Goal: Transaction & Acquisition: Subscribe to service/newsletter

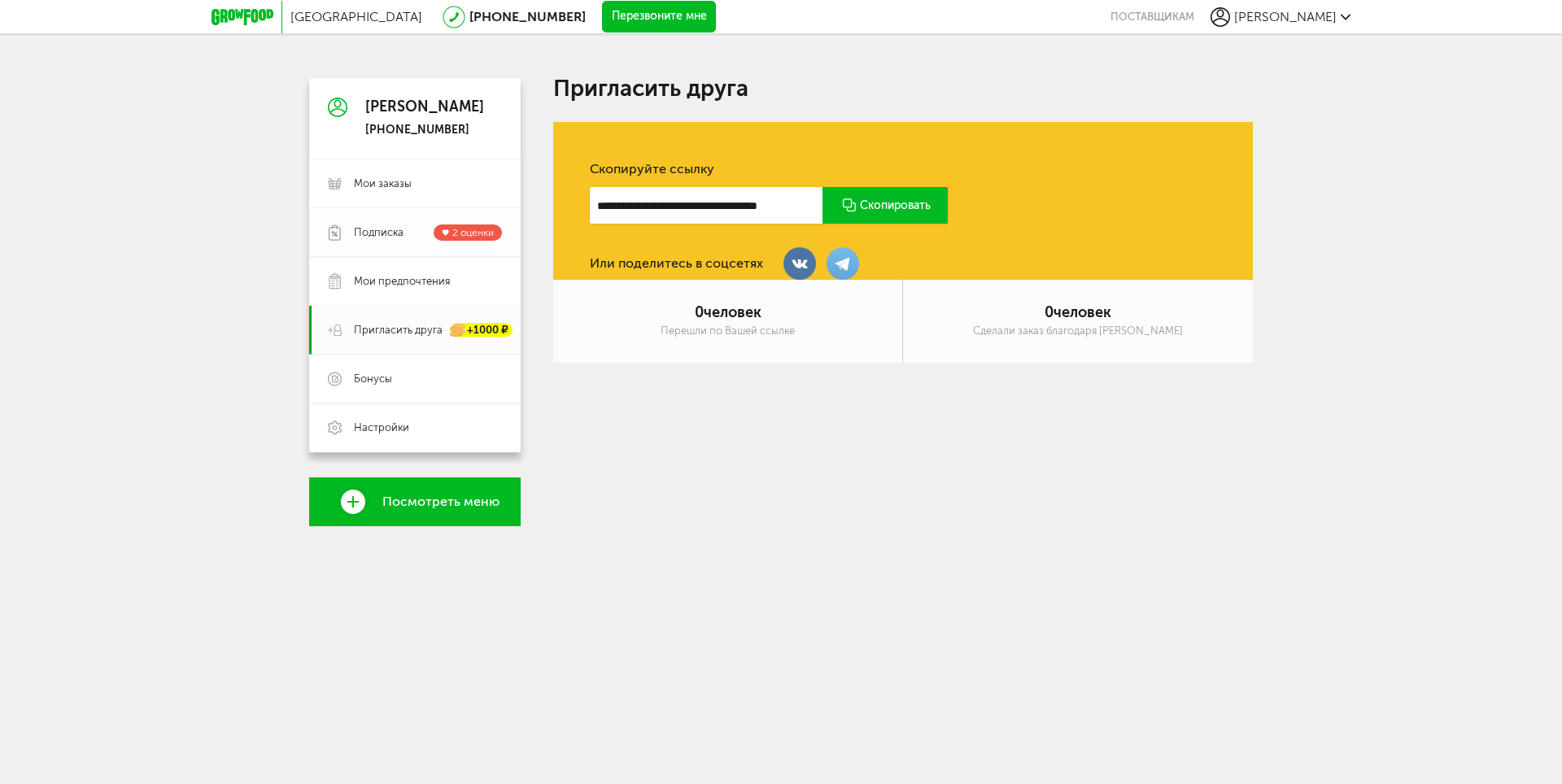
click at [464, 236] on span "2 оценки" at bounding box center [473, 232] width 41 height 11
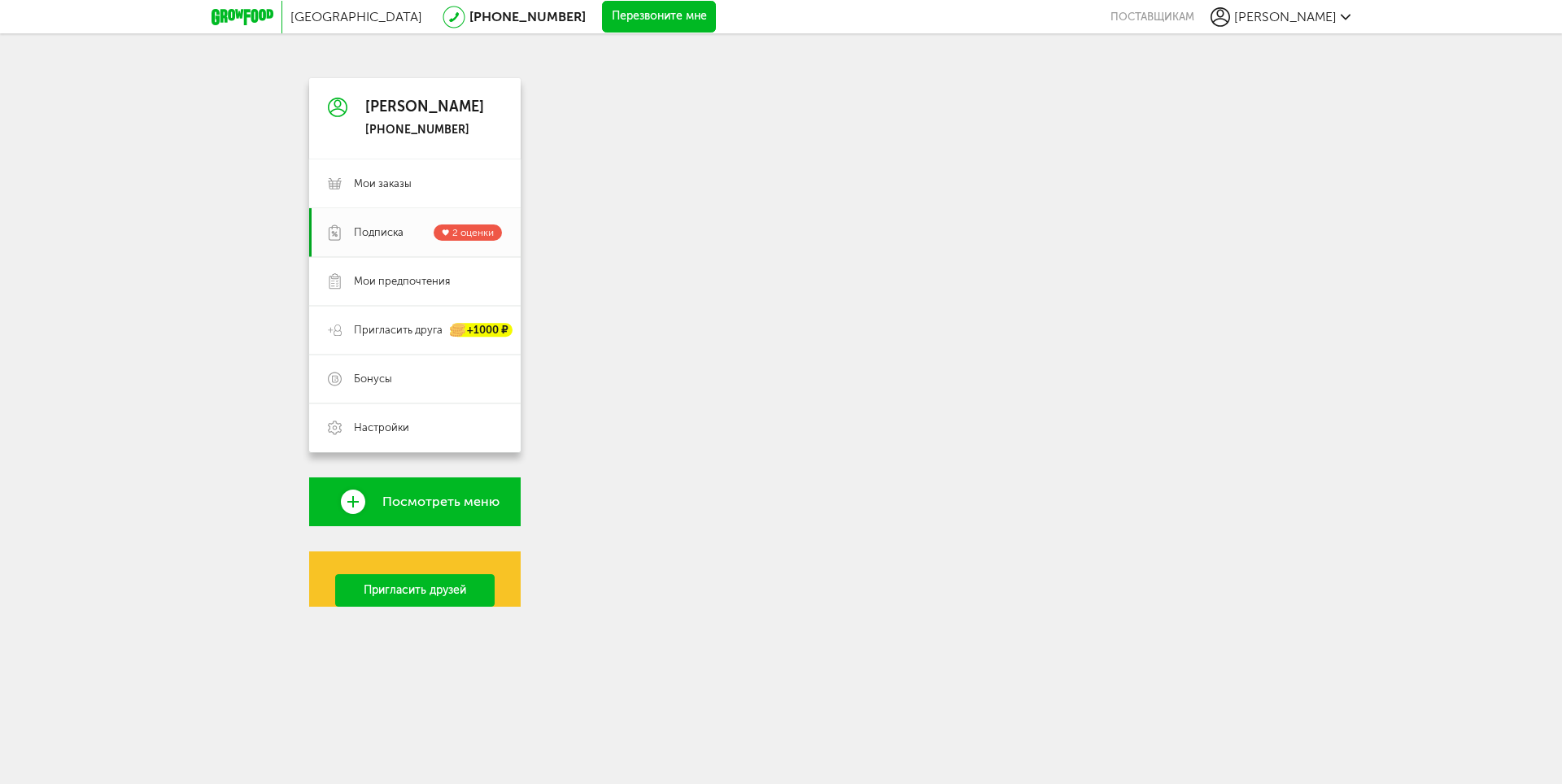
click at [472, 508] on span "Посмотреть меню" at bounding box center [441, 502] width 117 height 15
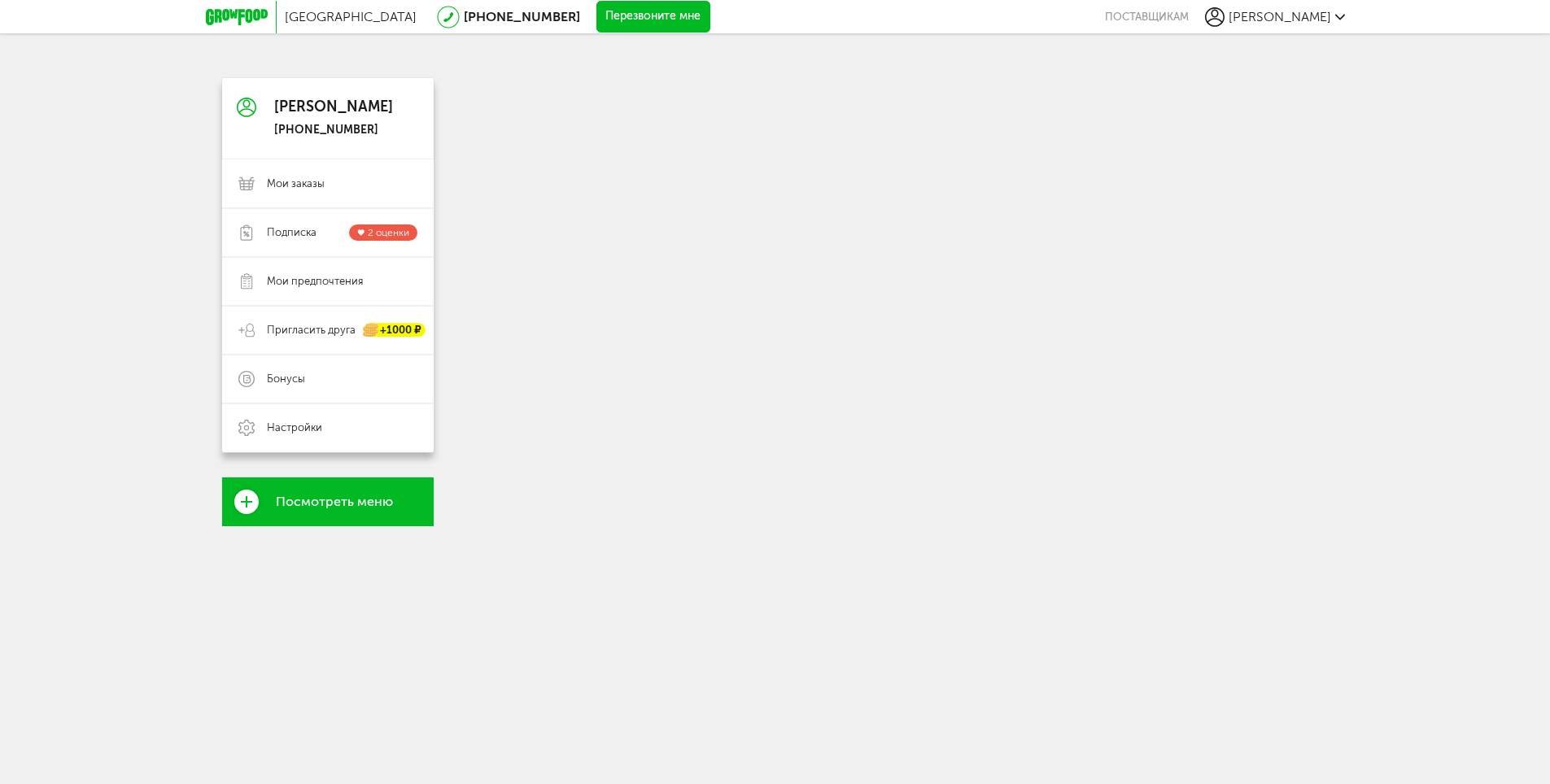
click at [257, 499] on icon at bounding box center [247, 502] width 24 height 24
click at [405, 223] on link "Подписка 2 оценки" at bounding box center [328, 232] width 211 height 49
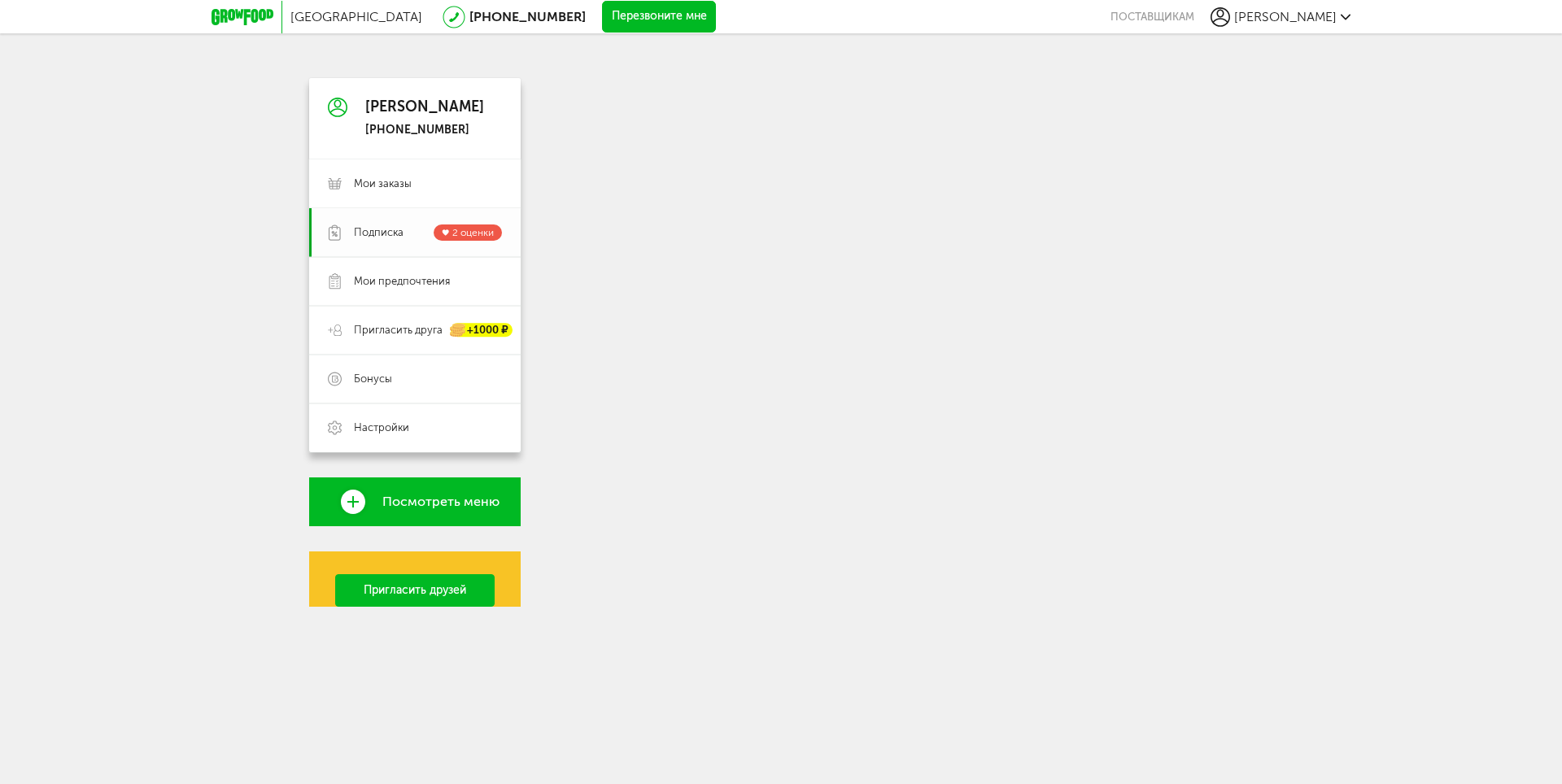
click at [394, 233] on span "Подписка" at bounding box center [379, 232] width 50 height 15
click at [218, 23] on icon at bounding box center [242, 16] width 62 height 16
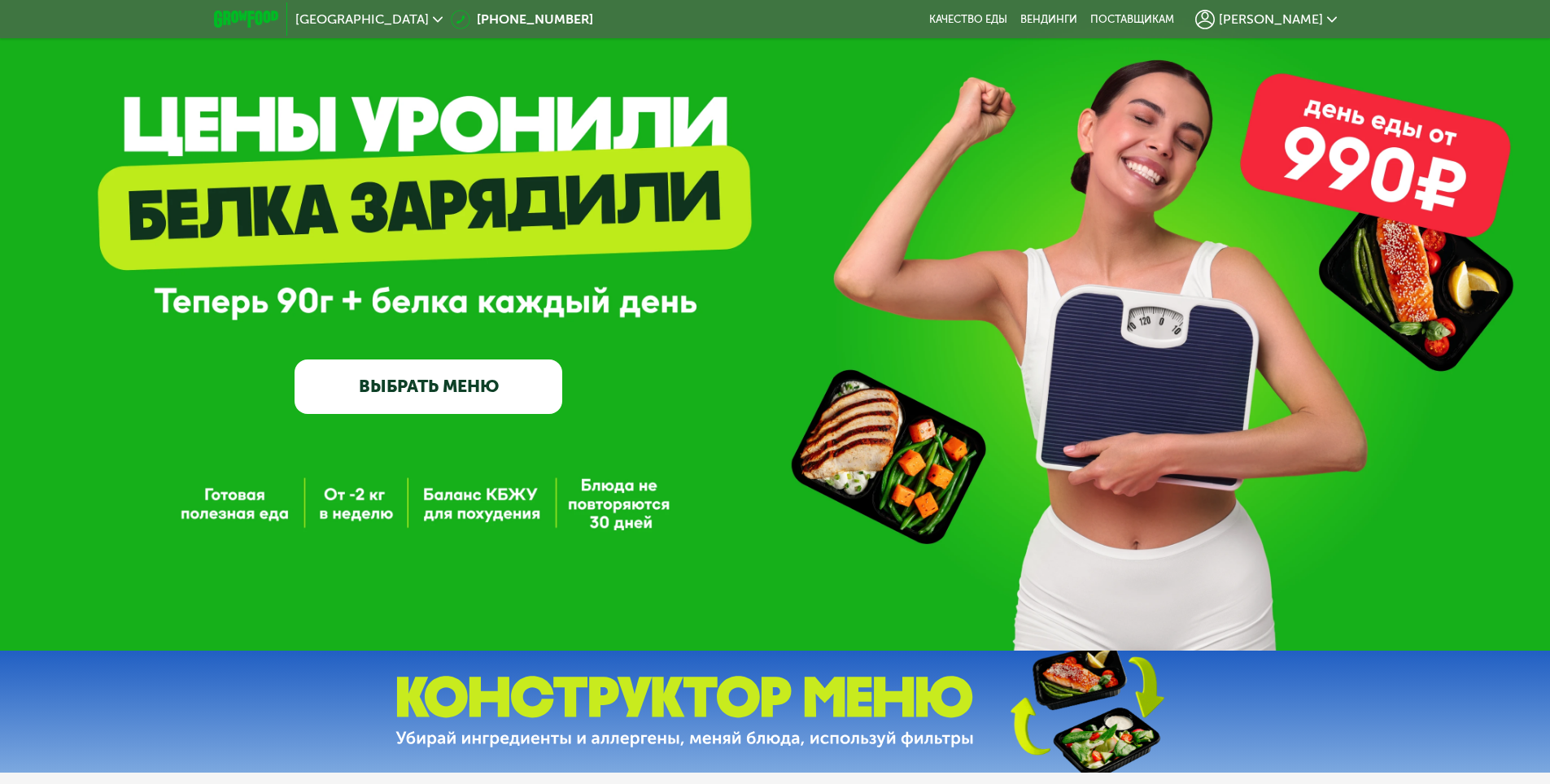
click at [511, 392] on link "ВЫБРАТЬ МЕНЮ" at bounding box center [428, 386] width 267 height 53
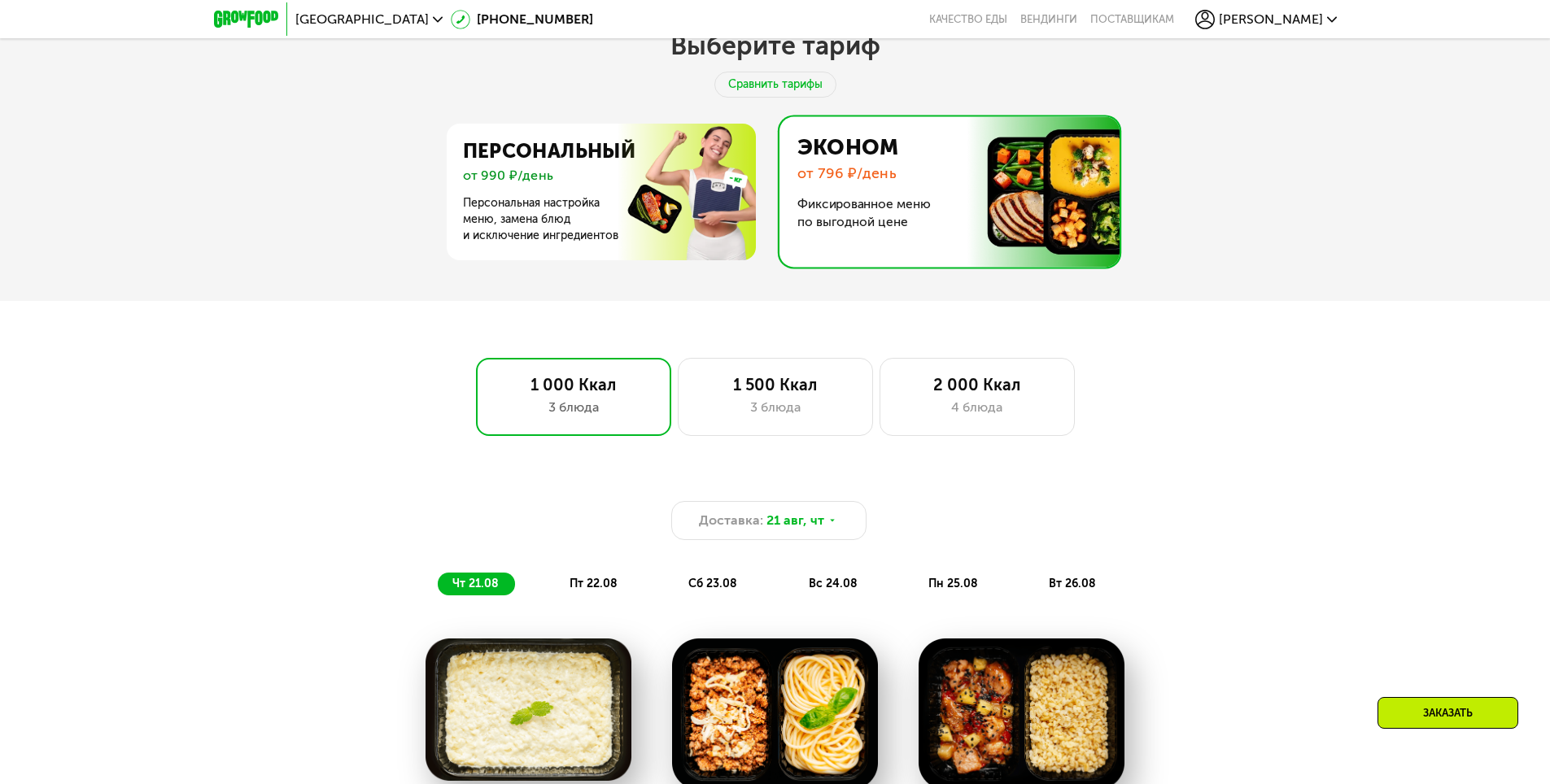
scroll to position [776, 0]
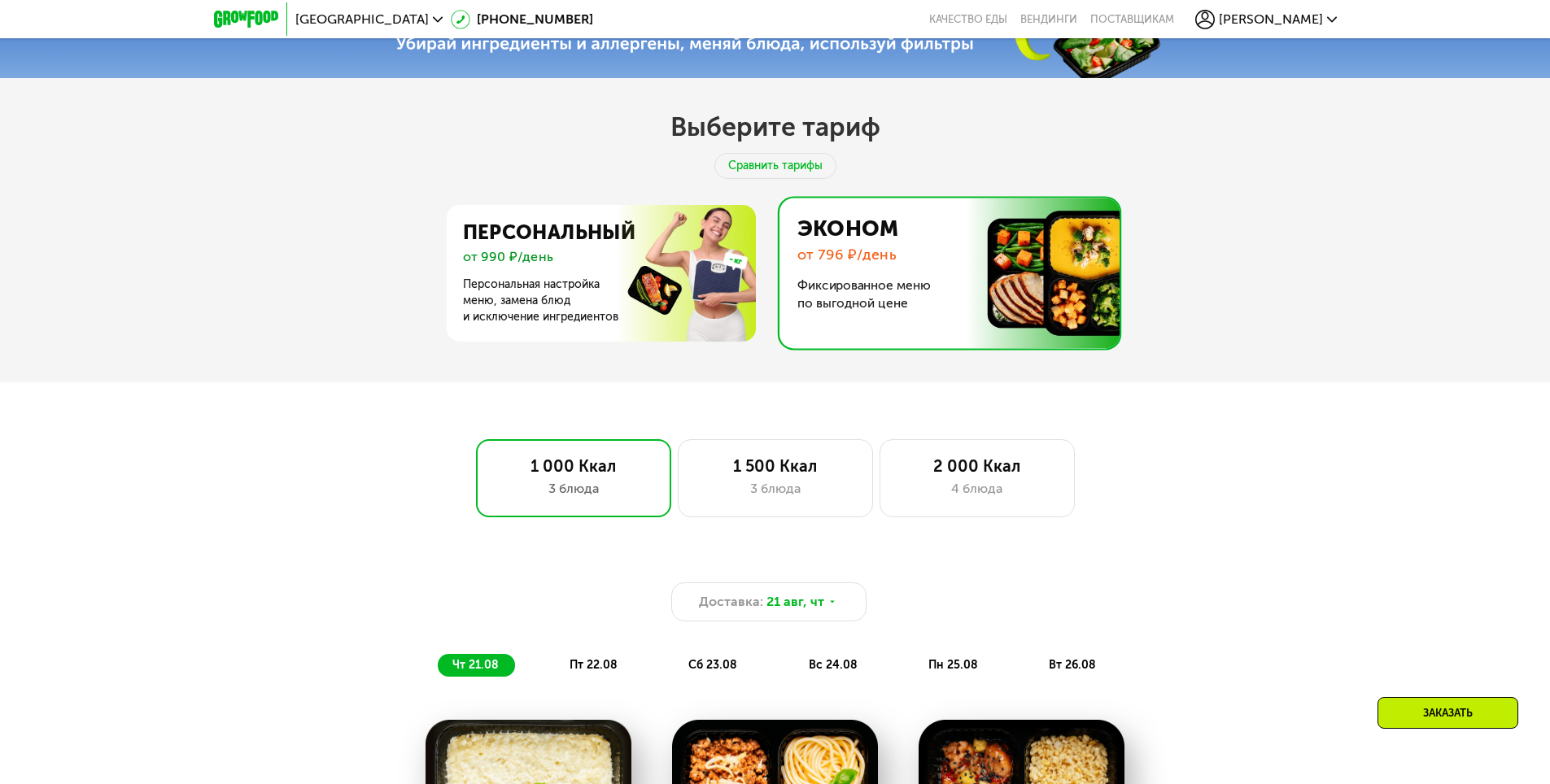
click at [916, 266] on img at bounding box center [944, 273] width 348 height 150
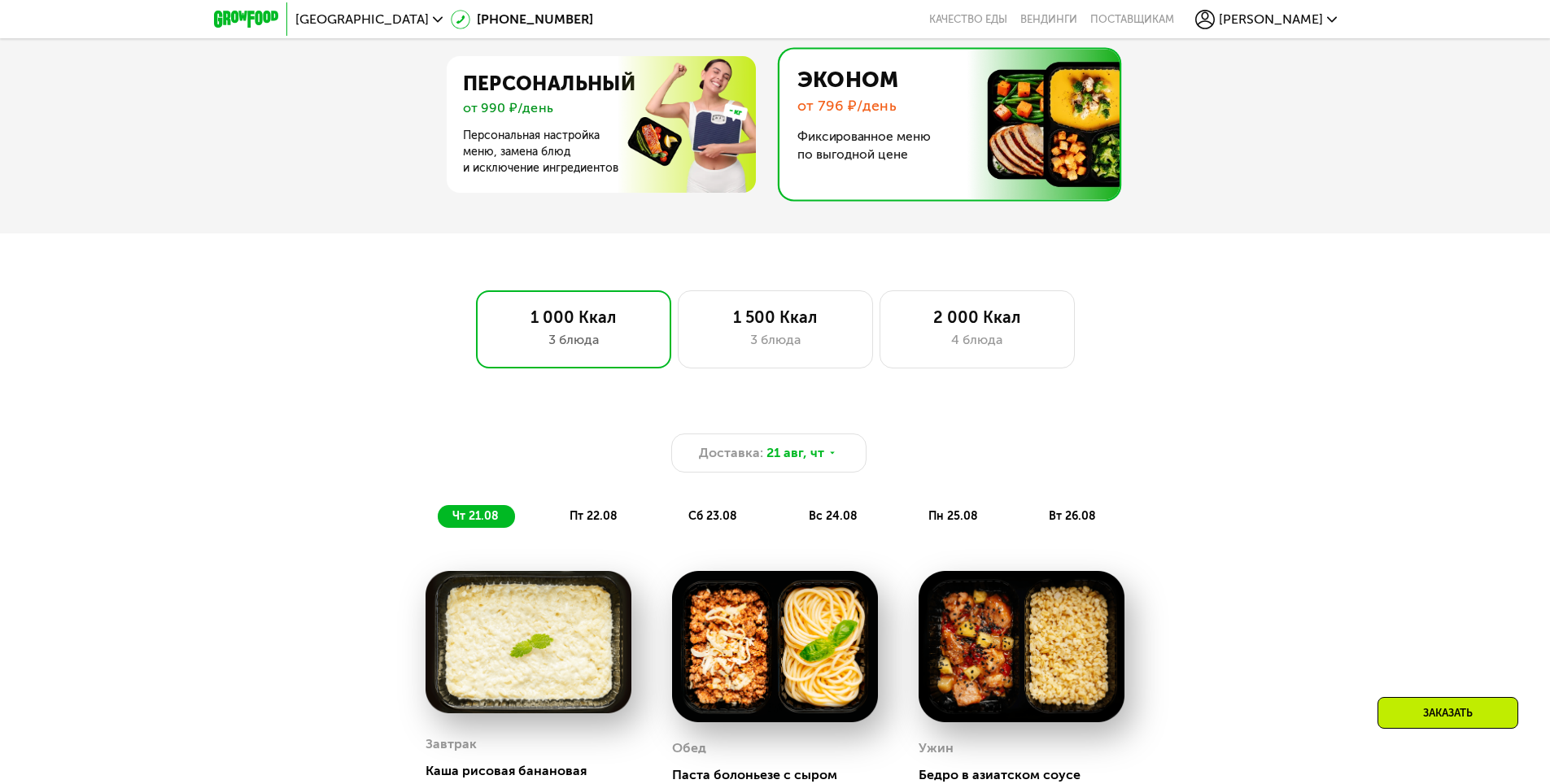
scroll to position [939, 0]
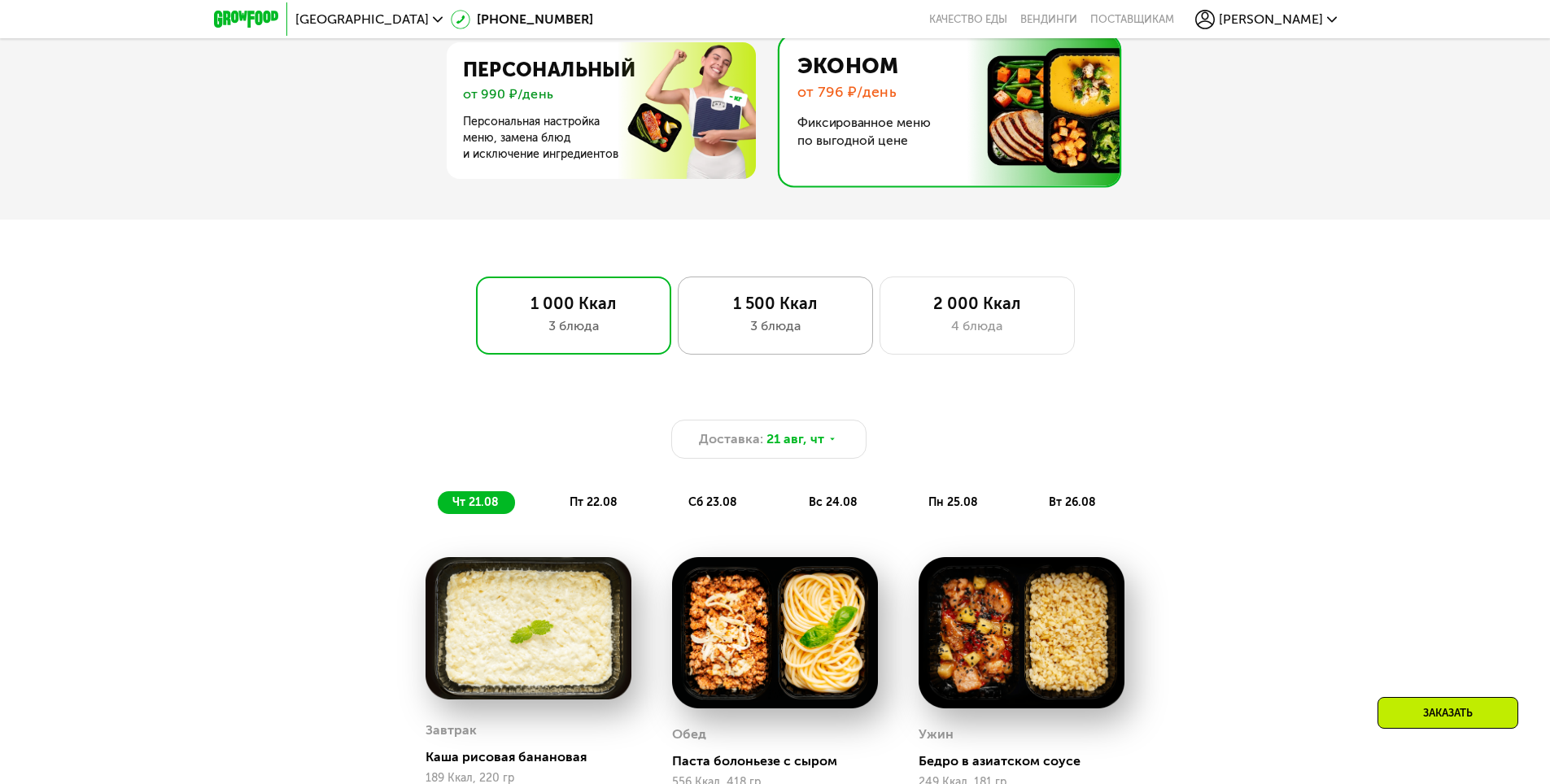
click at [818, 309] on div "1 500 Ккал" at bounding box center [775, 303] width 161 height 20
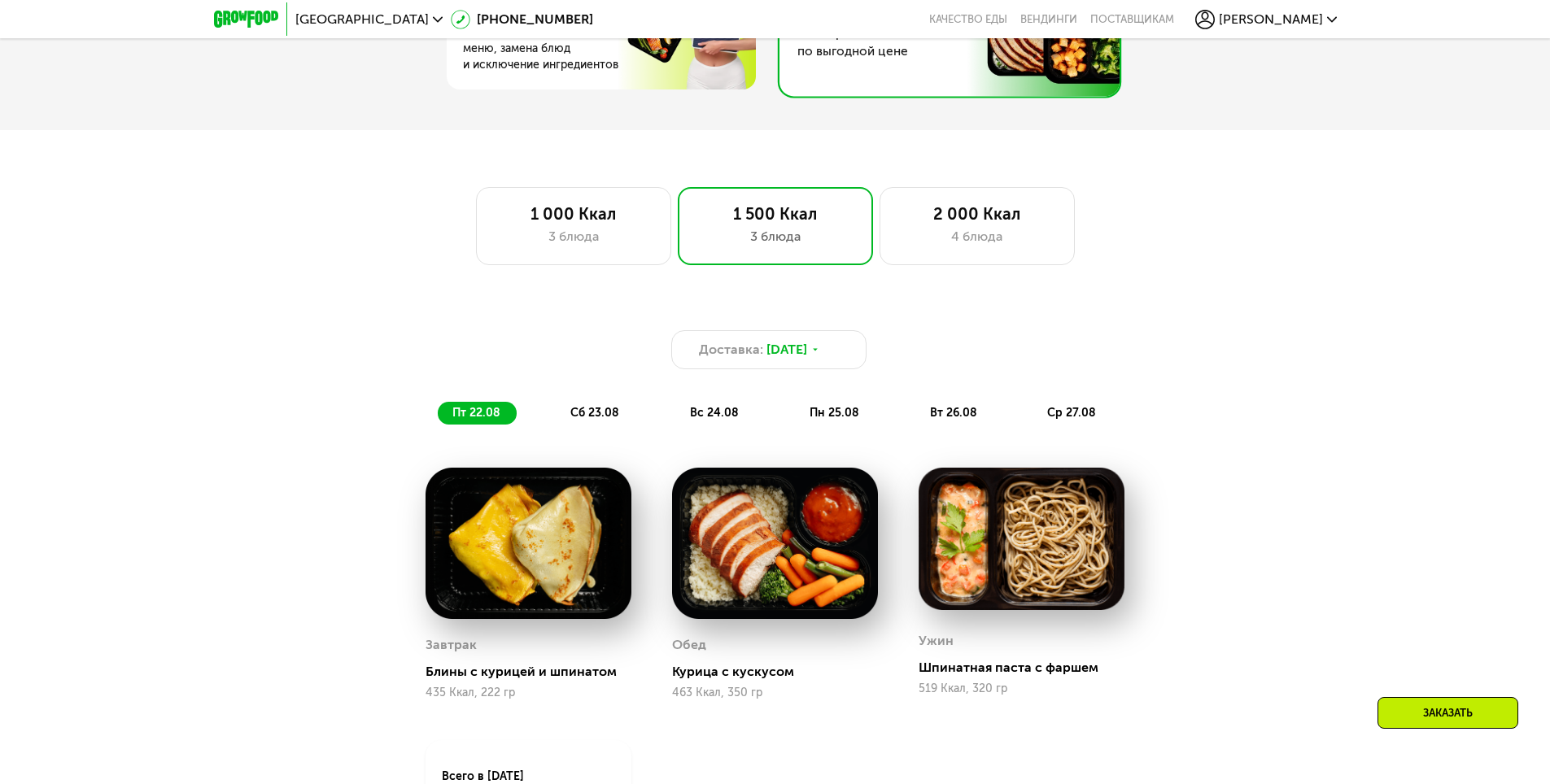
scroll to position [1020, 0]
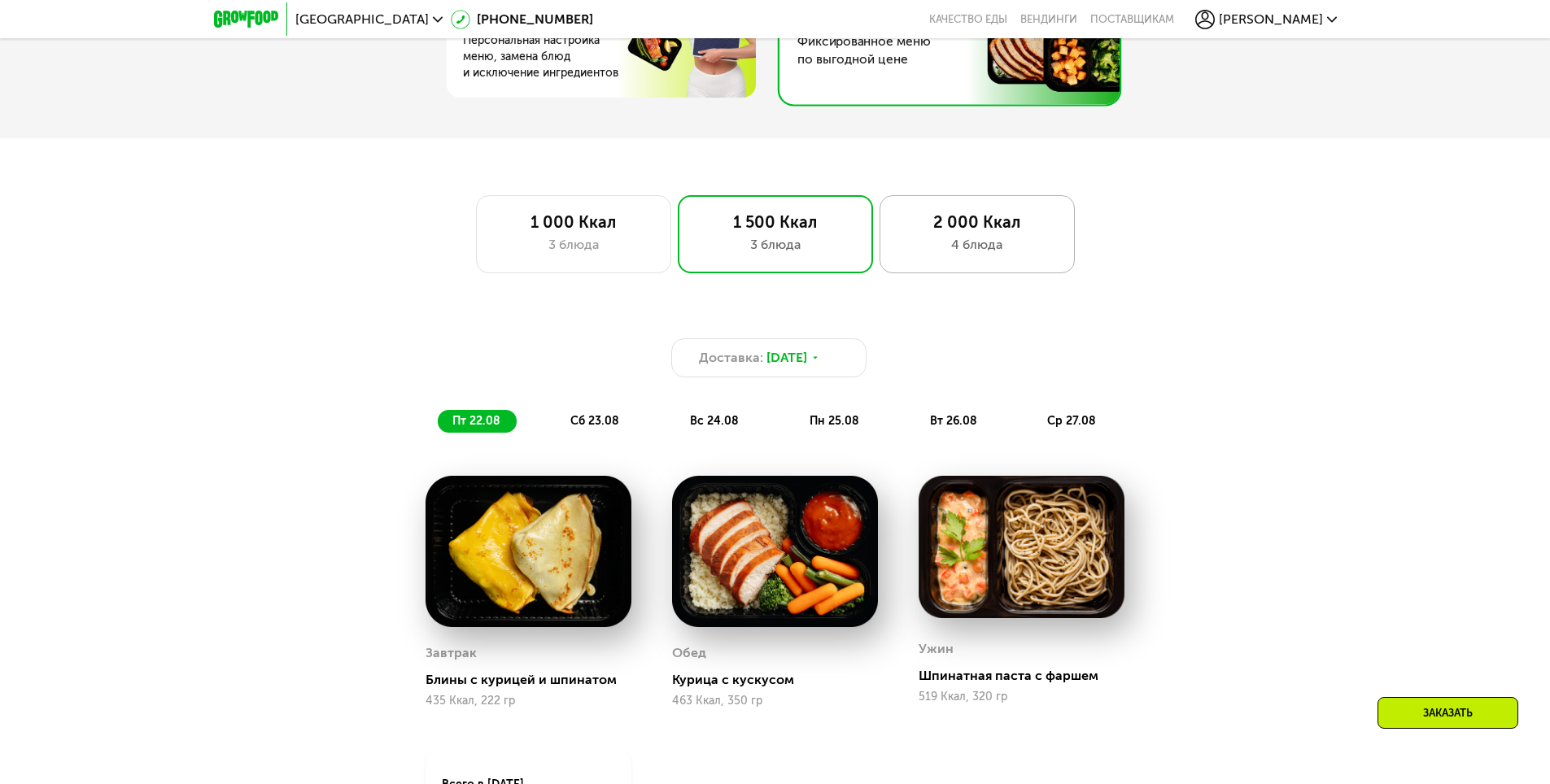
click at [1035, 246] on div "4 блюда" at bounding box center [977, 245] width 161 height 20
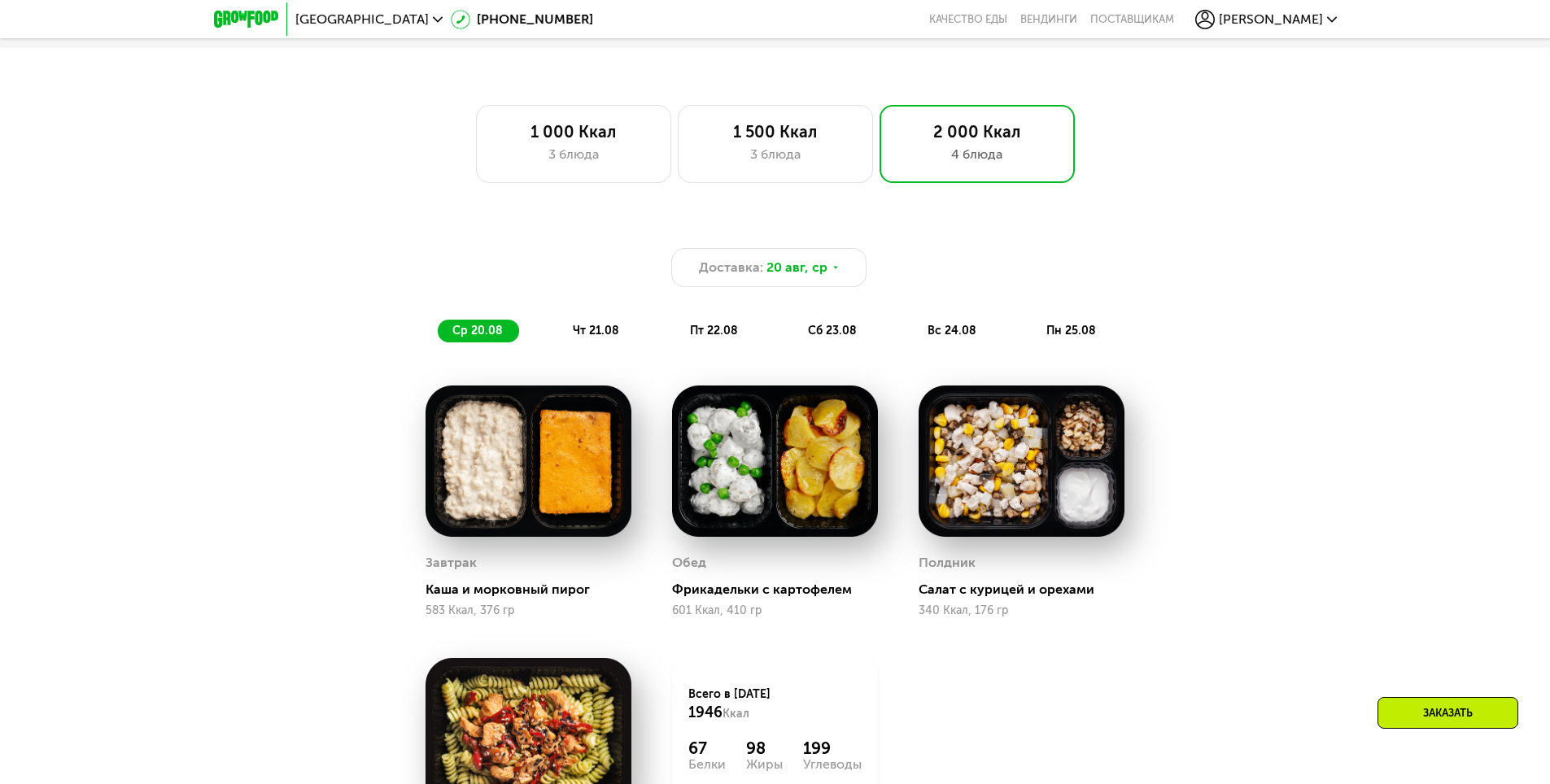
scroll to position [1102, 0]
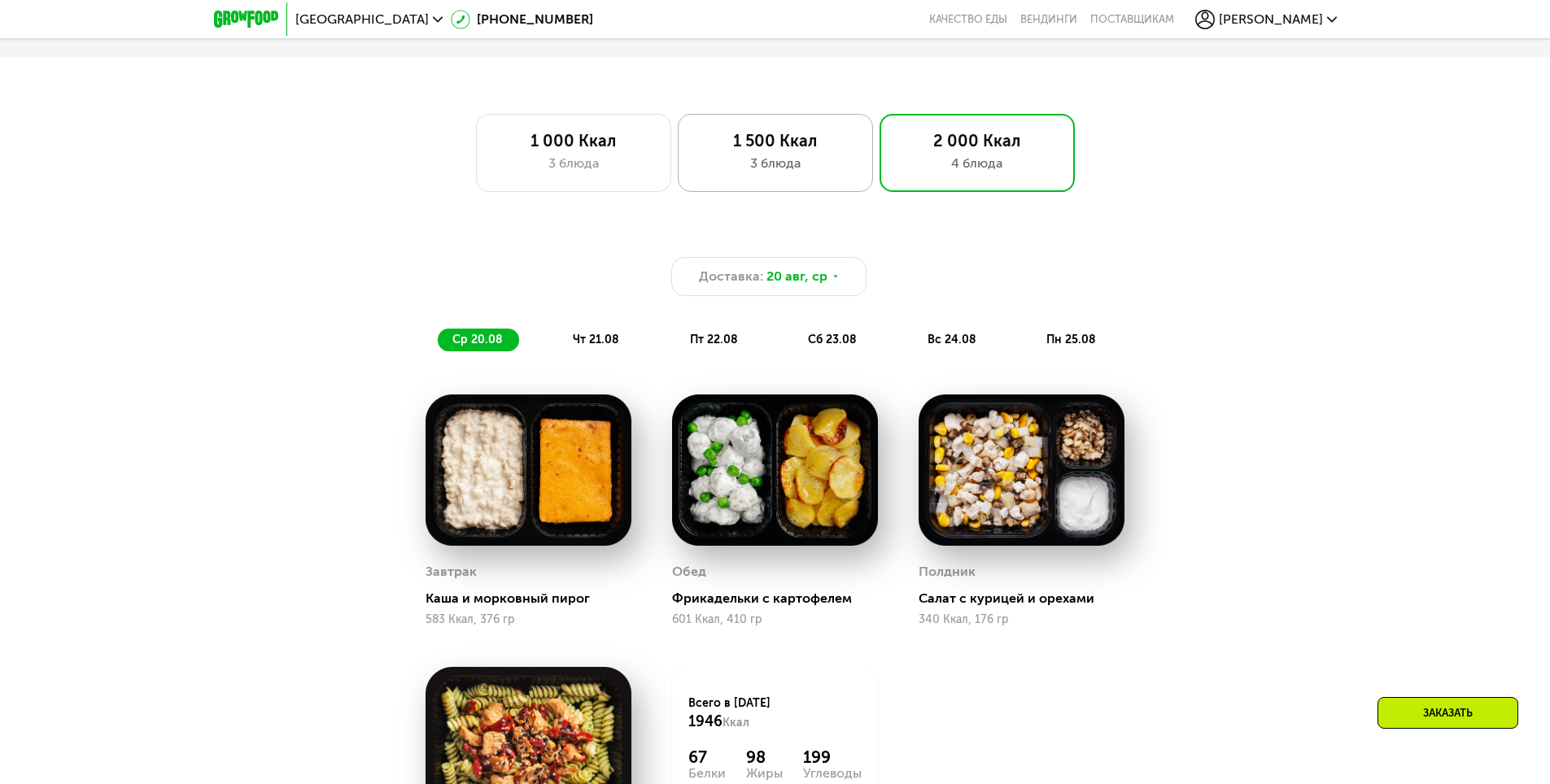
click at [848, 174] on div "3 блюда" at bounding box center [775, 163] width 161 height 20
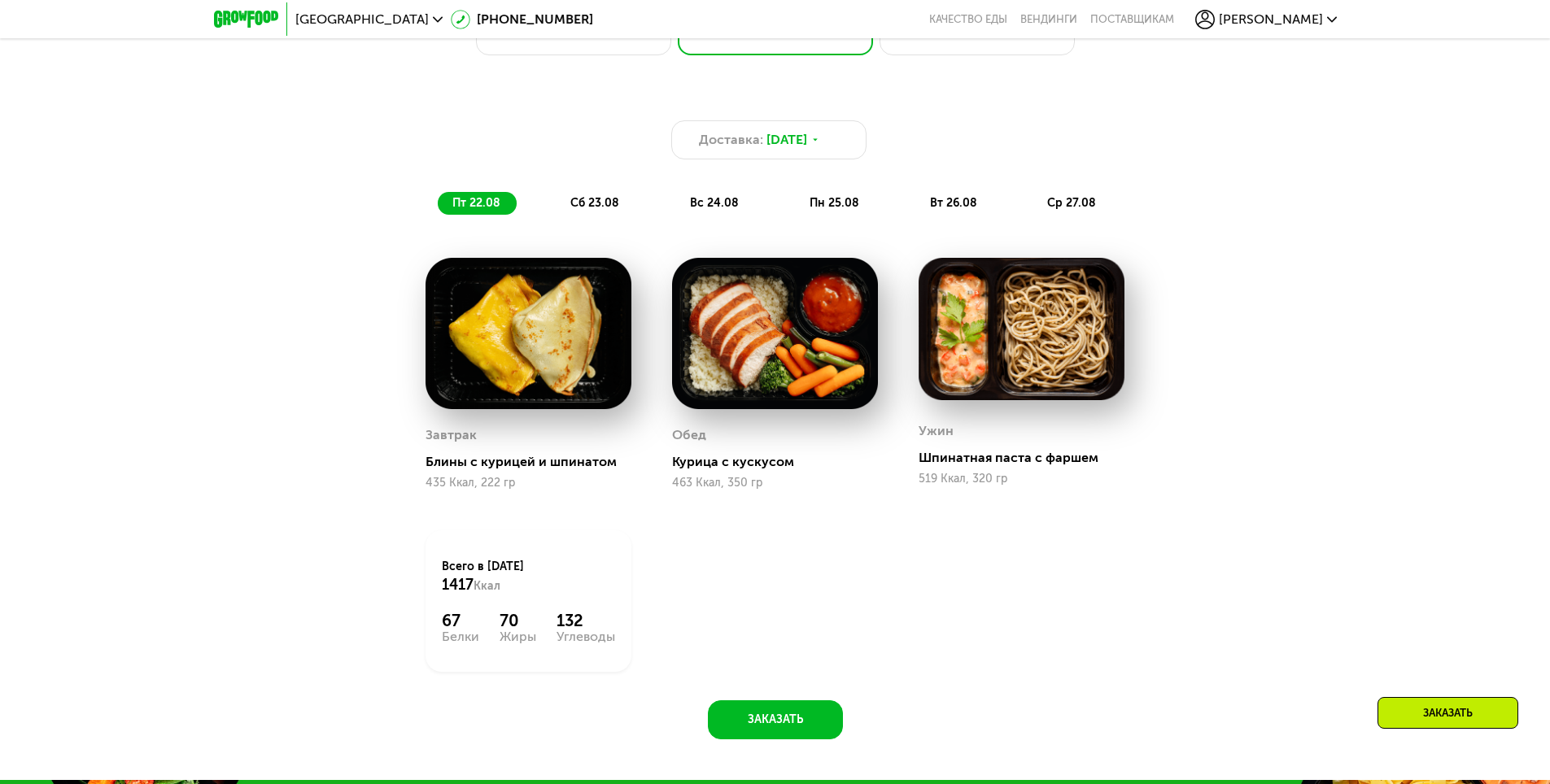
scroll to position [1265, 0]
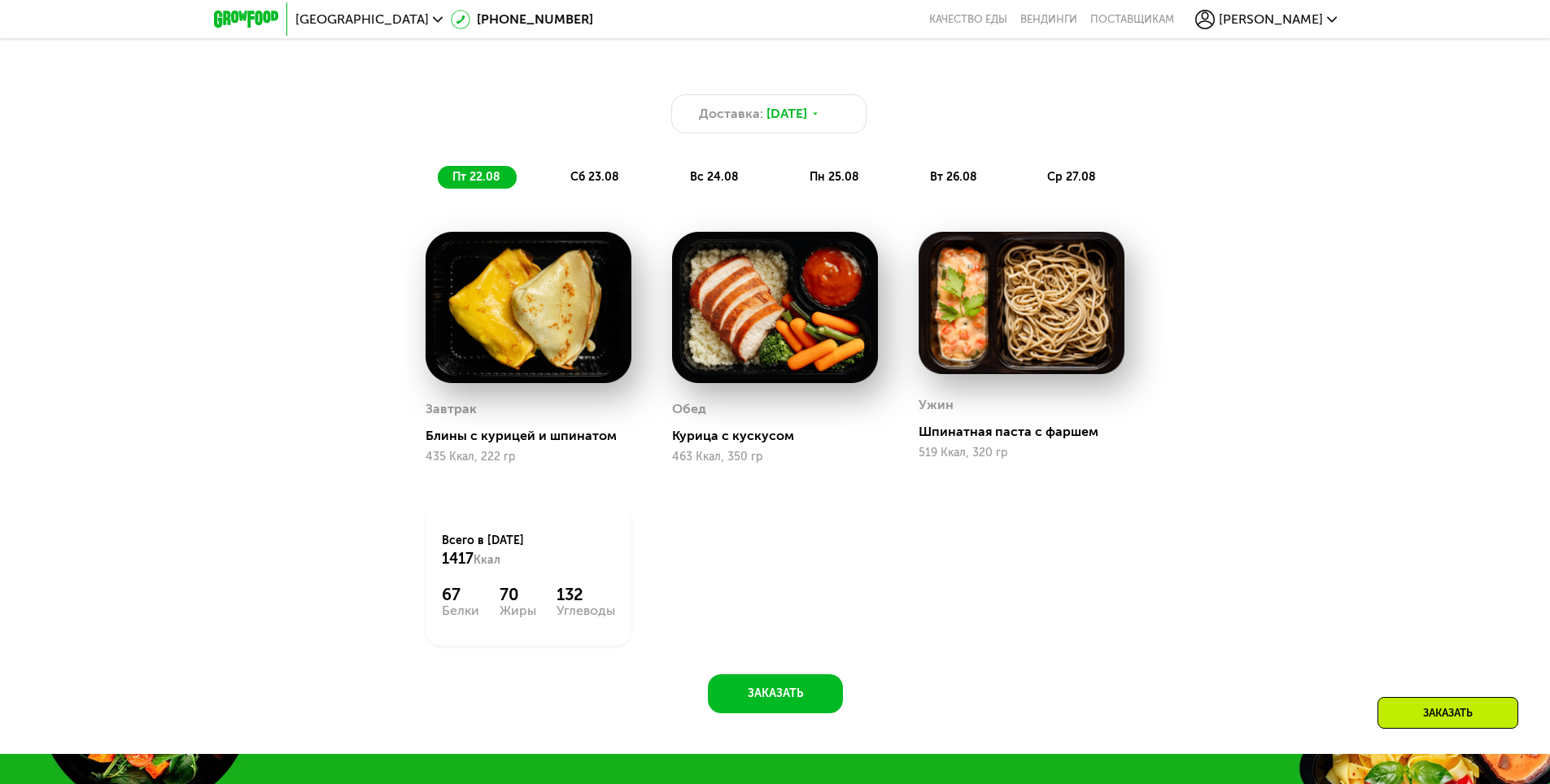
click at [589, 180] on span "сб 23.08" at bounding box center [595, 177] width 49 height 14
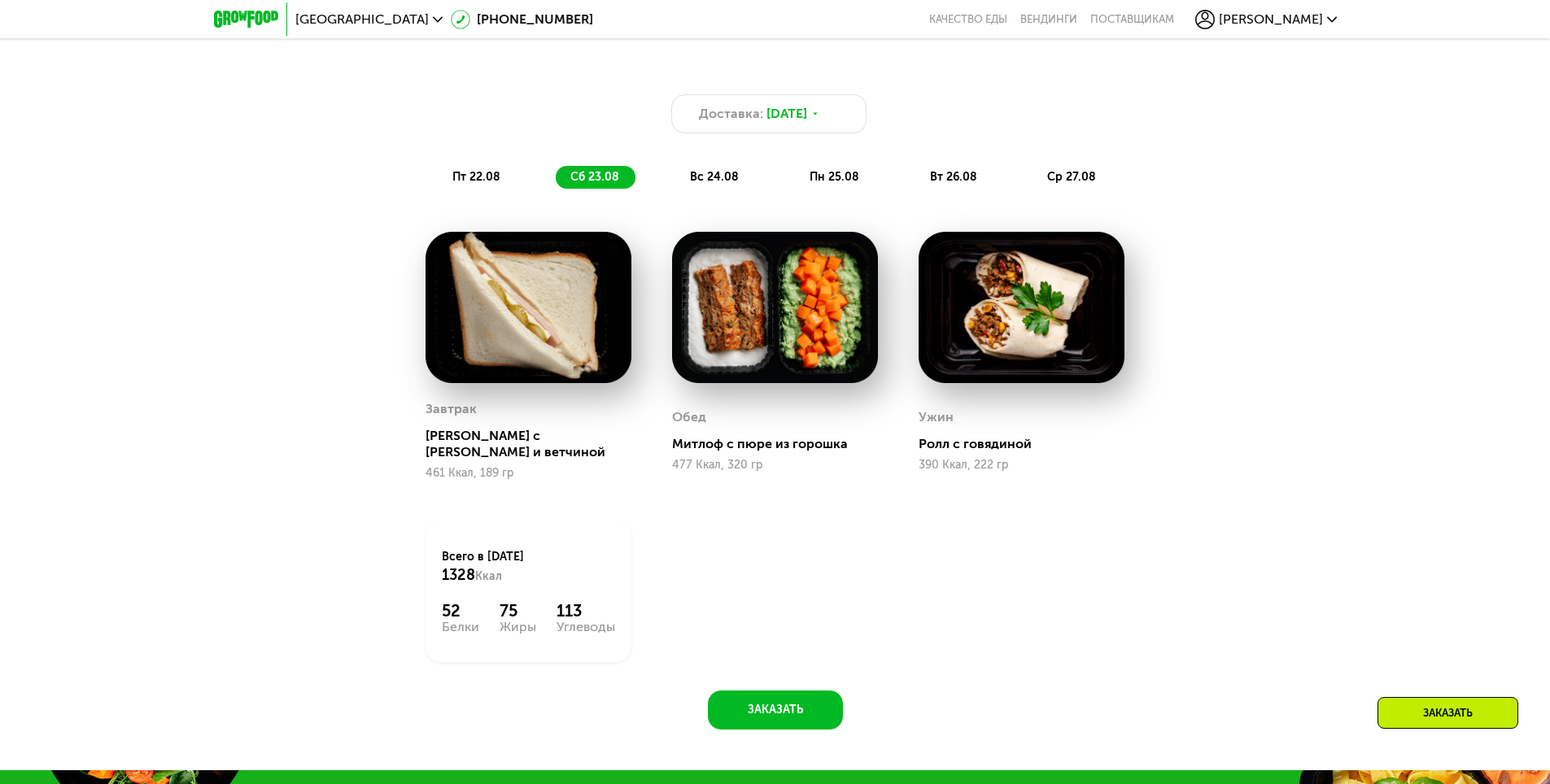
click at [731, 176] on span "вс 24.08" at bounding box center [714, 177] width 49 height 14
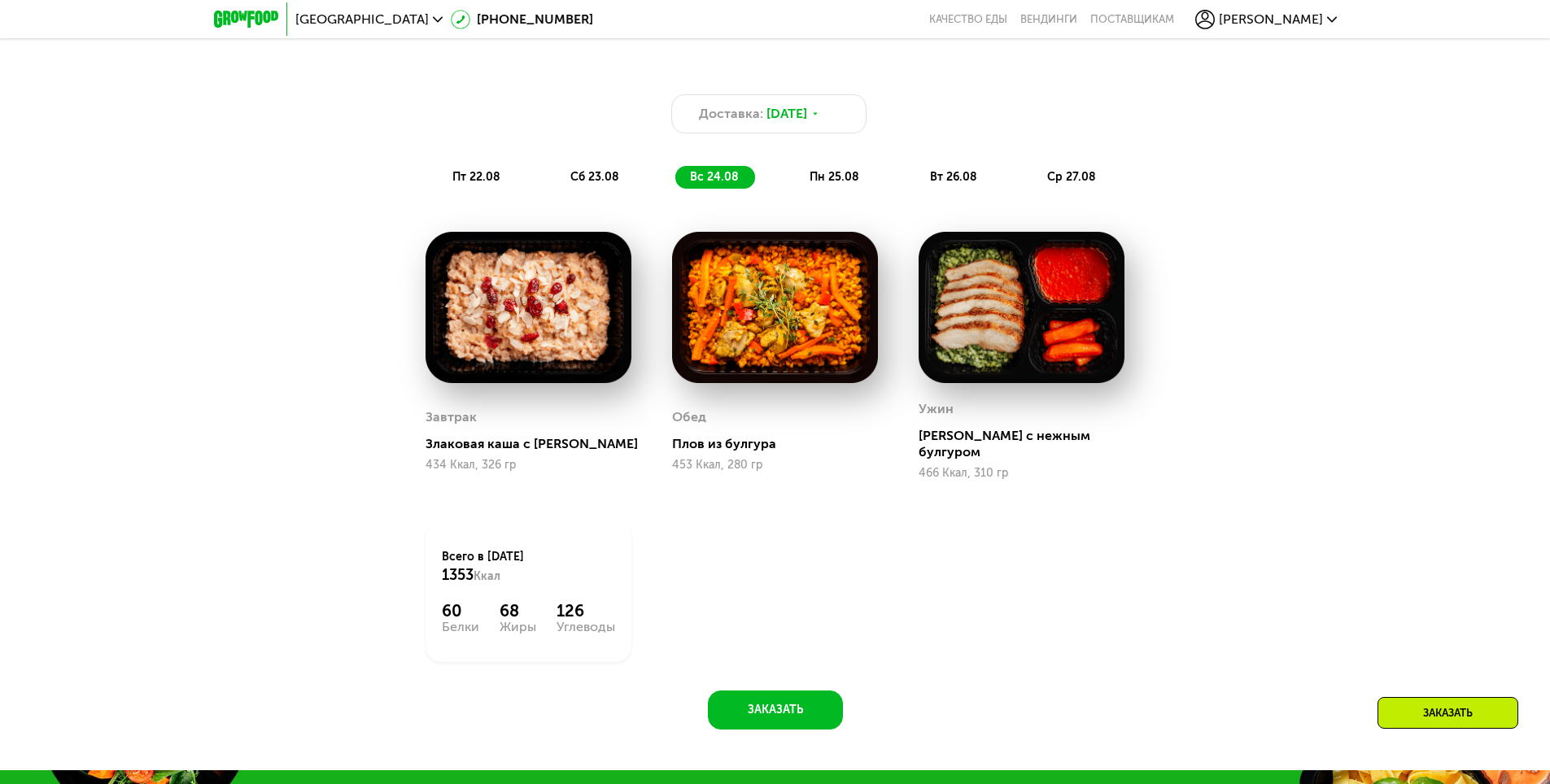
click at [835, 180] on span "пн 25.08" at bounding box center [835, 177] width 50 height 14
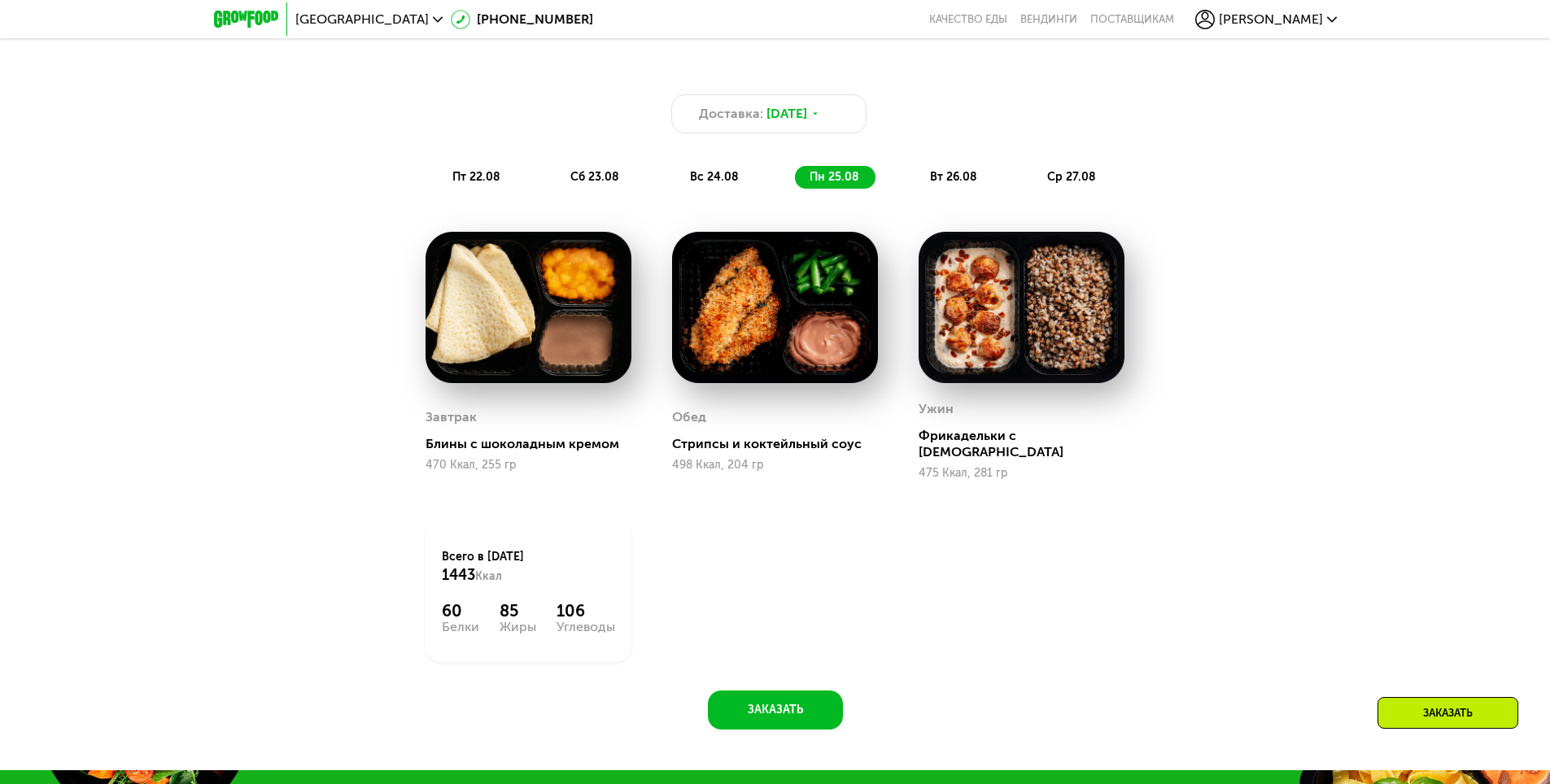
click at [945, 181] on span "вт 26.08" at bounding box center [953, 177] width 47 height 14
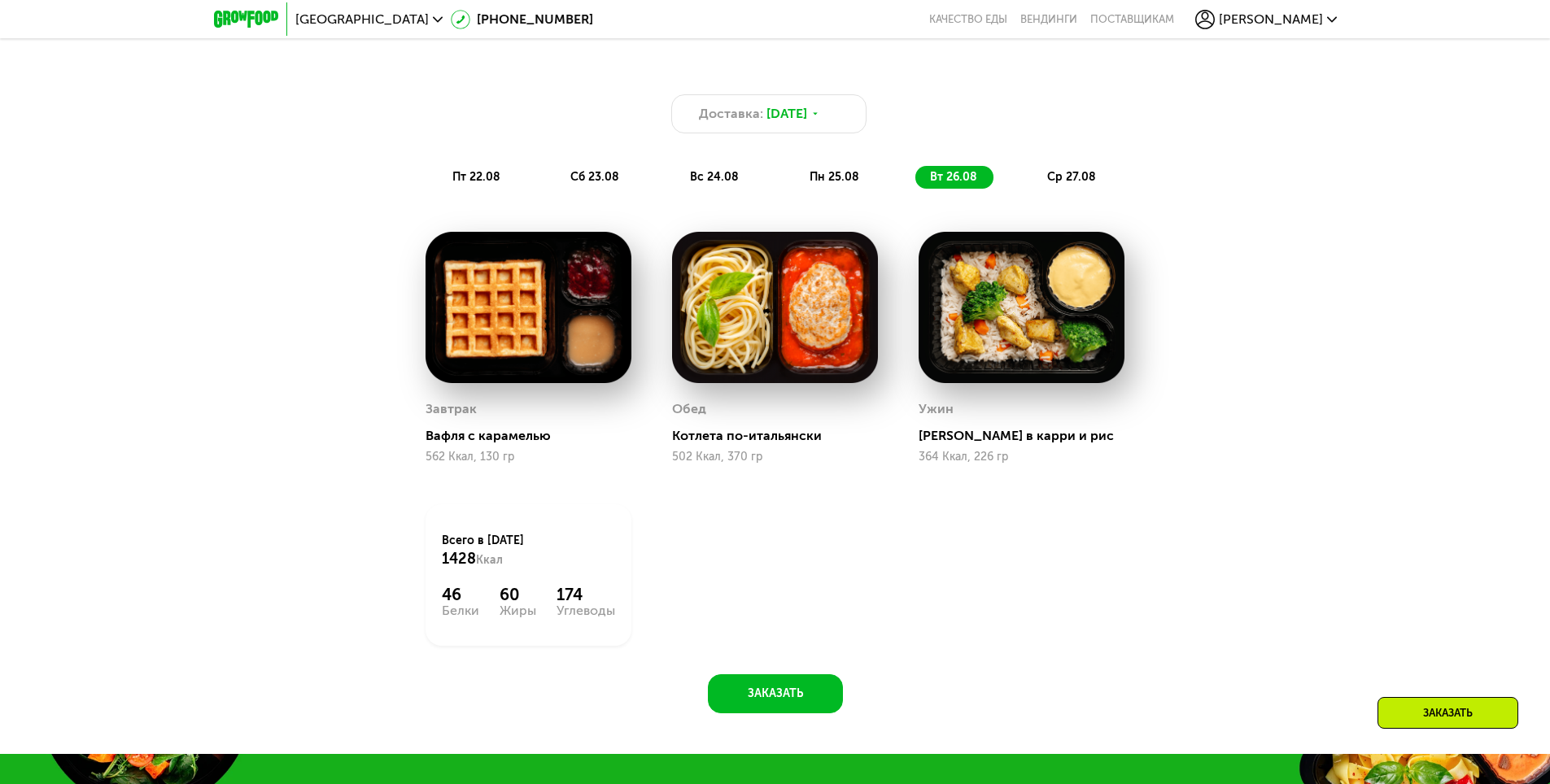
click at [1074, 183] on span "ср 27.08" at bounding box center [1071, 177] width 49 height 14
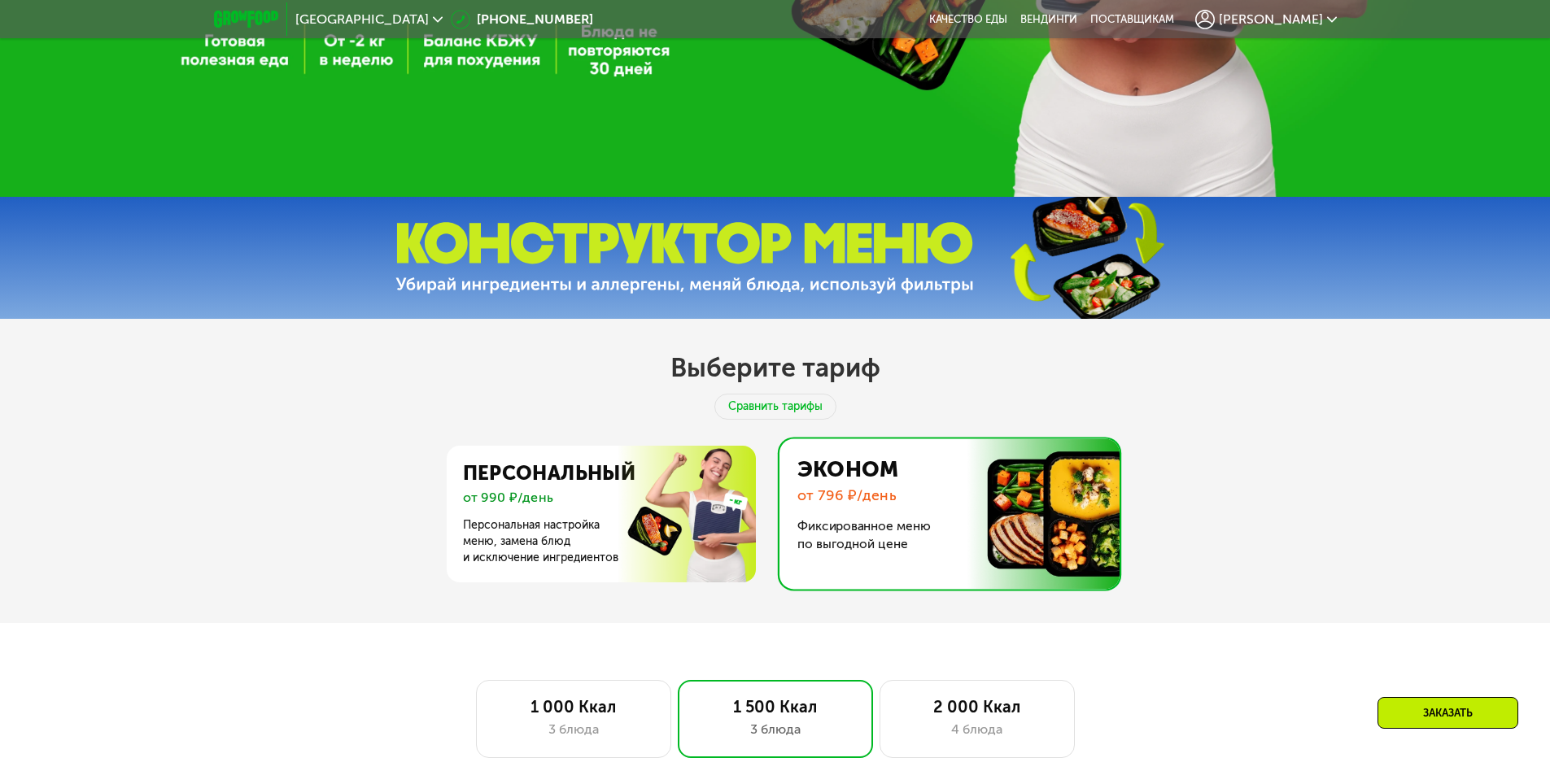
scroll to position [532, 0]
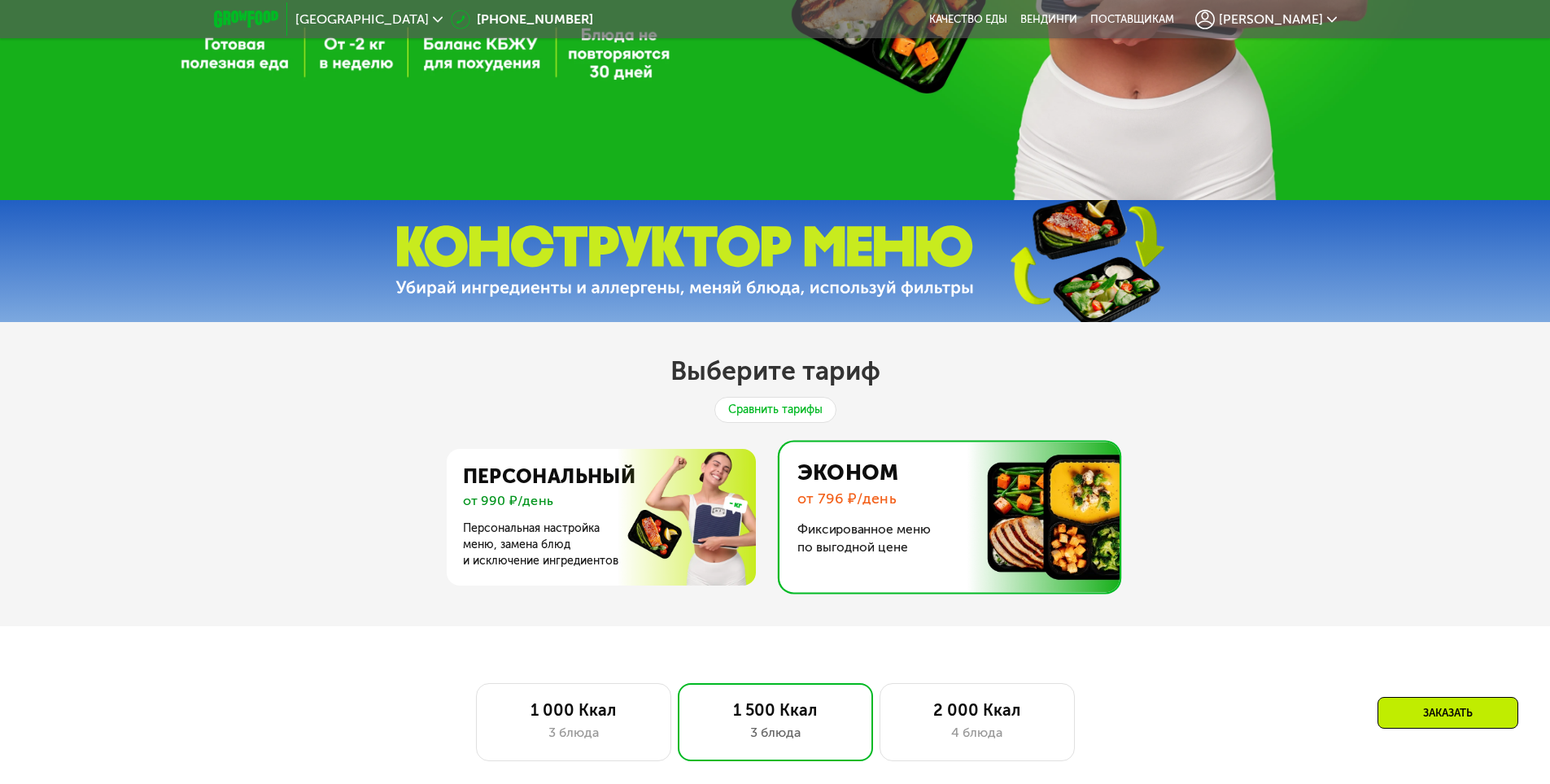
click at [806, 413] on div "Сравнить тарифы" at bounding box center [775, 410] width 122 height 26
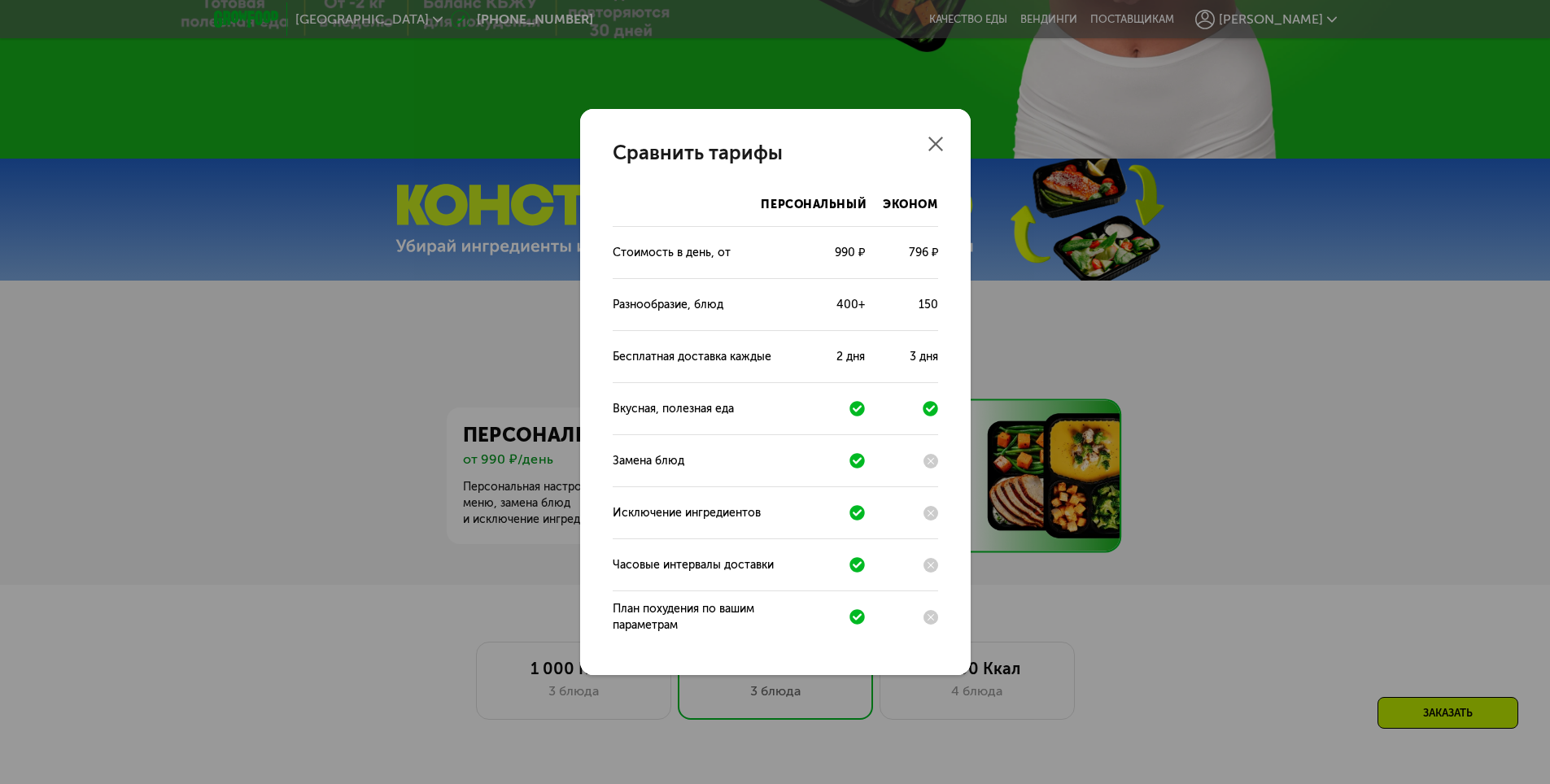
scroll to position [614, 0]
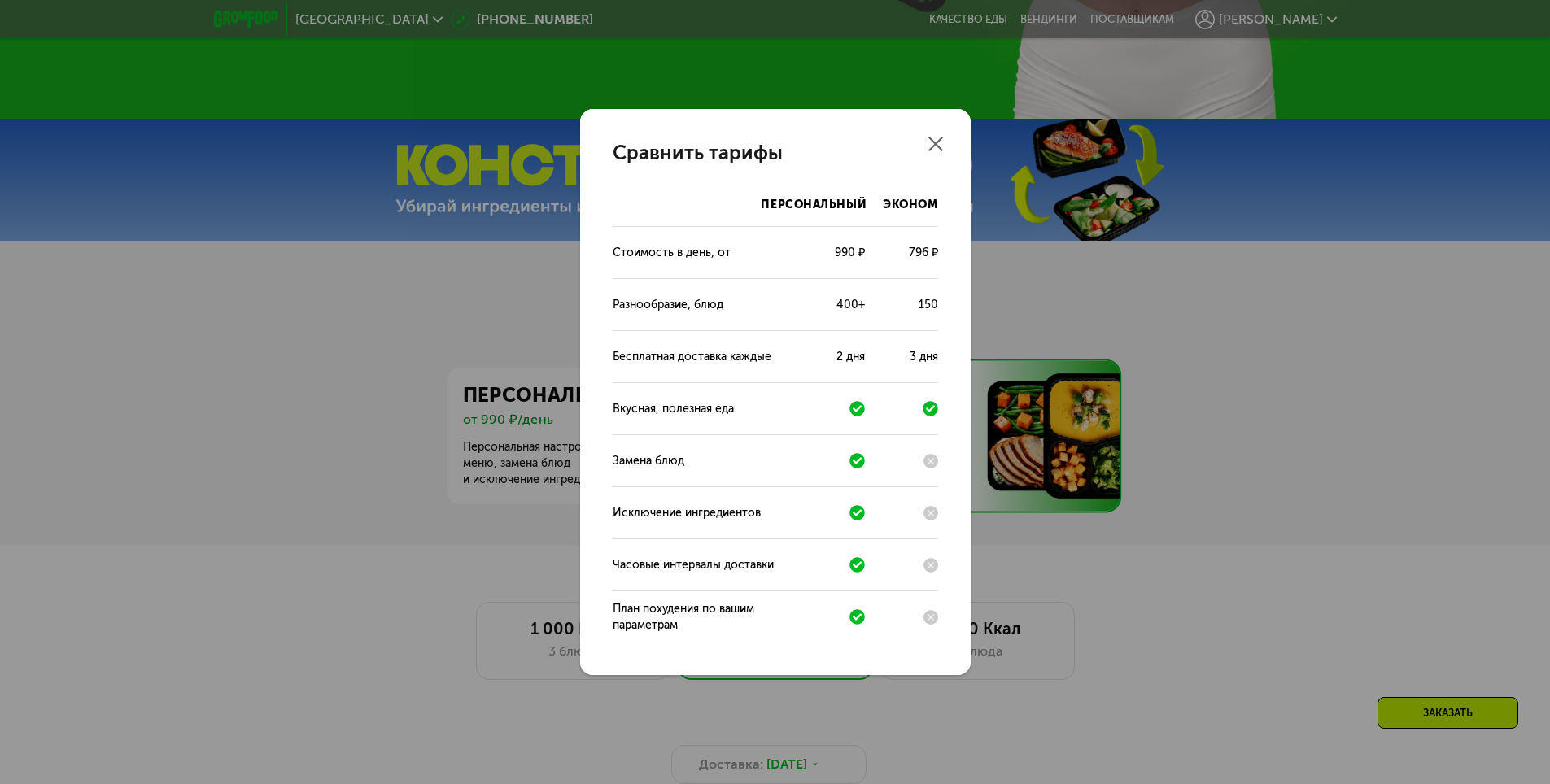
click at [935, 146] on icon at bounding box center [935, 144] width 15 height 15
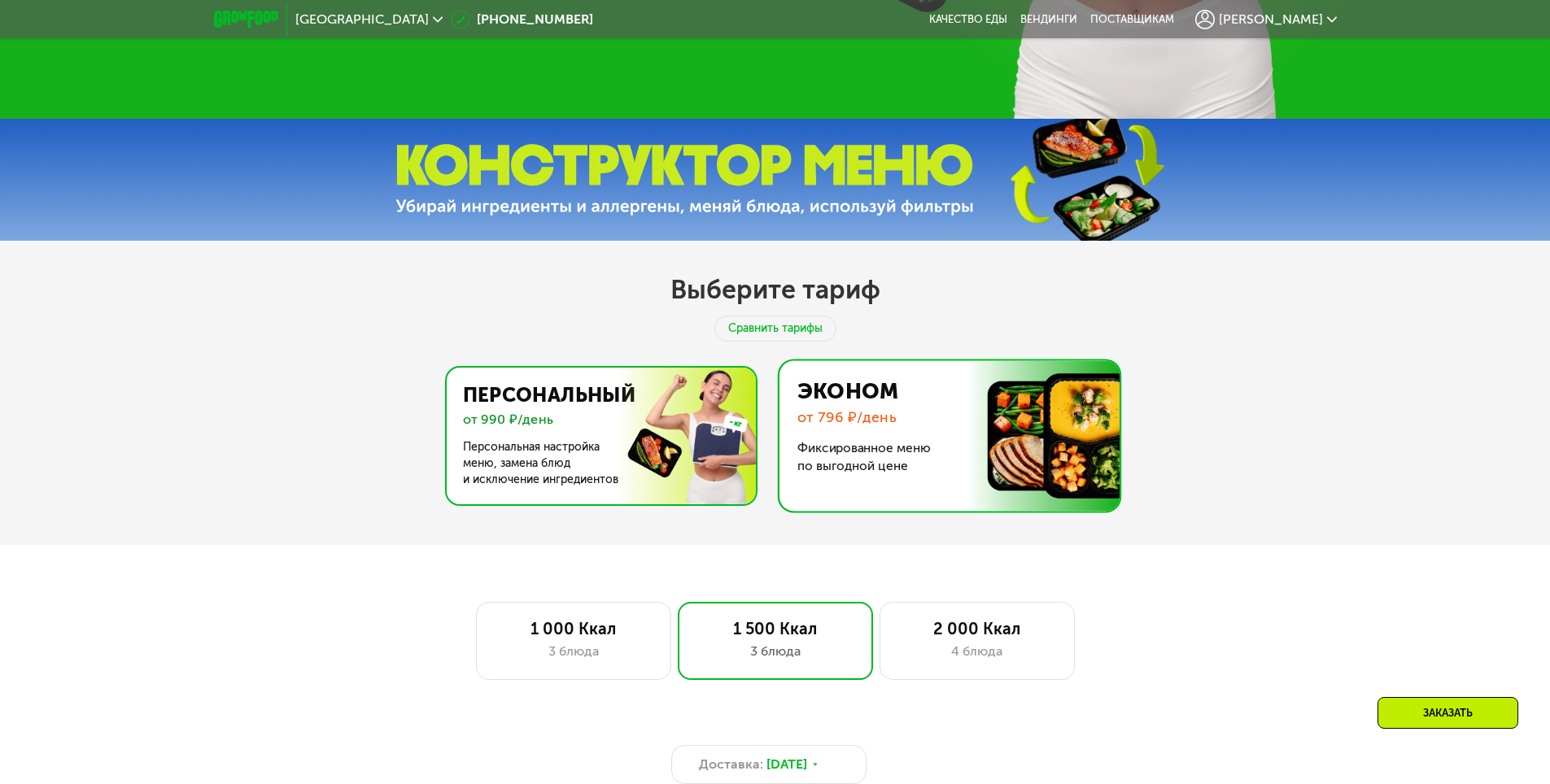
click at [660, 433] on img at bounding box center [597, 436] width 316 height 137
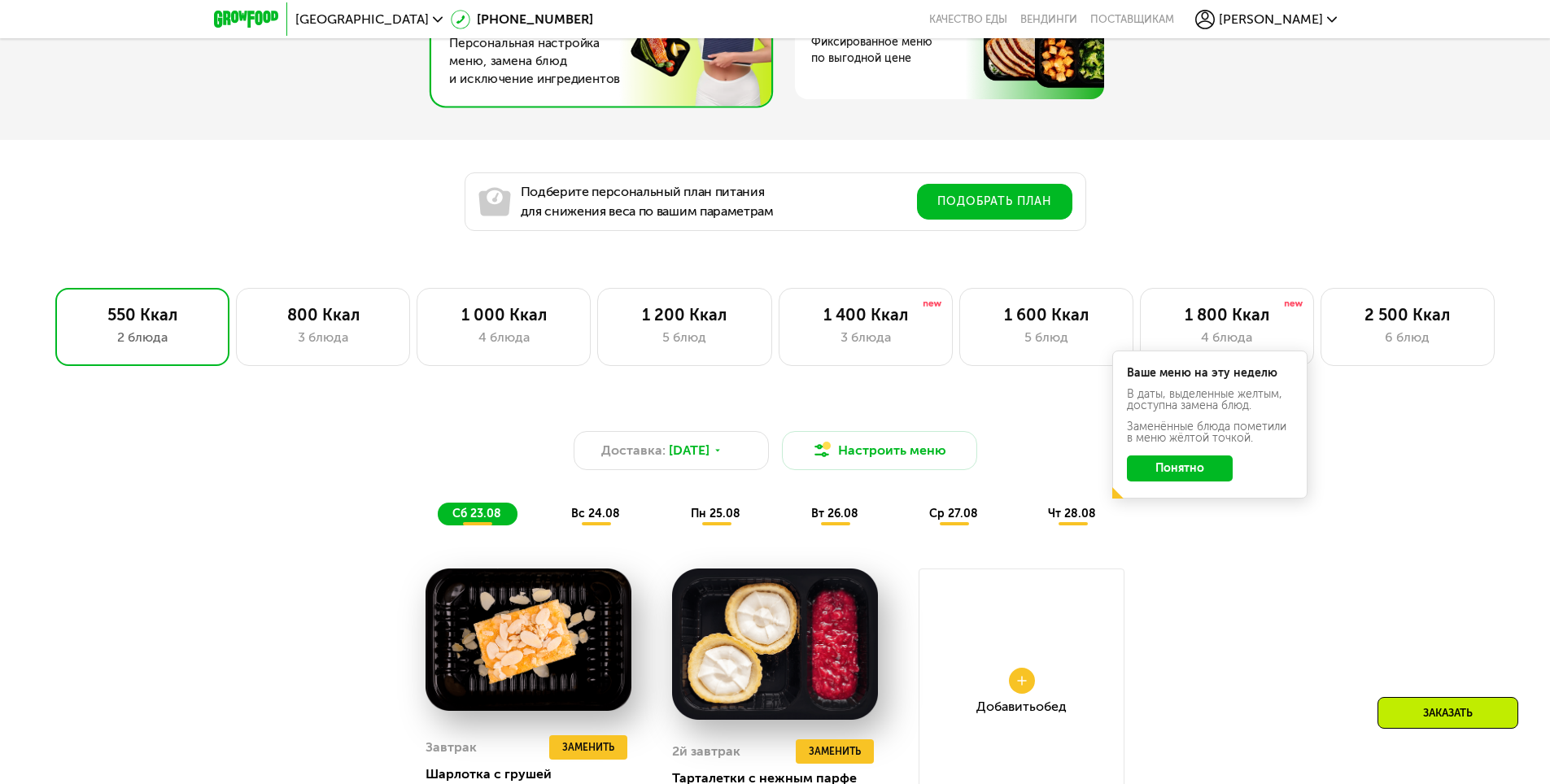
scroll to position [1020, 0]
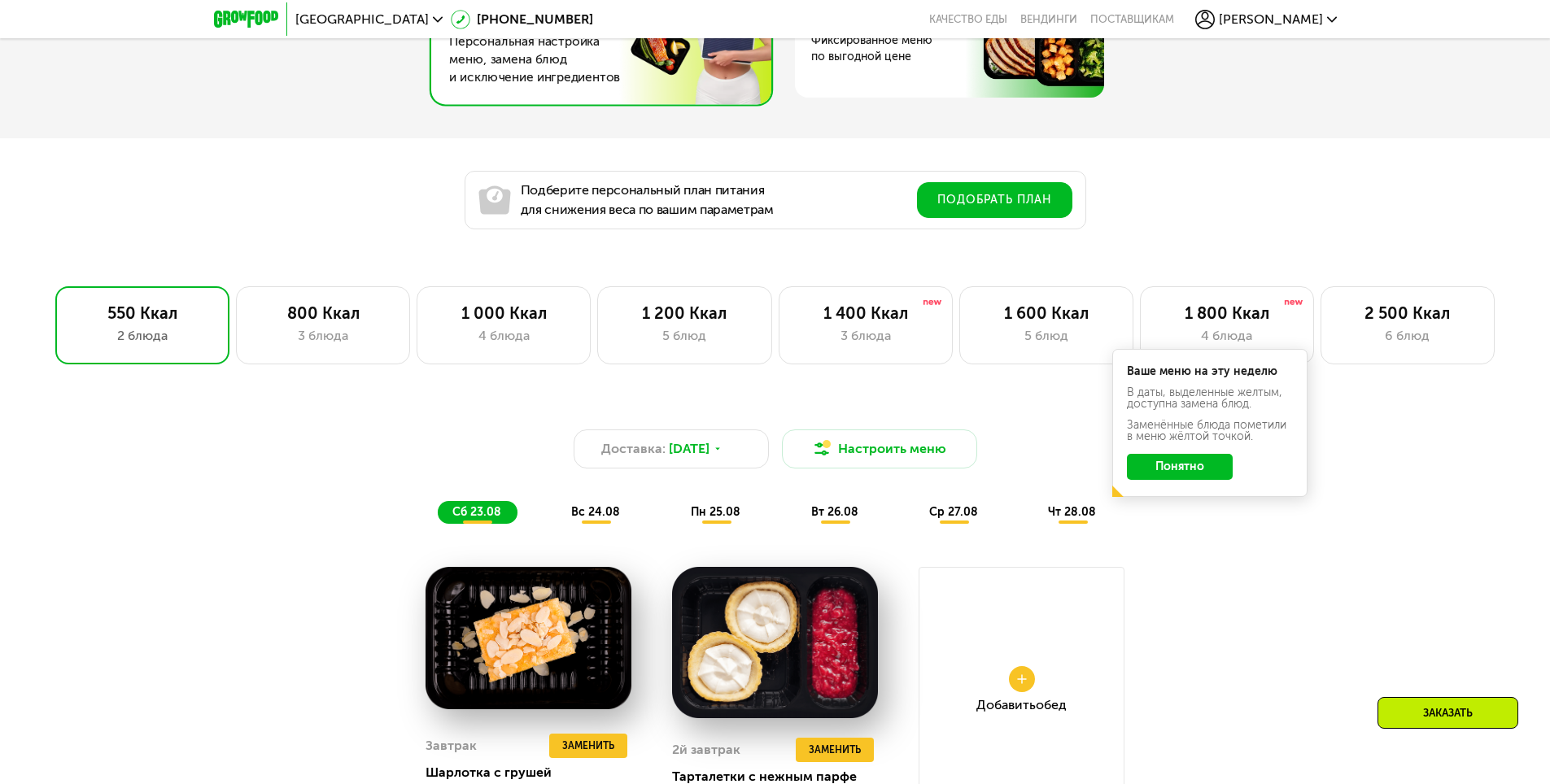
click at [1180, 469] on button "Понятно" at bounding box center [1179, 467] width 106 height 26
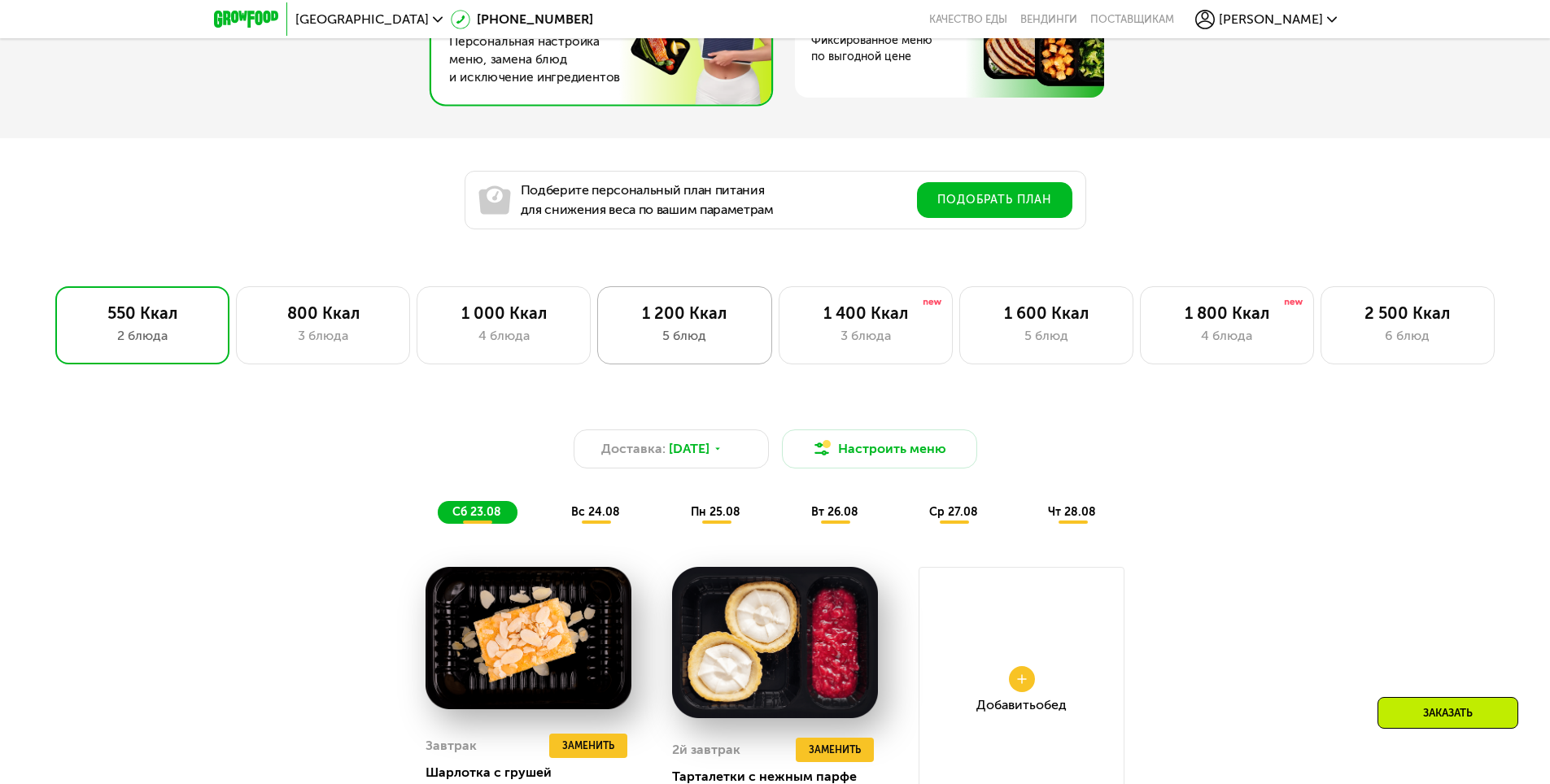
click at [707, 332] on div "5 блюд" at bounding box center [684, 336] width 140 height 20
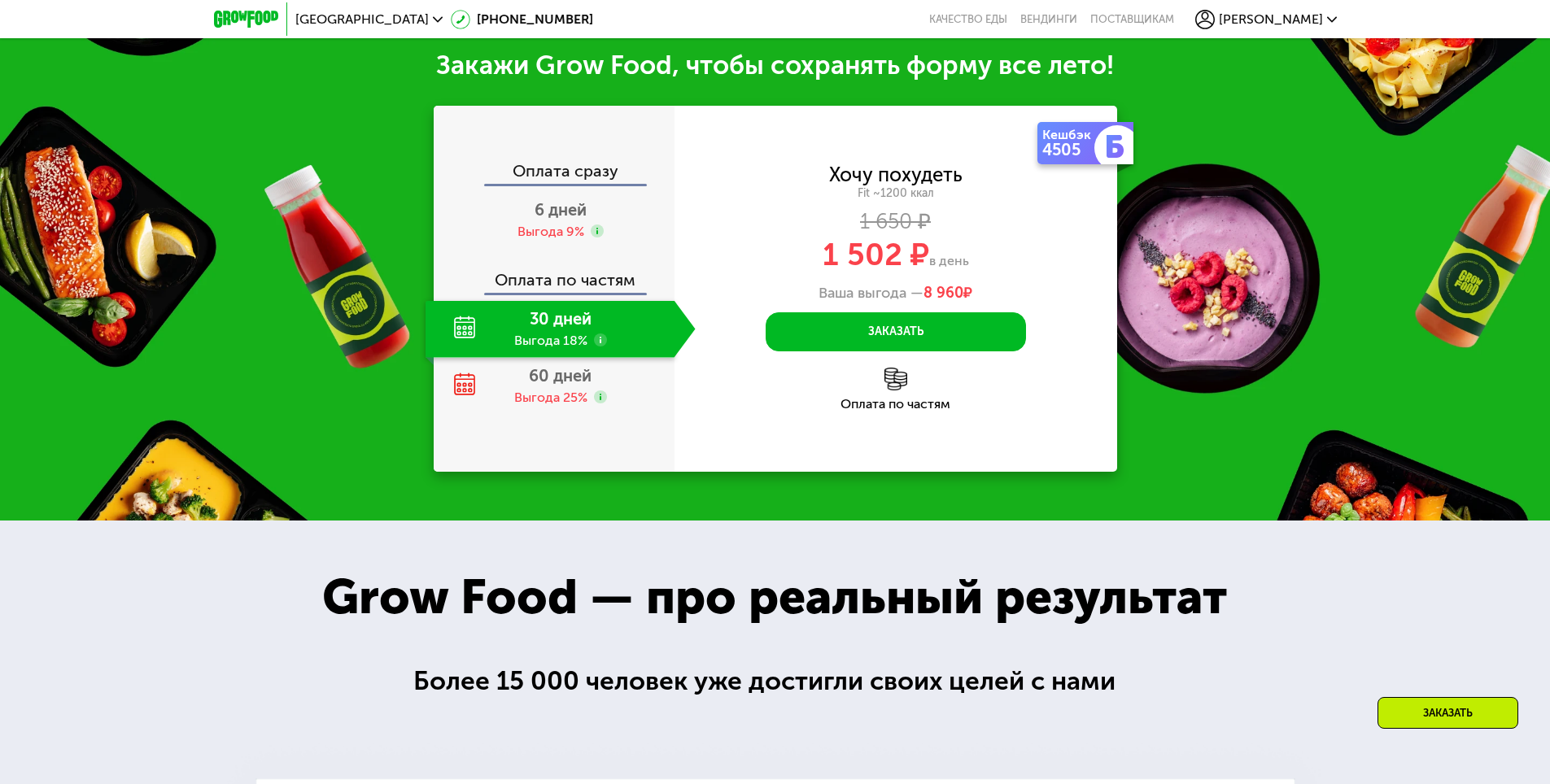
scroll to position [2079, 0]
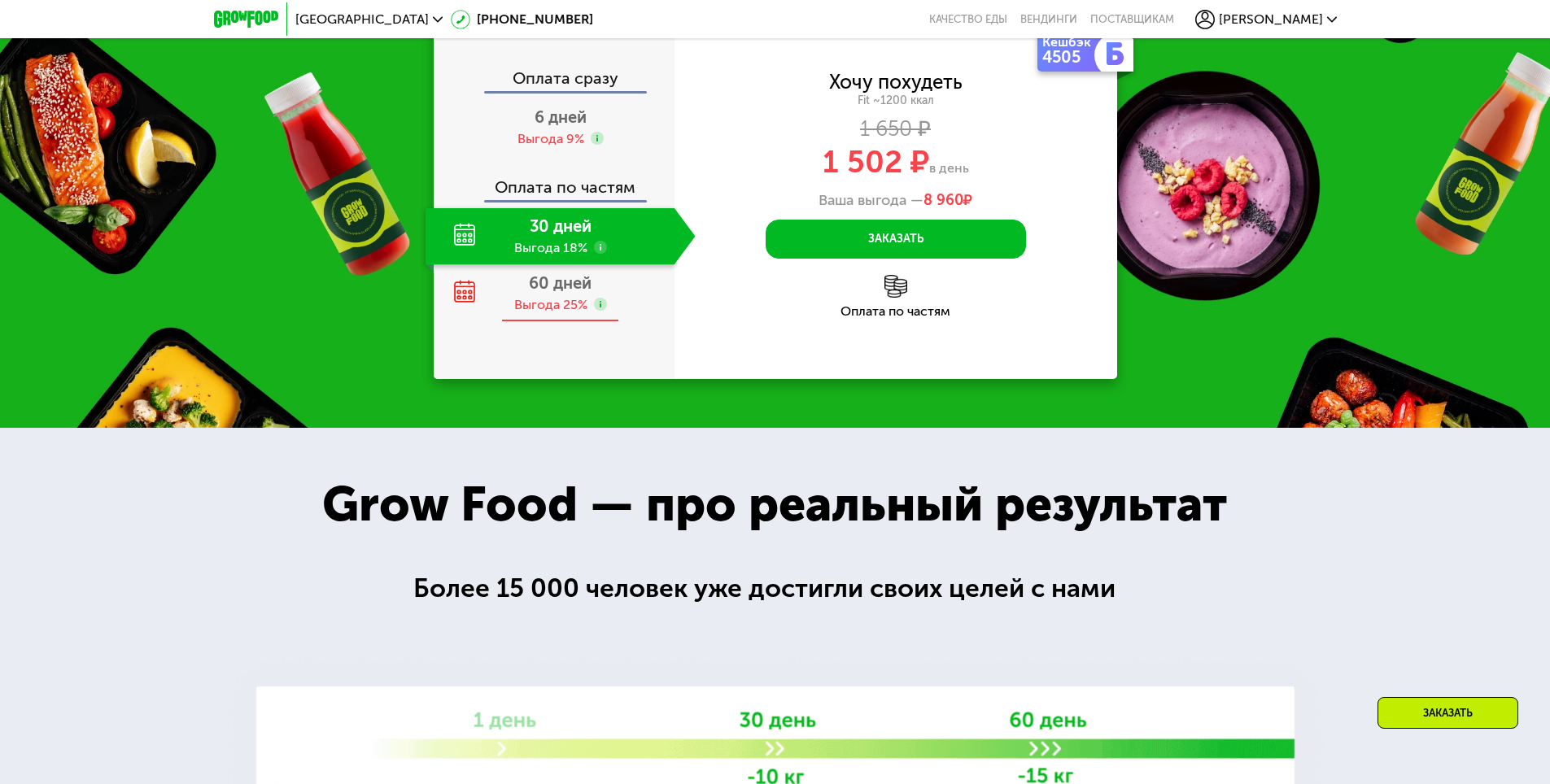
click at [550, 322] on div "60 дней Выгода 25%" at bounding box center [561, 294] width 270 height 57
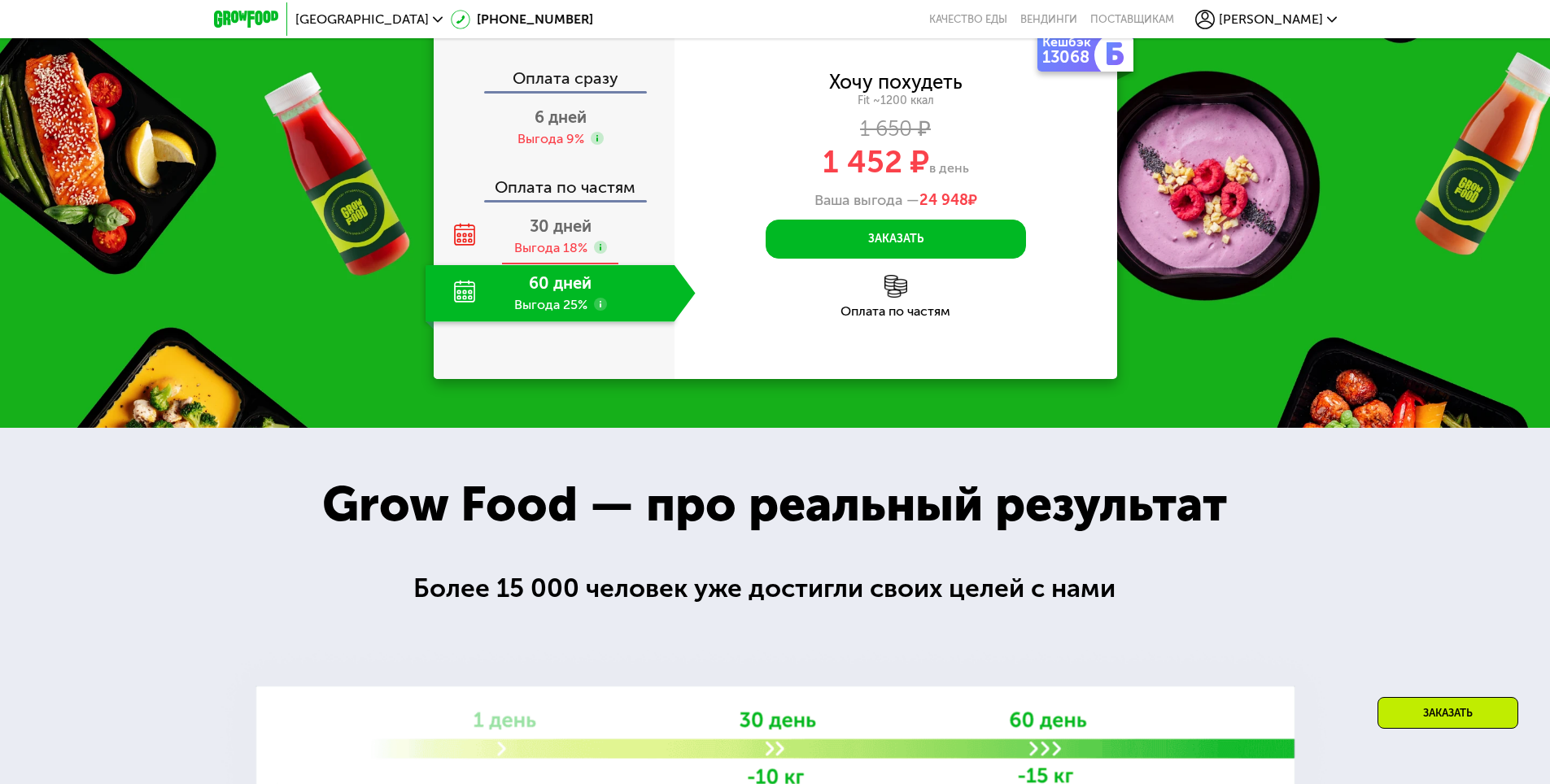
click at [567, 236] on span "30 дней" at bounding box center [561, 226] width 62 height 20
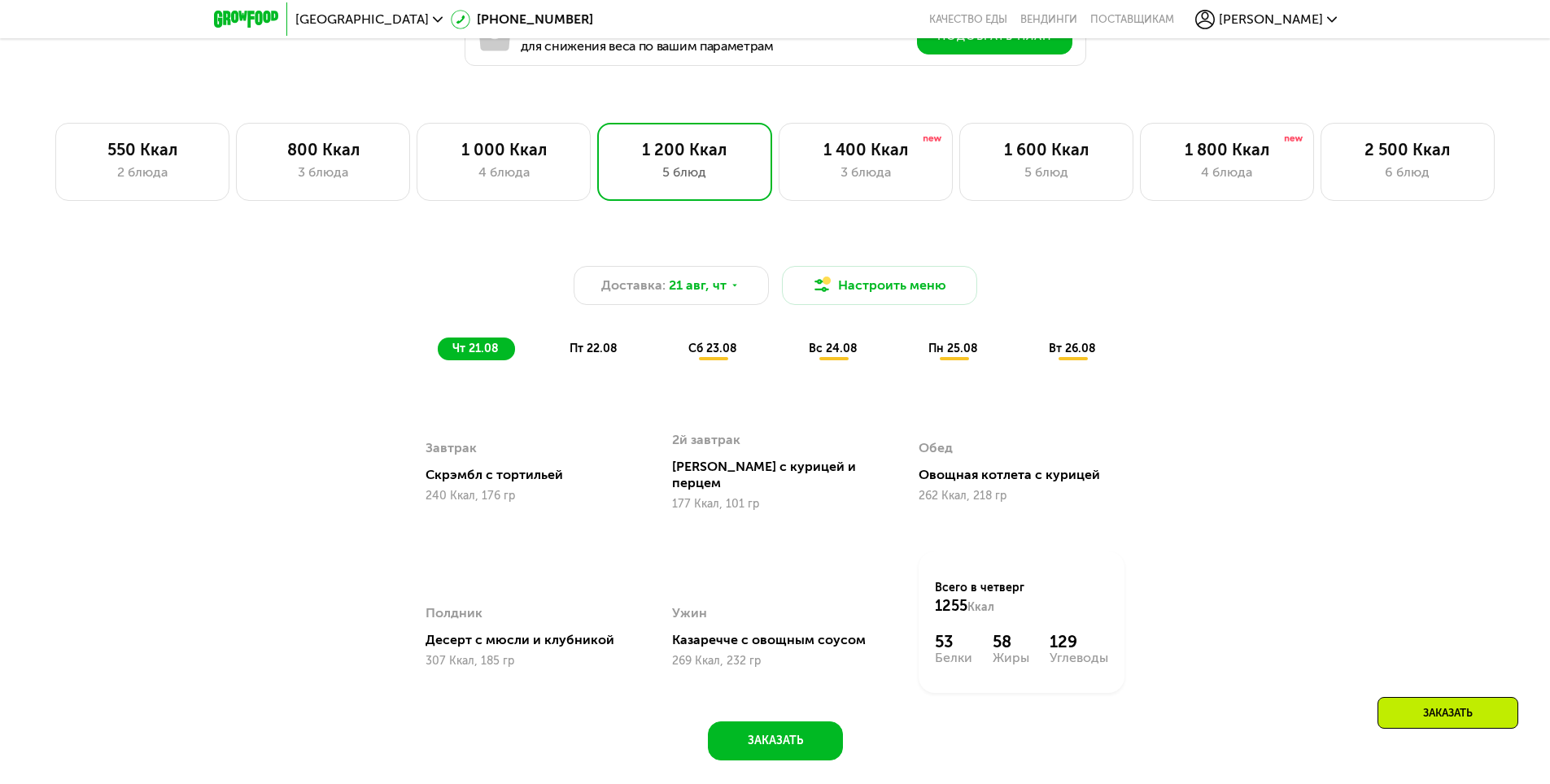
scroll to position [1183, 0]
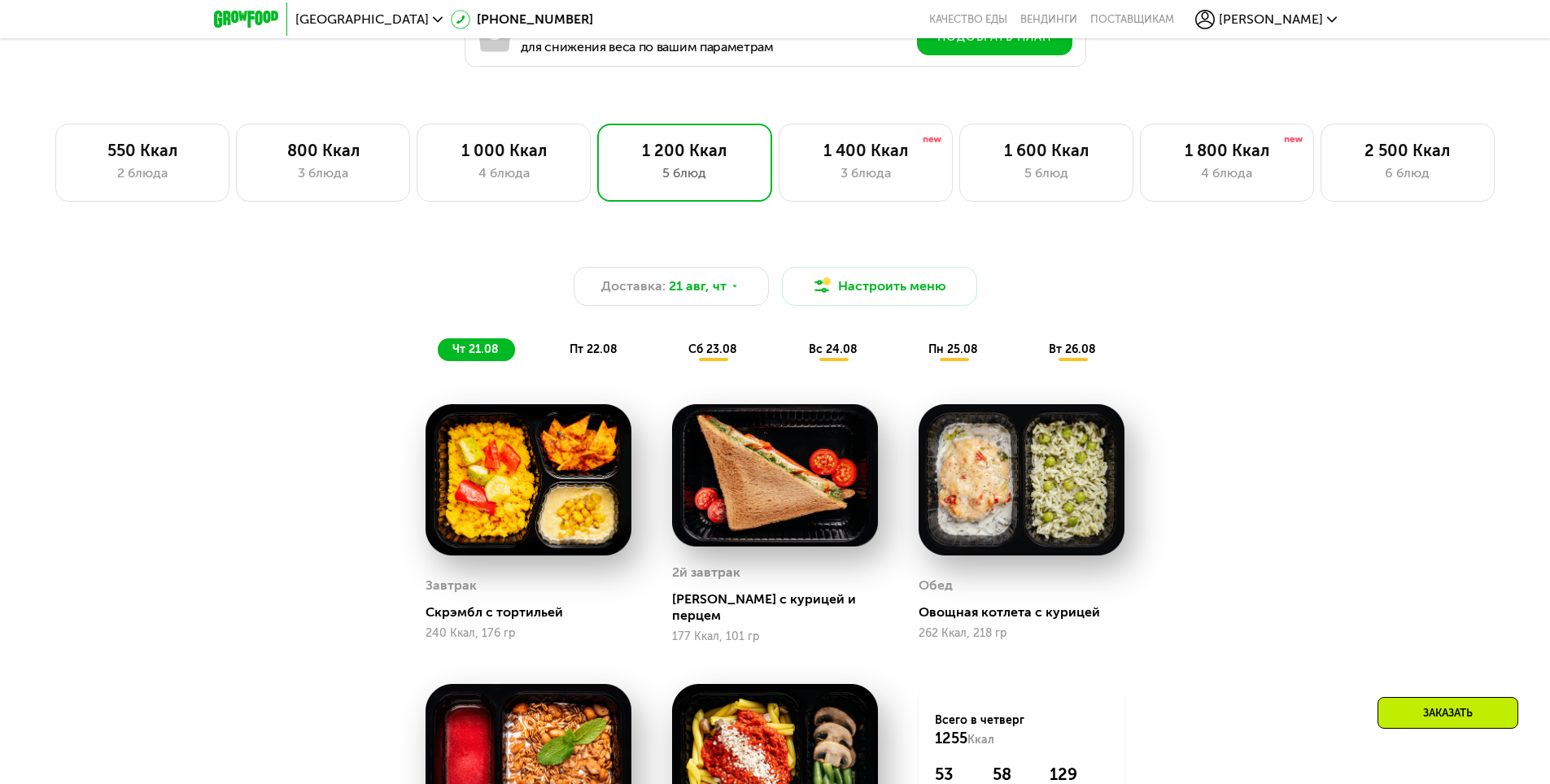
click at [587, 342] on div "Доставка: 21 авг, чт Настроить меню чт 21.08 пт 22.08 сб 23.08 вс 24.08 пн 25.0…" at bounding box center [775, 314] width 964 height 95
click at [591, 352] on span "пт 22.08" at bounding box center [594, 350] width 48 height 14
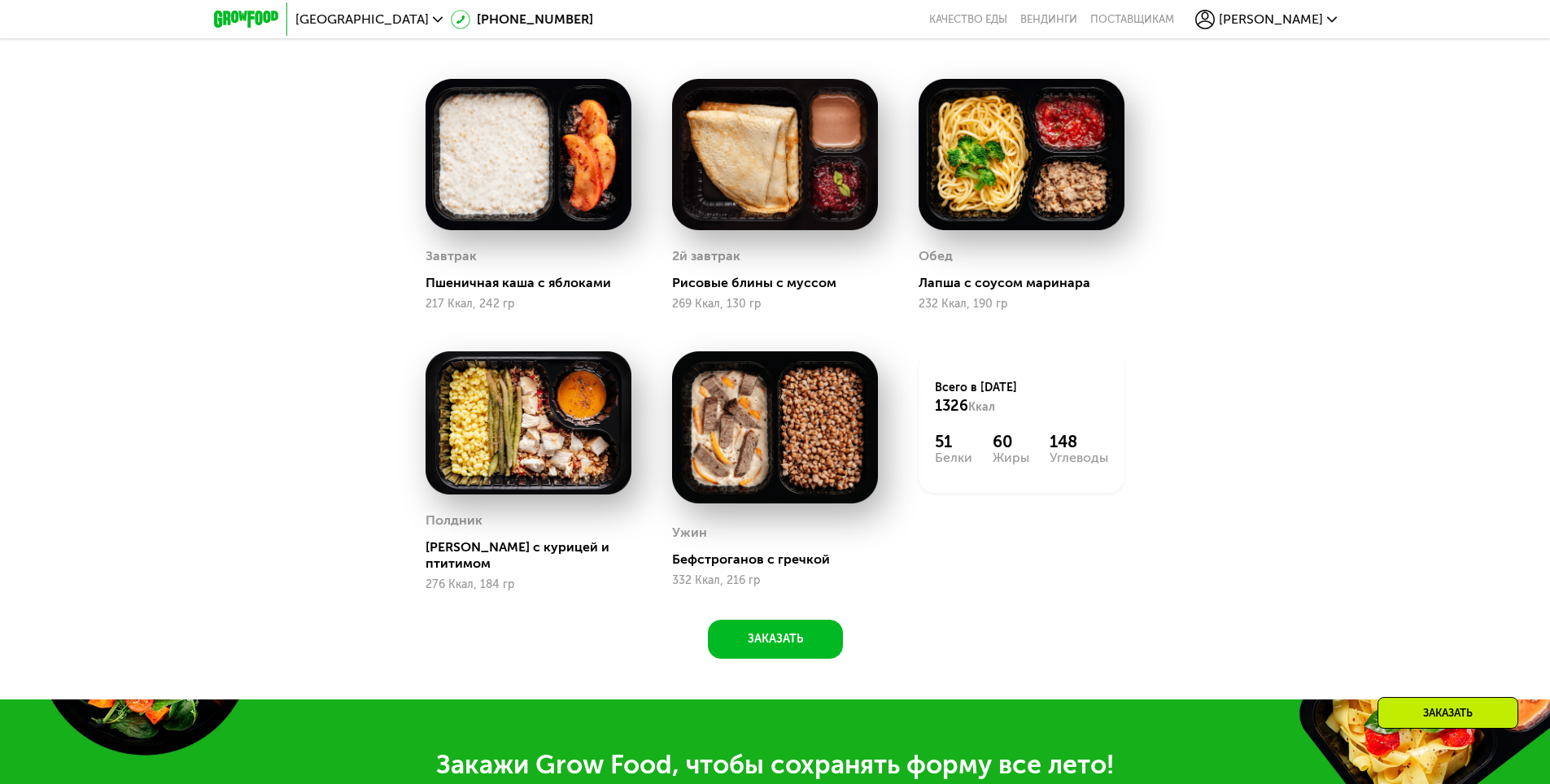
scroll to position [1265, 0]
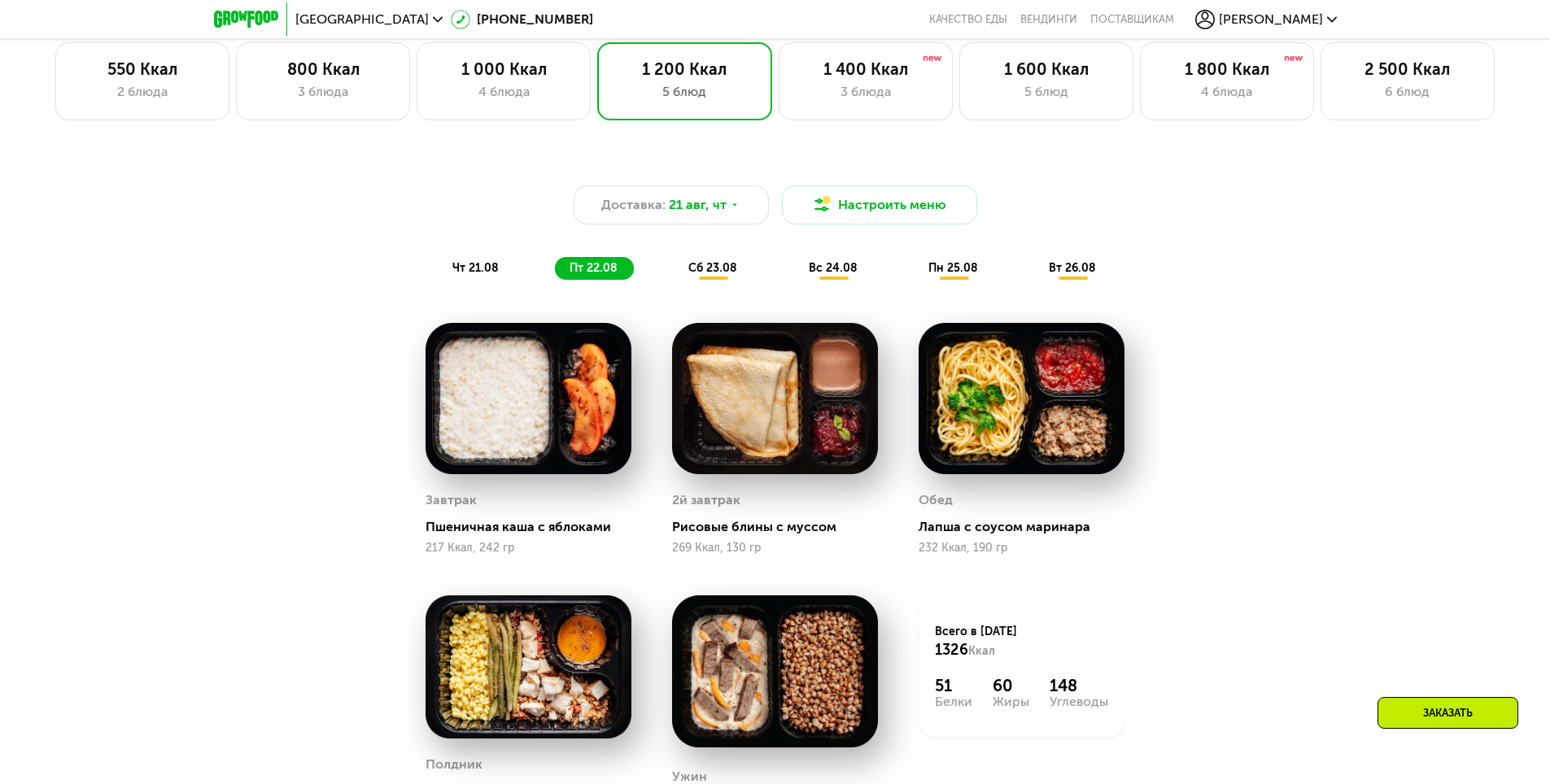
click at [730, 270] on span "сб 23.08" at bounding box center [713, 268] width 49 height 14
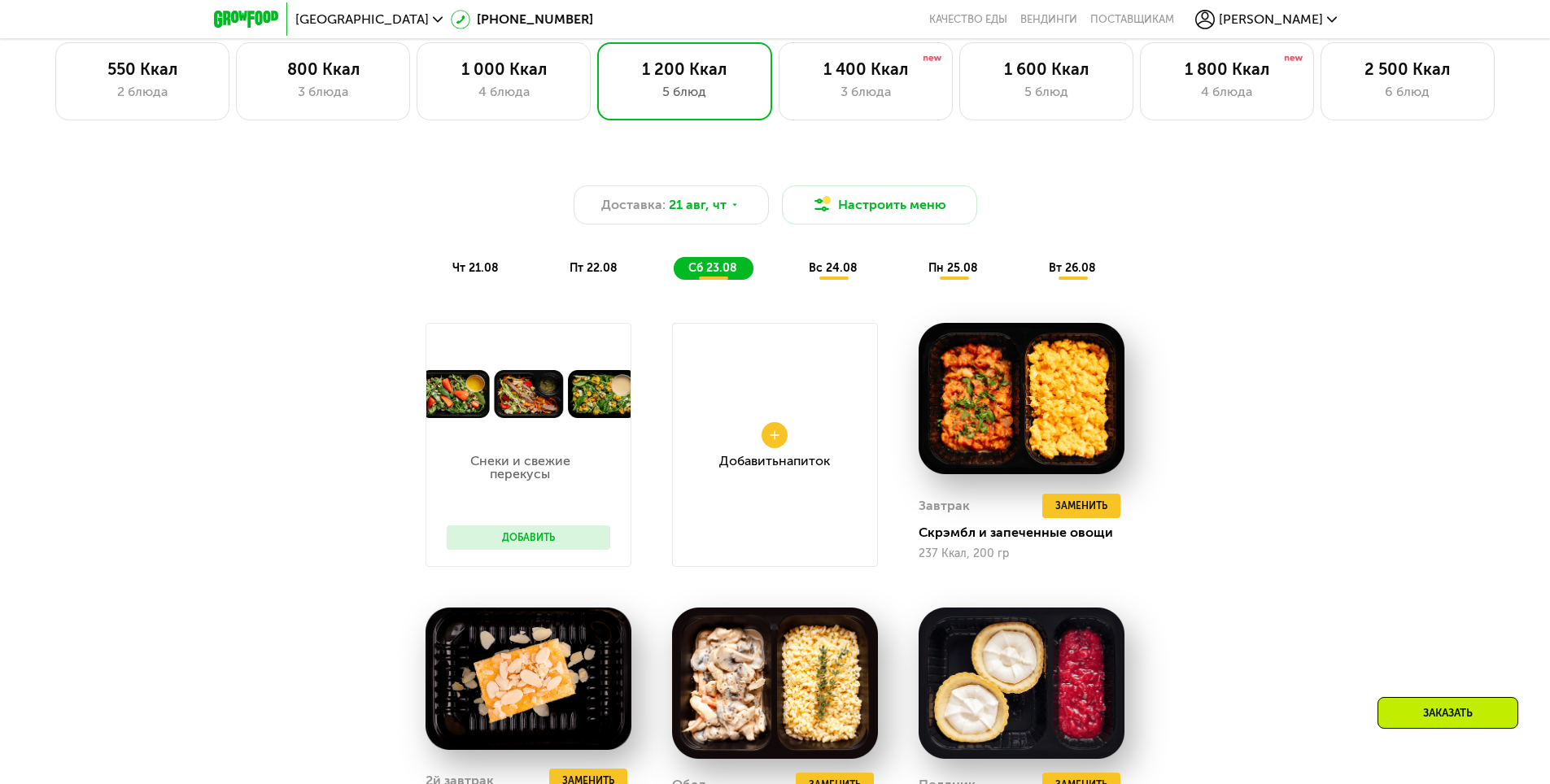
click at [825, 268] on span "вс 24.08" at bounding box center [833, 268] width 49 height 14
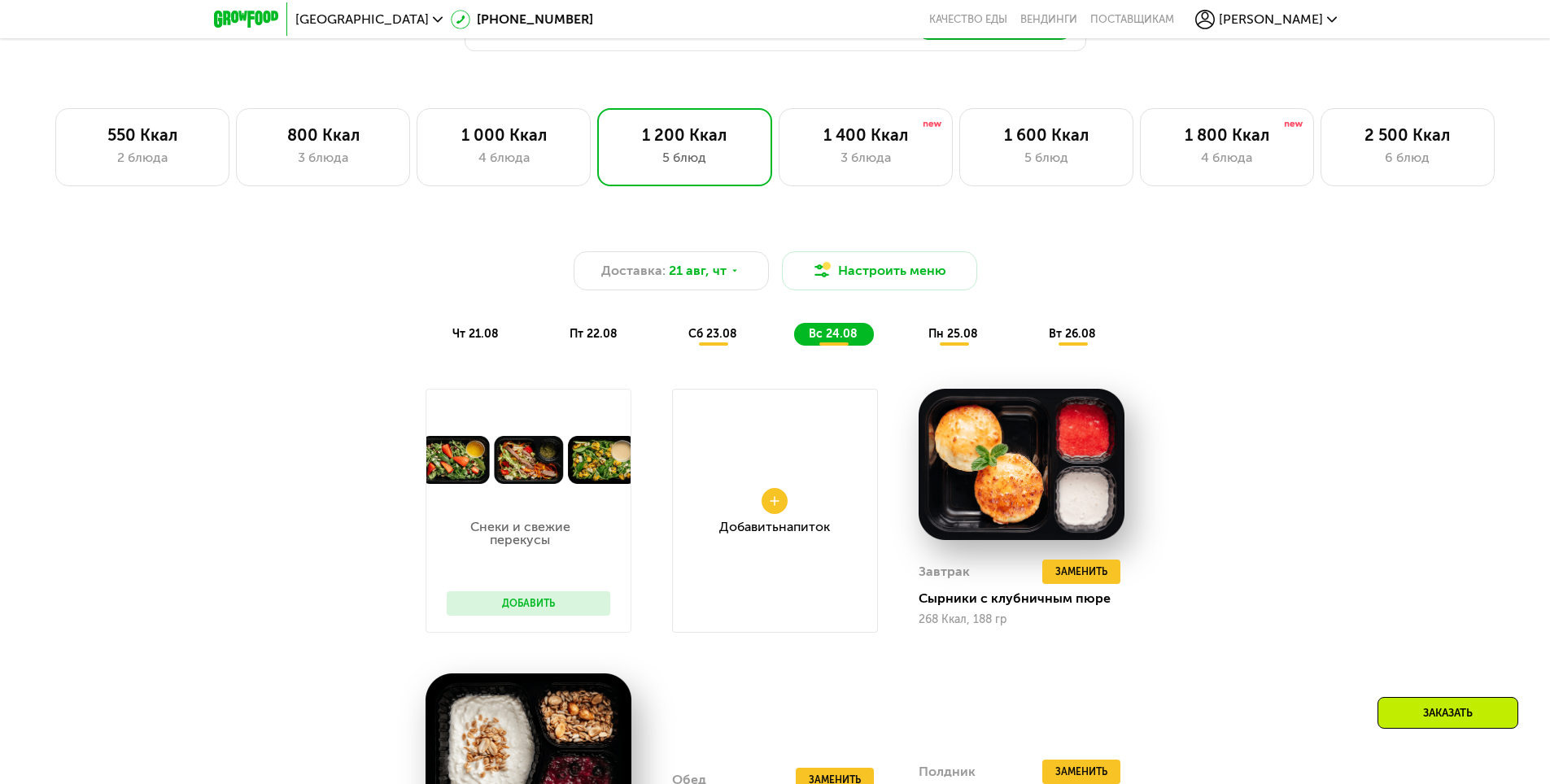
scroll to position [1183, 0]
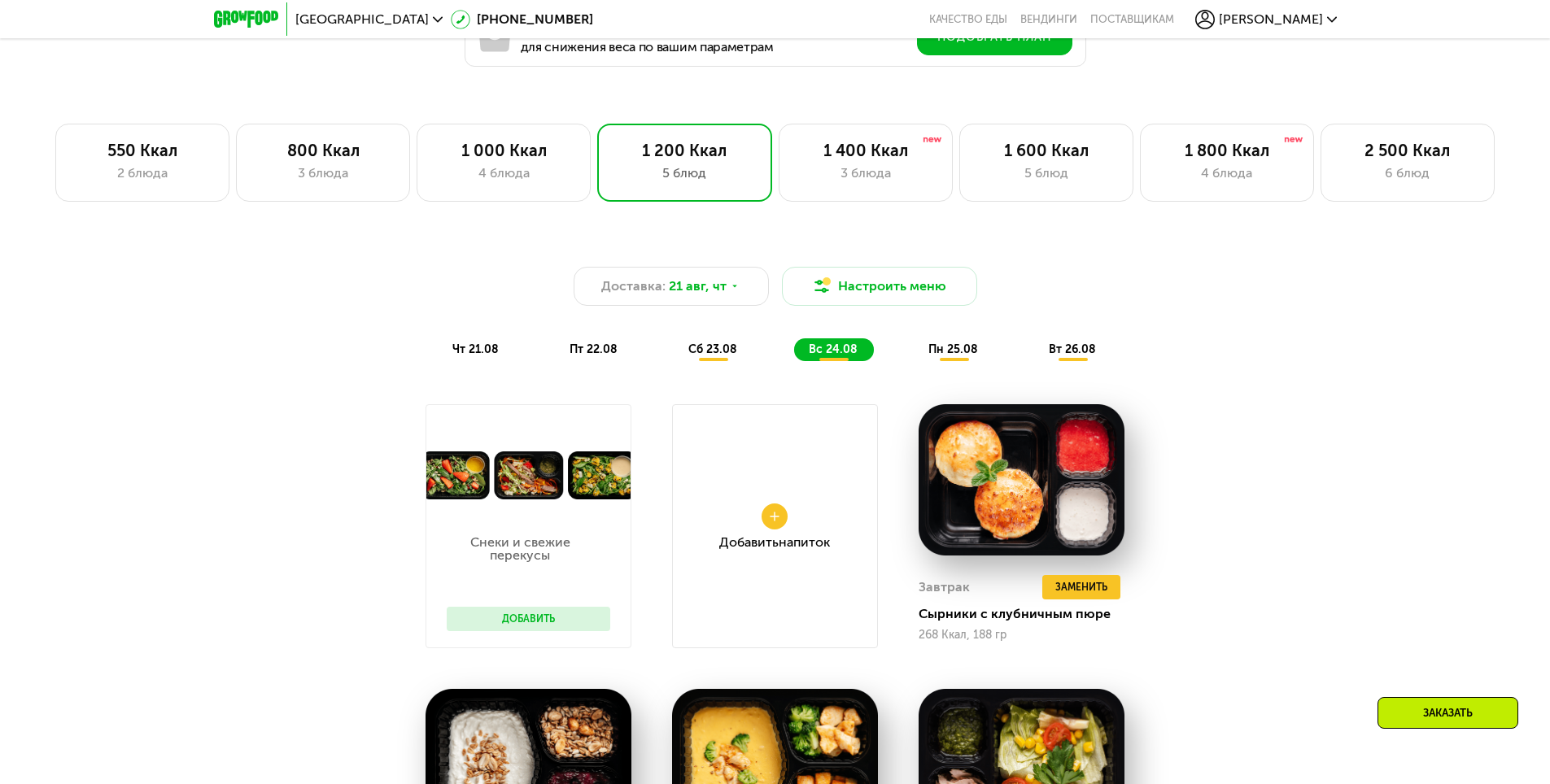
click at [933, 351] on span "пн 25.08" at bounding box center [953, 350] width 50 height 14
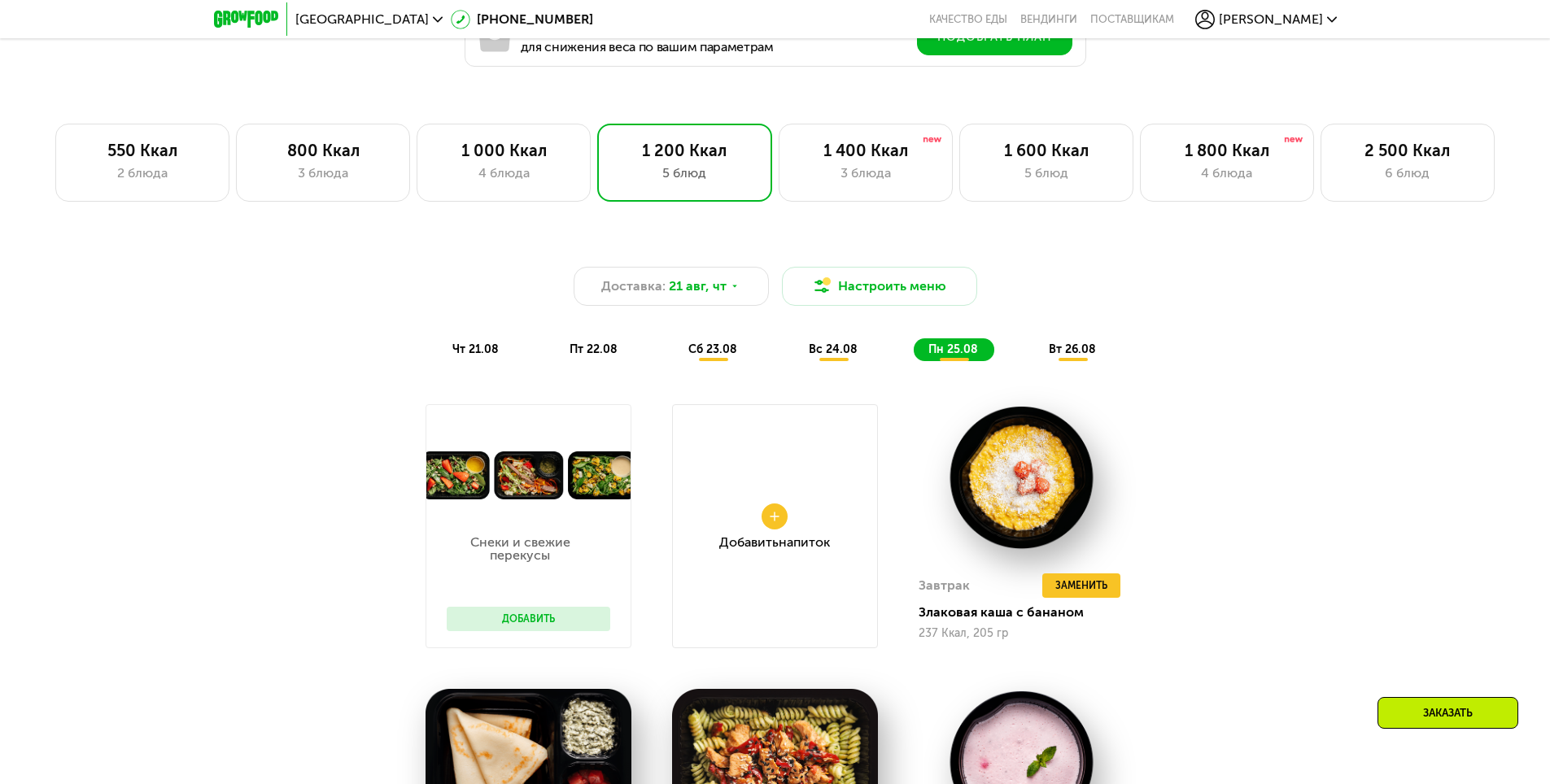
click at [1061, 357] on span "вт 26.08" at bounding box center [1072, 350] width 47 height 14
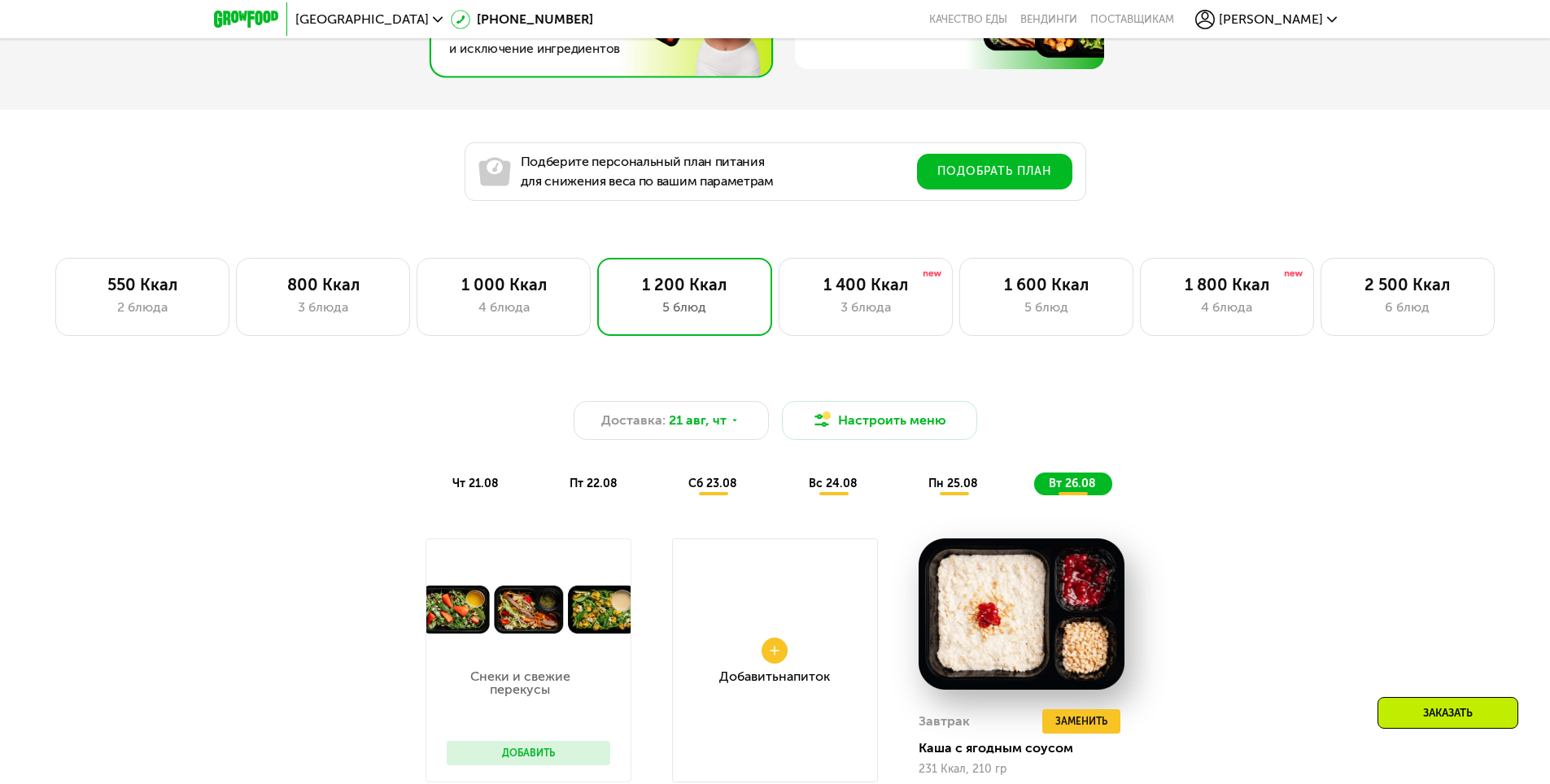
scroll to position [1020, 0]
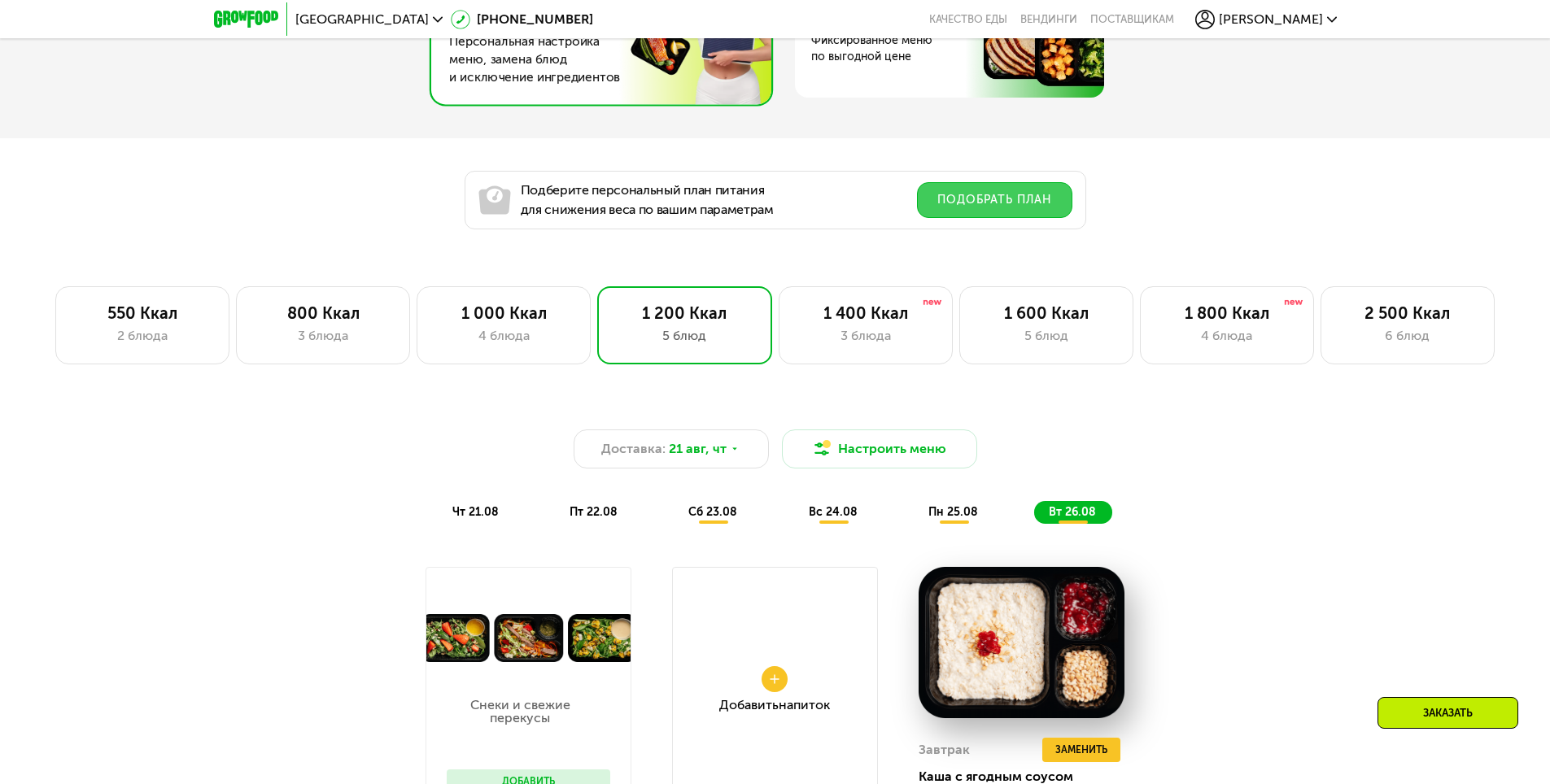
click at [994, 206] on button "Подобрать план" at bounding box center [995, 200] width 156 height 36
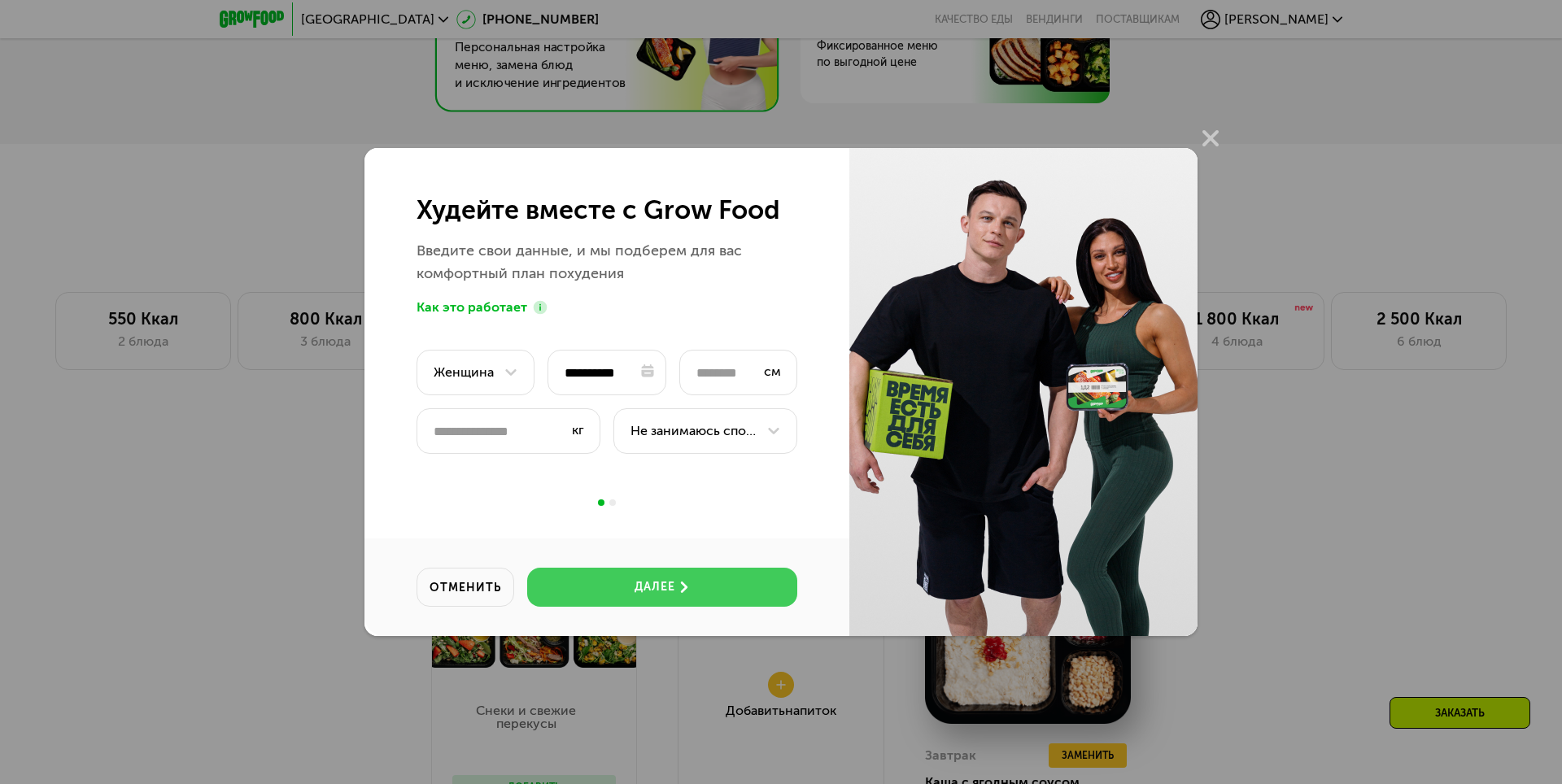
click at [768, 590] on button "далее" at bounding box center [662, 587] width 270 height 39
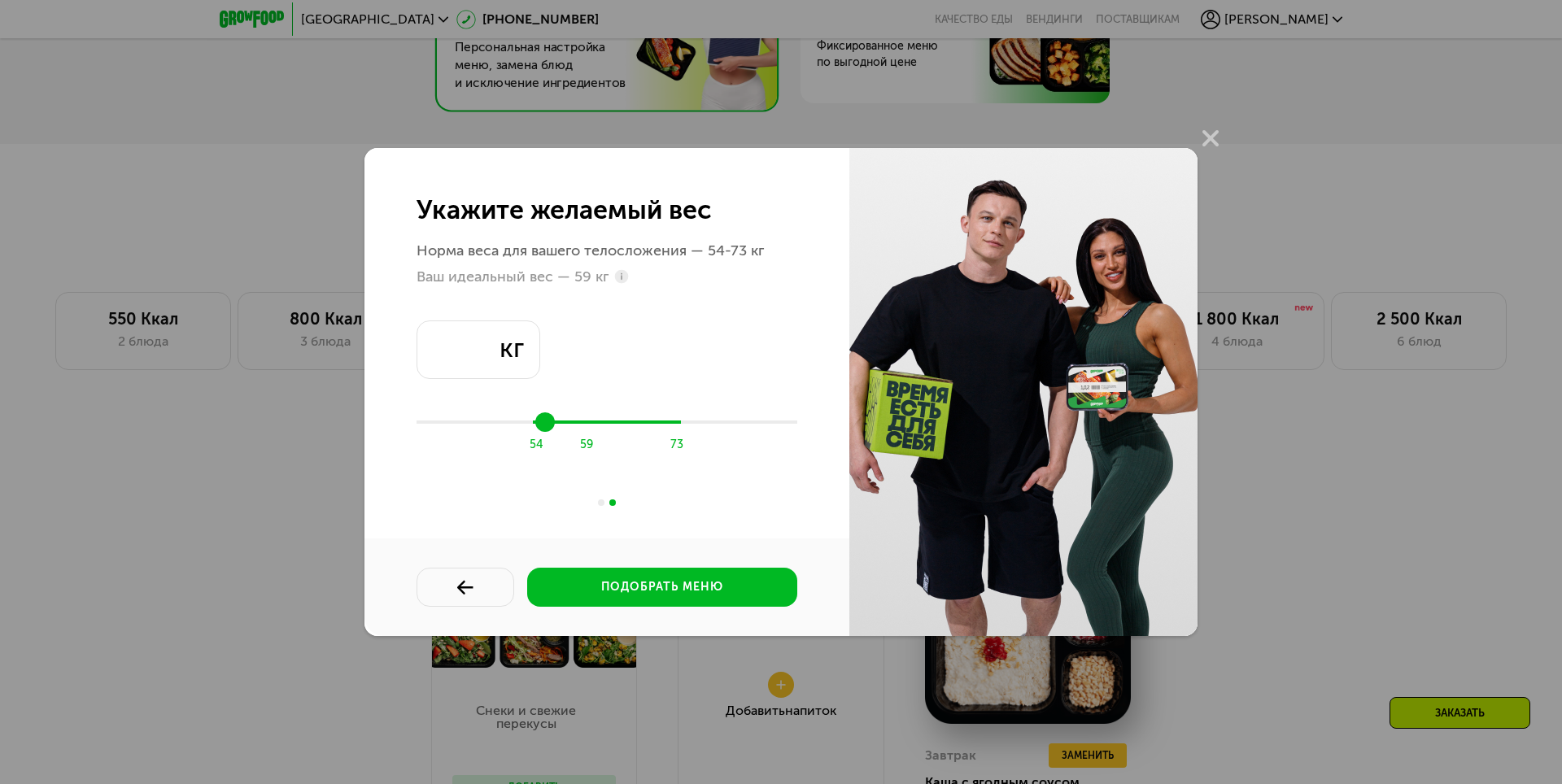
type input "**"
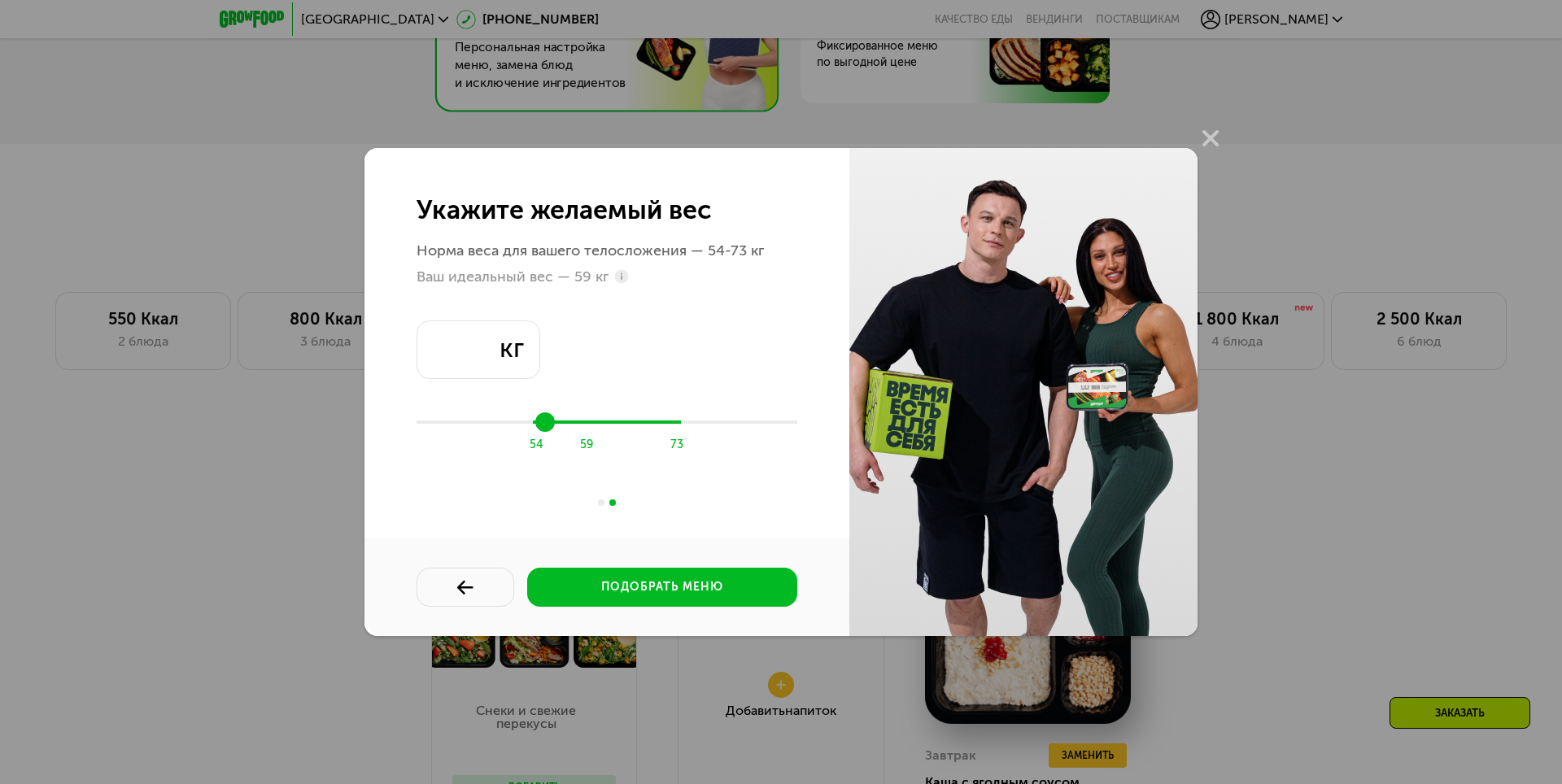
type input "**"
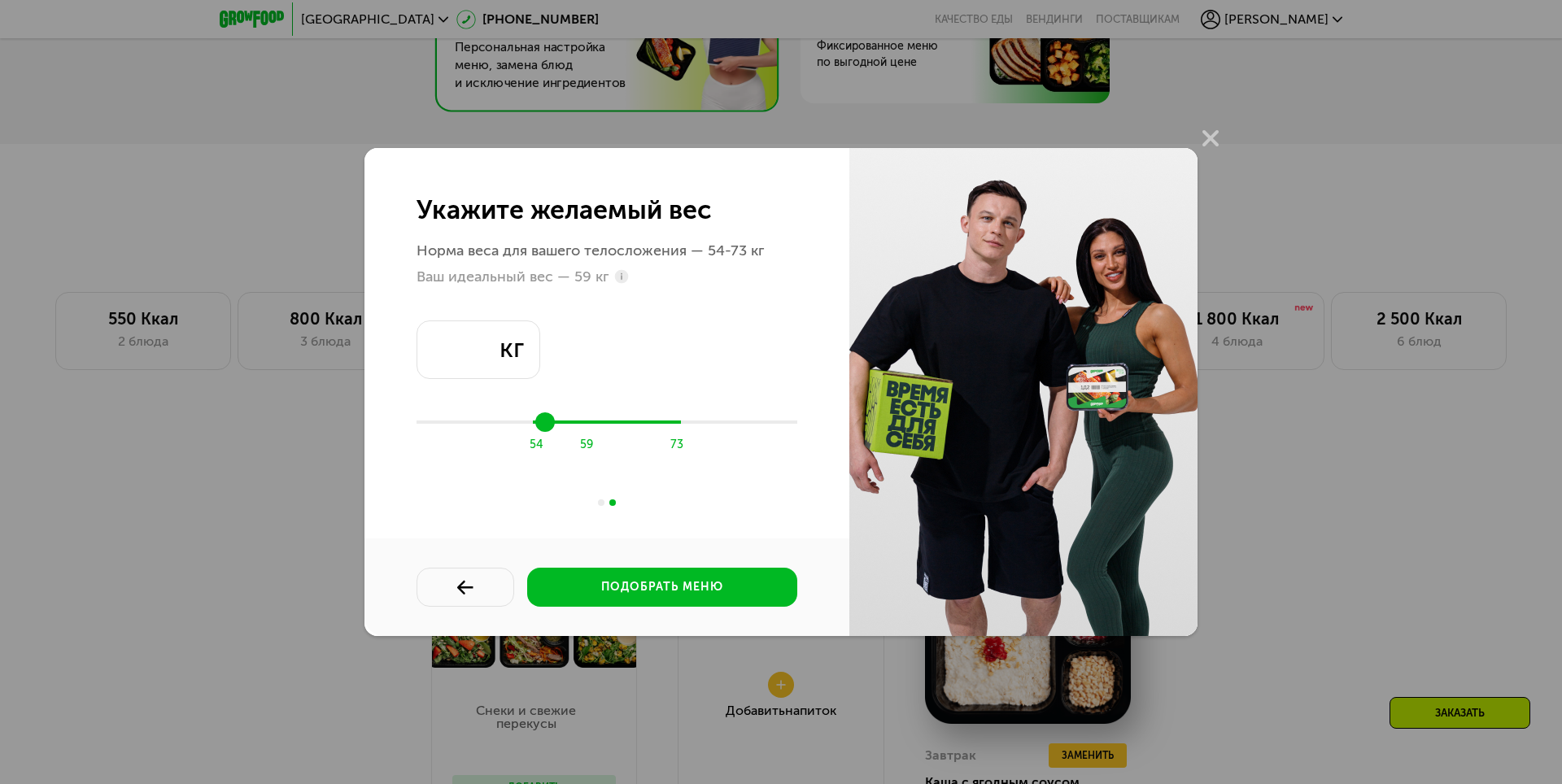
type input "**"
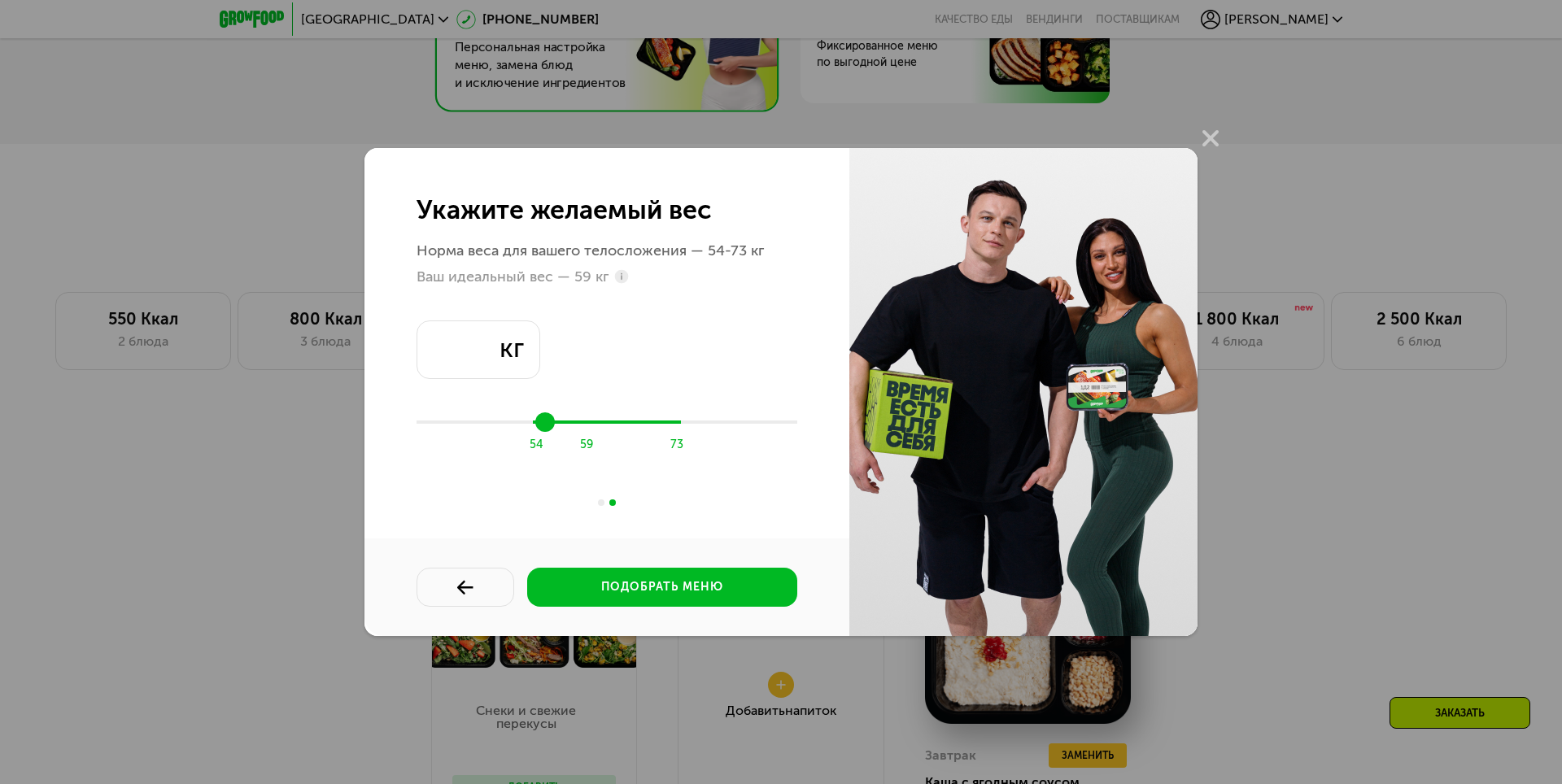
type input "**"
click at [592, 432] on input "range" at bounding box center [607, 422] width 381 height 24
click at [682, 586] on div "подобрать меню" at bounding box center [663, 587] width 122 height 16
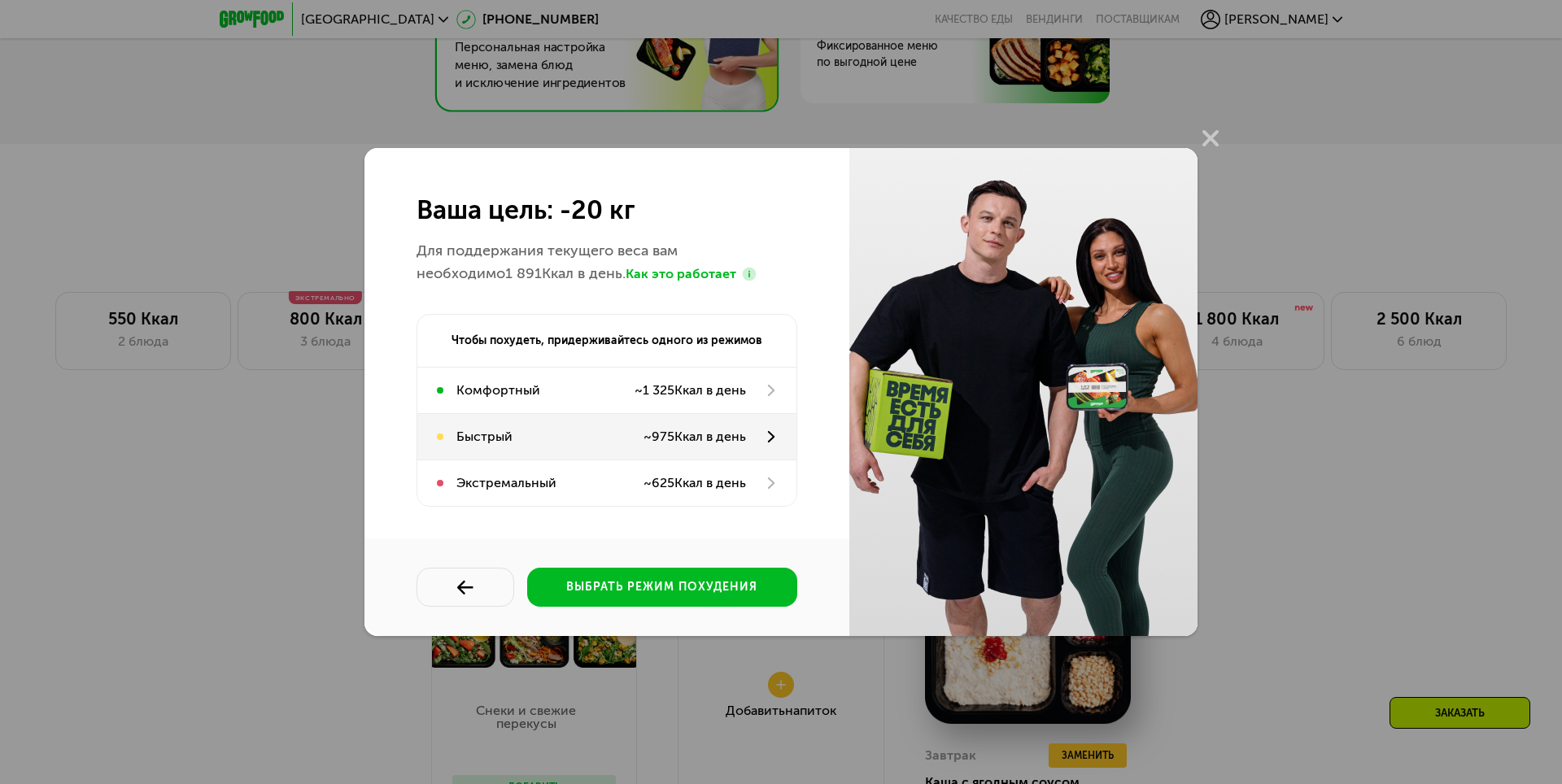
click at [770, 433] on use at bounding box center [772, 437] width 7 height 11
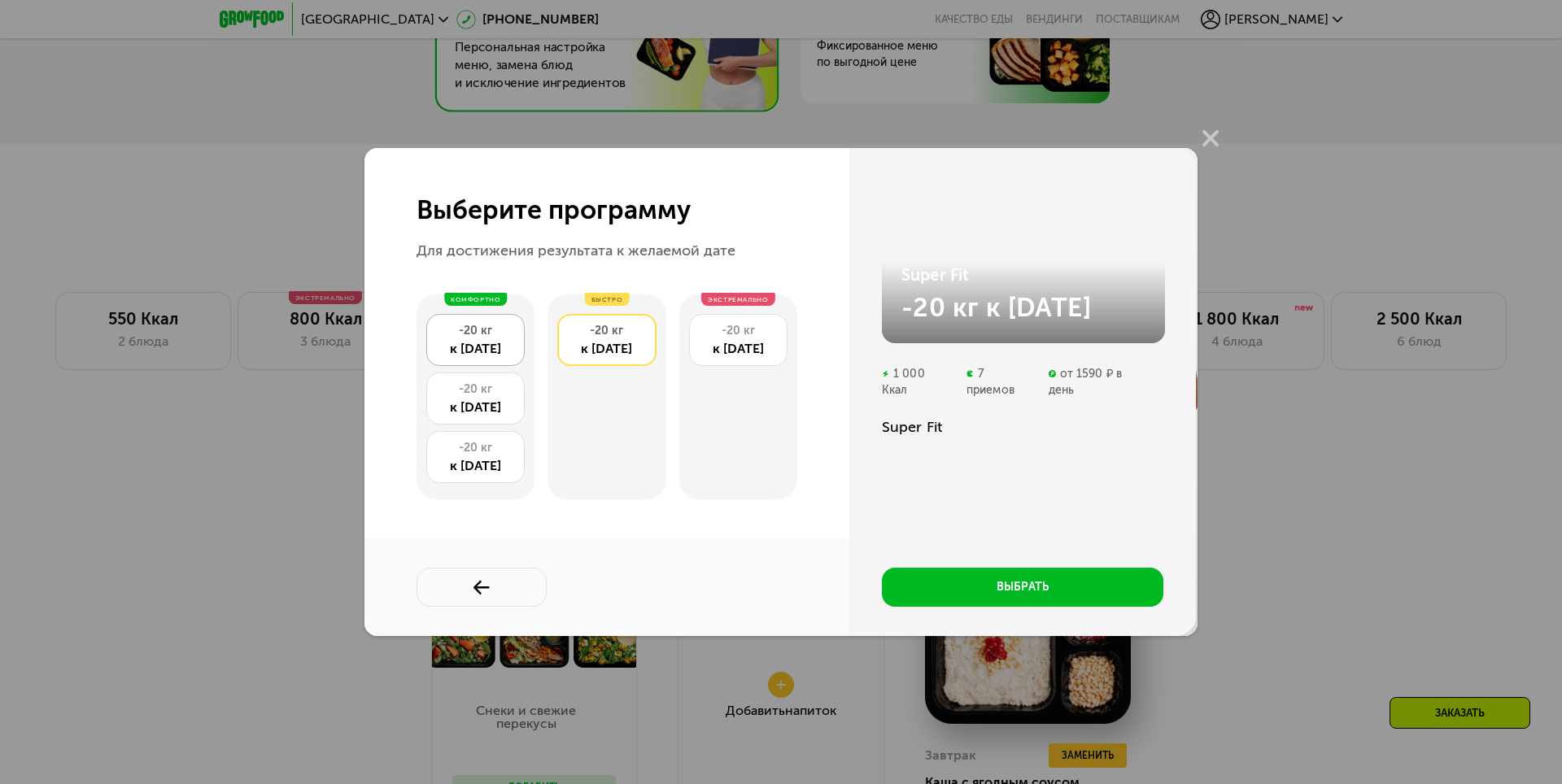
click at [486, 348] on div "к 28 ноя" at bounding box center [475, 349] width 81 height 20
click at [743, 346] on div "к 23 янв" at bounding box center [738, 349] width 81 height 20
click at [643, 327] on div "-20 кг" at bounding box center [607, 331] width 81 height 16
click at [1212, 131] on icon at bounding box center [1210, 138] width 16 height 16
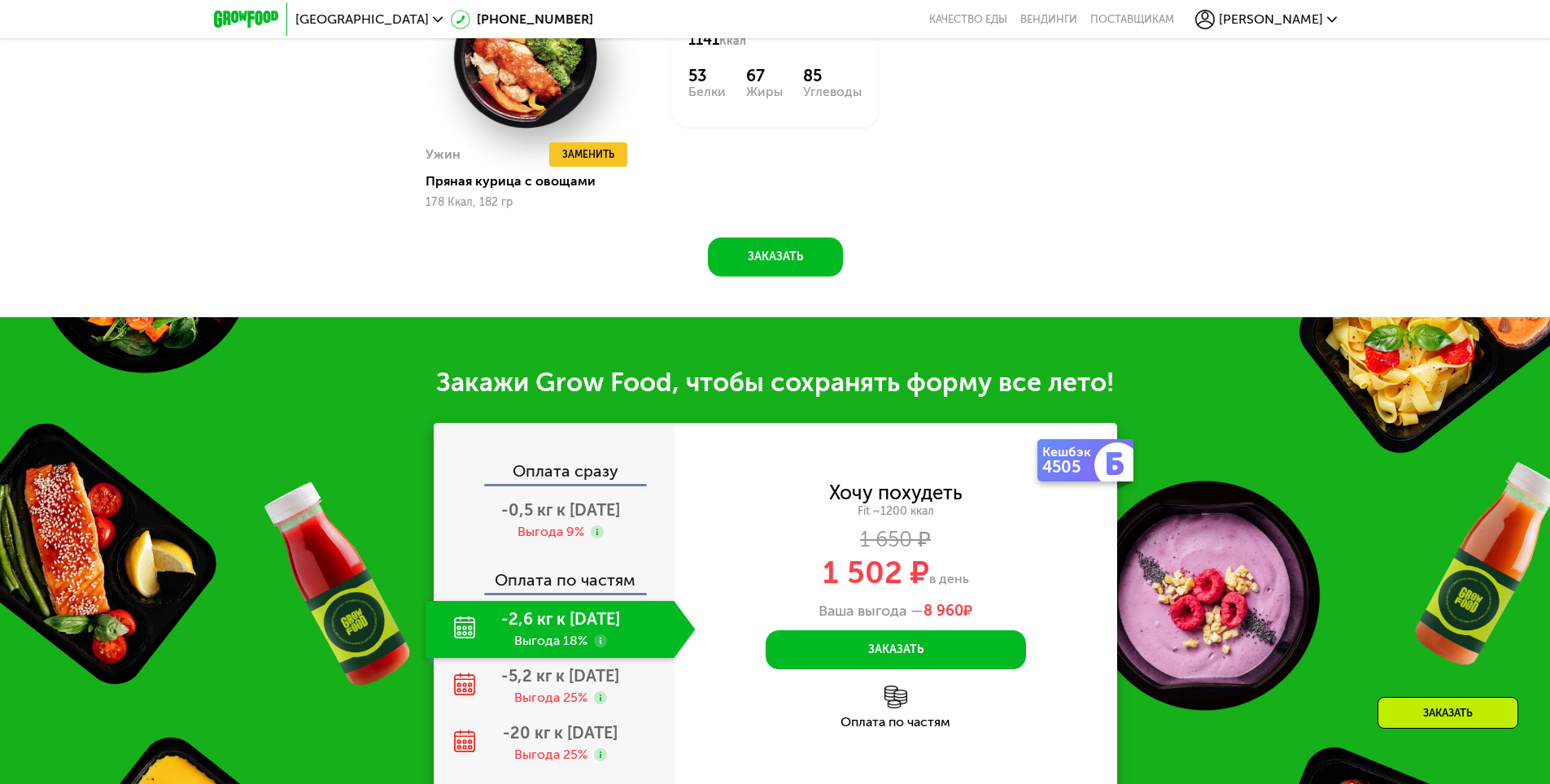
scroll to position [2485, 0]
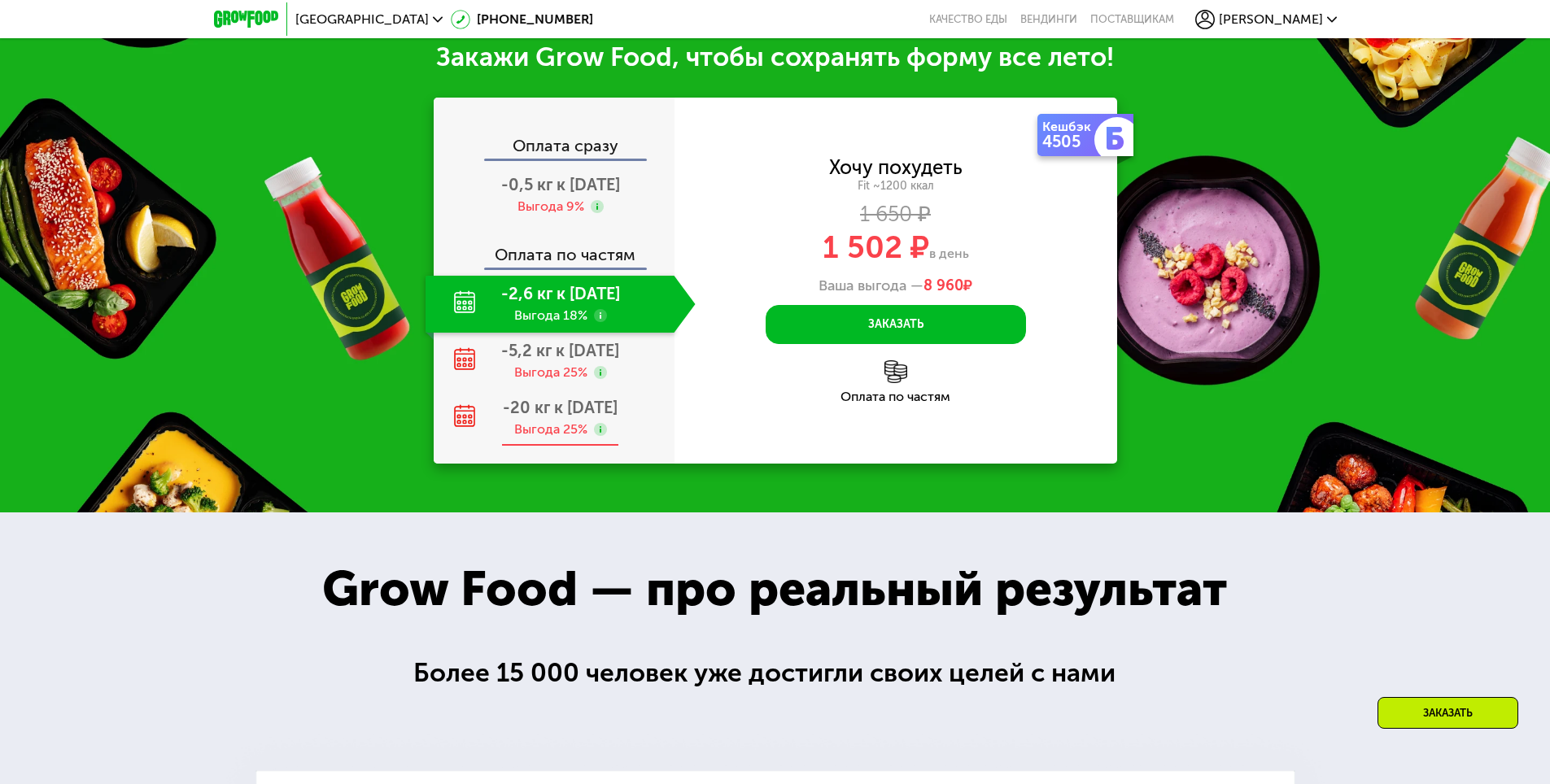
click at [622, 436] on div "-20 кг к 12.05.26 Выгода 25%" at bounding box center [561, 418] width 270 height 57
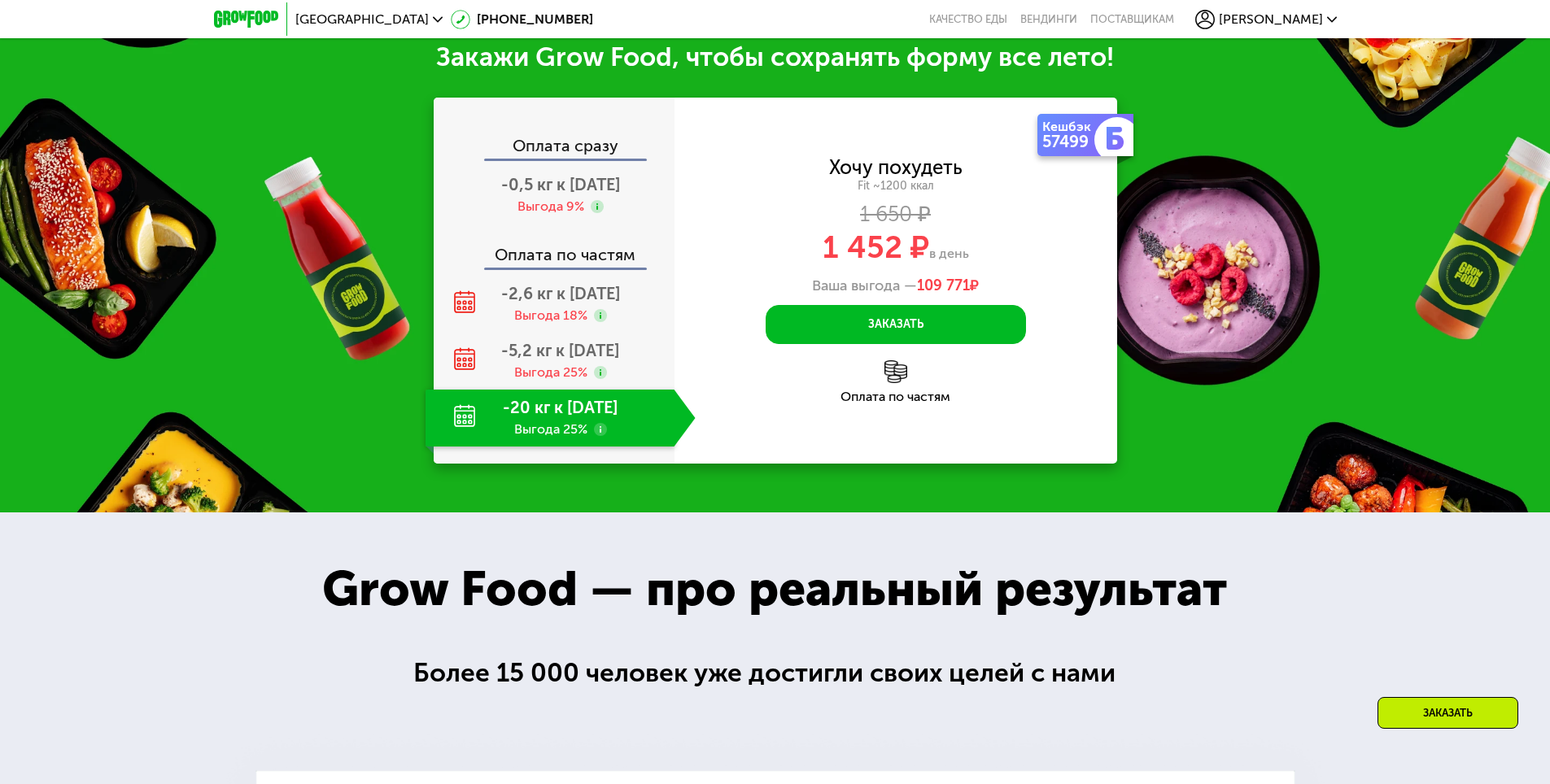
scroll to position [2404, 0]
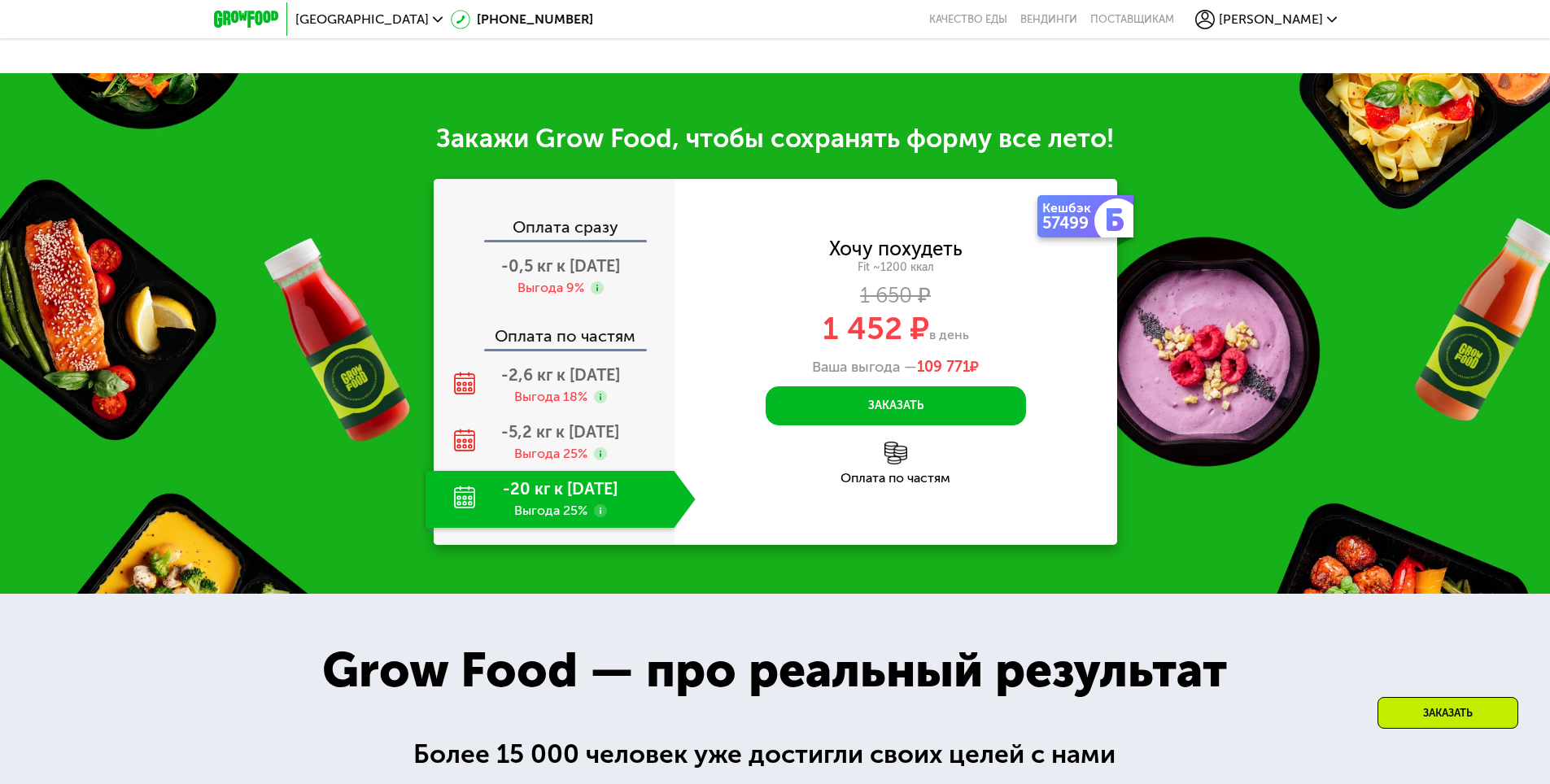
click at [590, 312] on div "Оплата сразу" at bounding box center [554, 331] width 239 height 38
click at [593, 346] on div "Оплата по частям" at bounding box center [554, 331] width 239 height 38
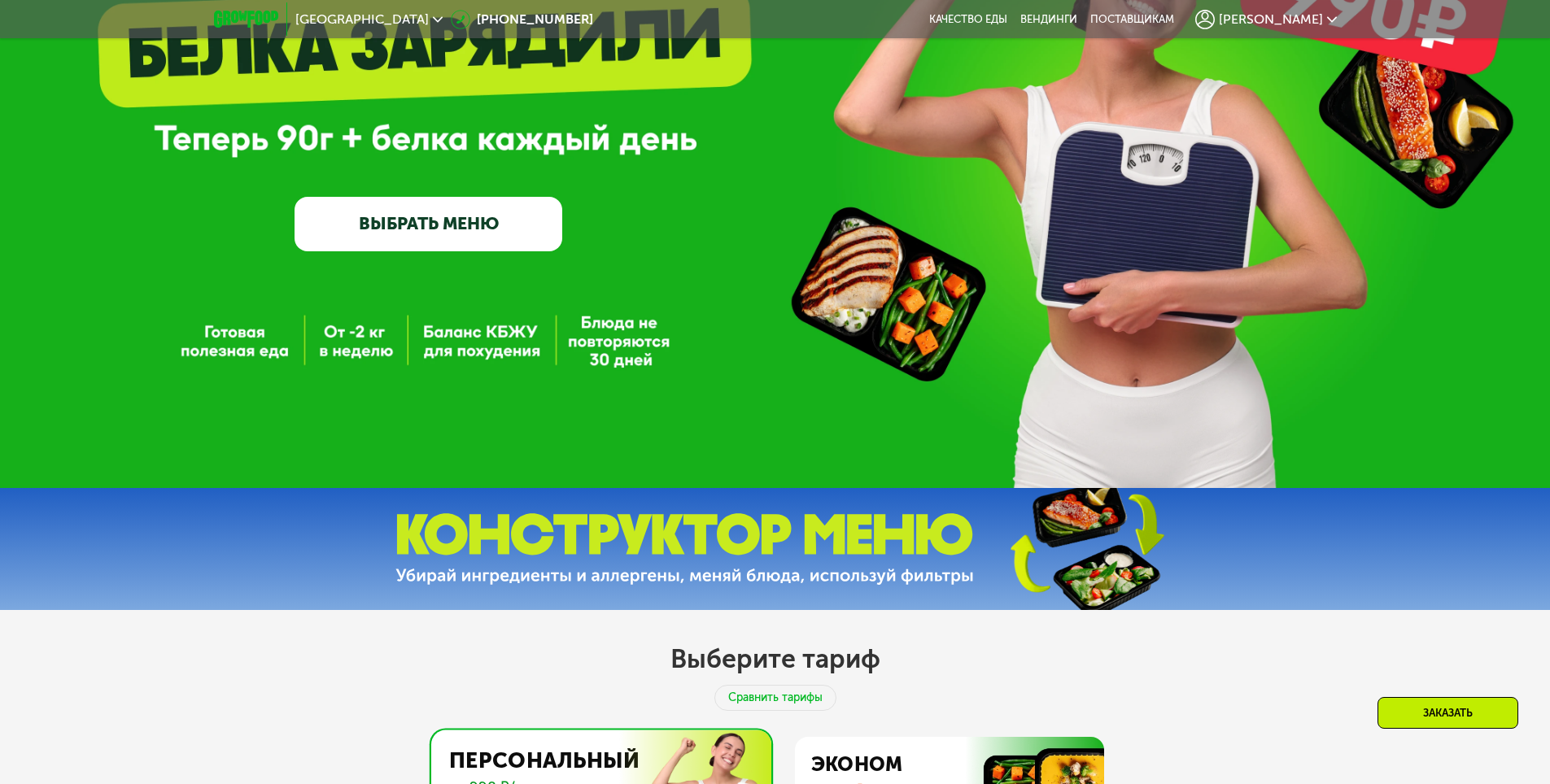
scroll to position [570, 0]
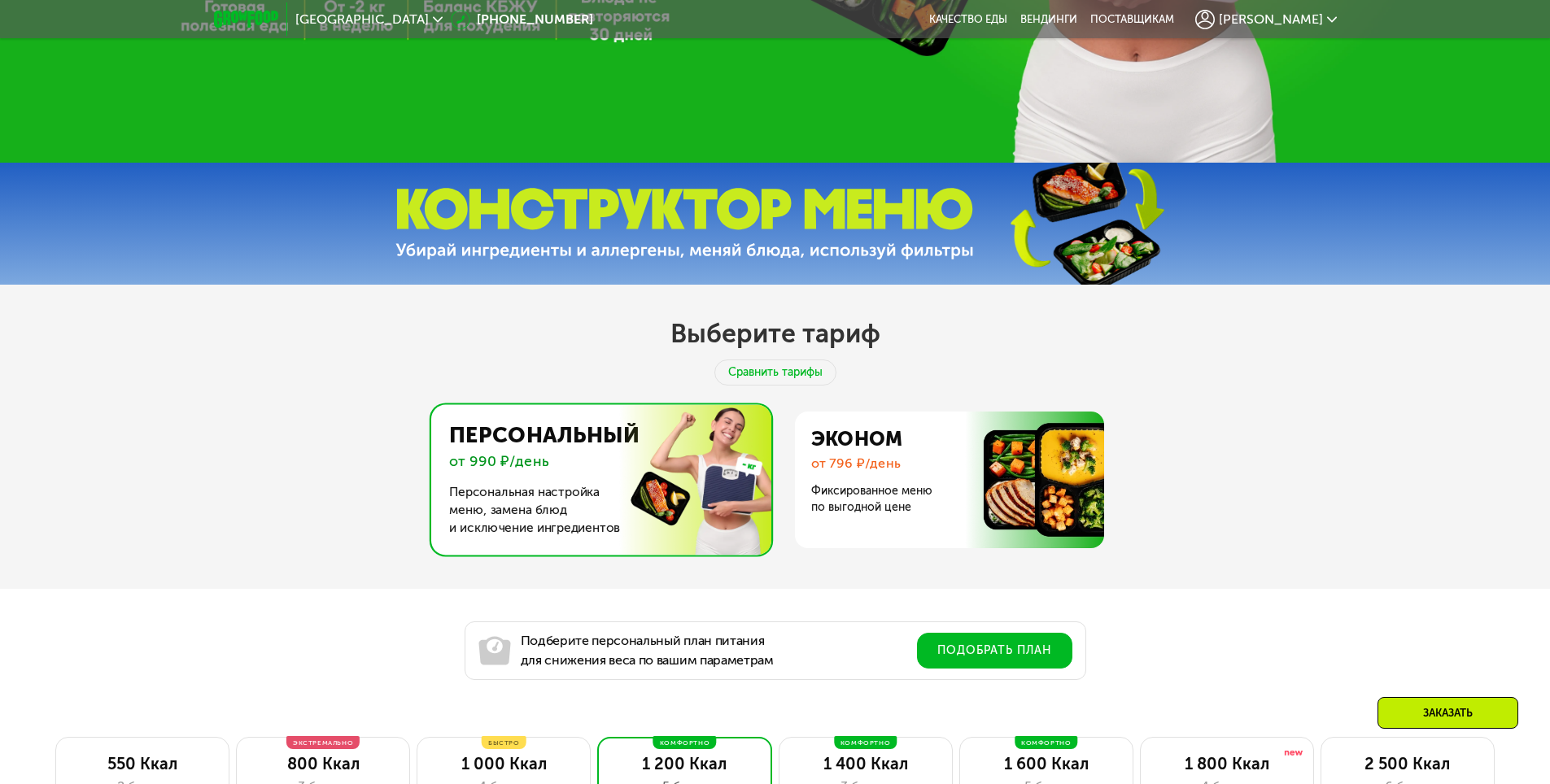
click at [647, 464] on img at bounding box center [596, 479] width 348 height 150
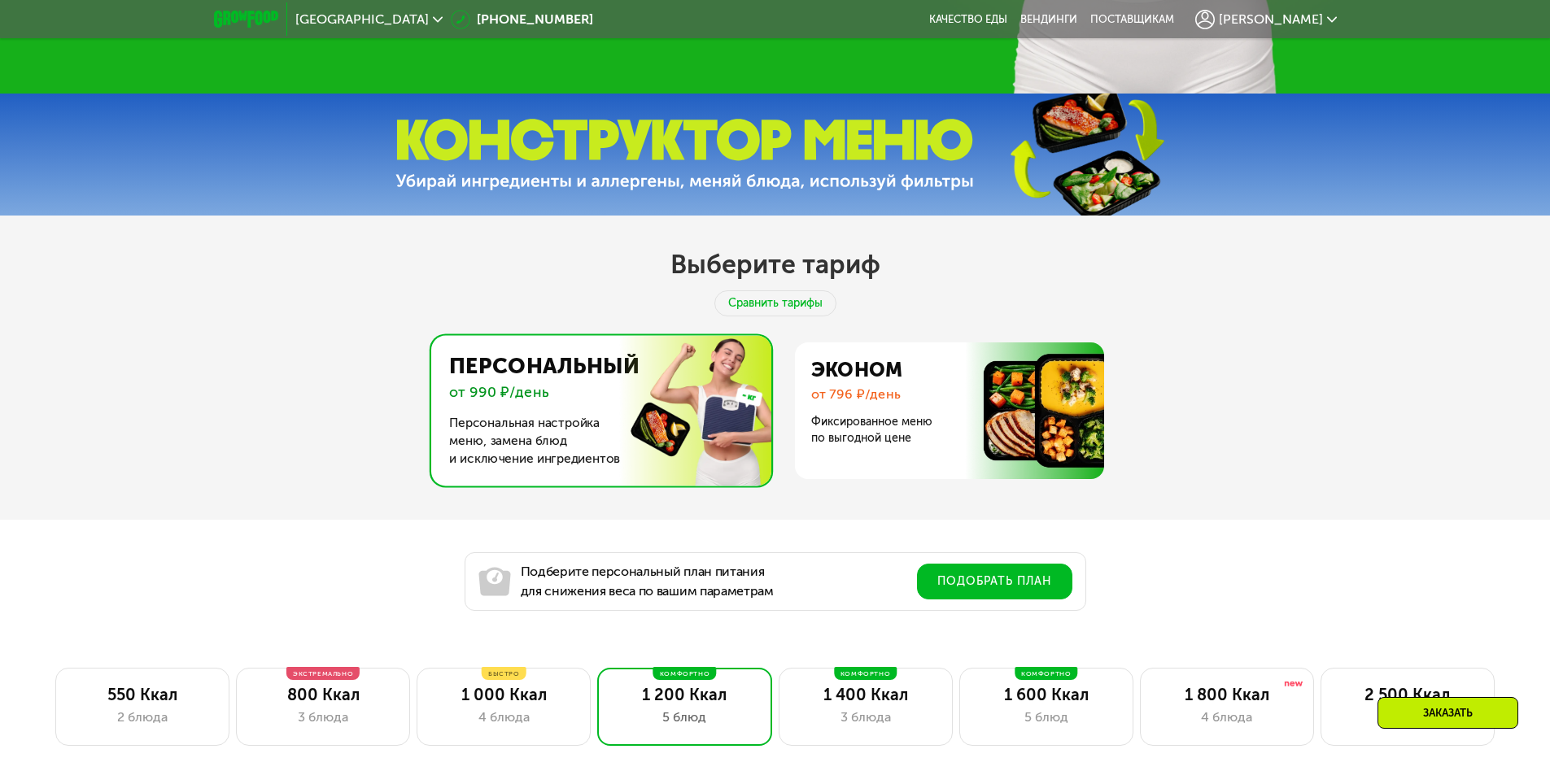
scroll to position [732, 0]
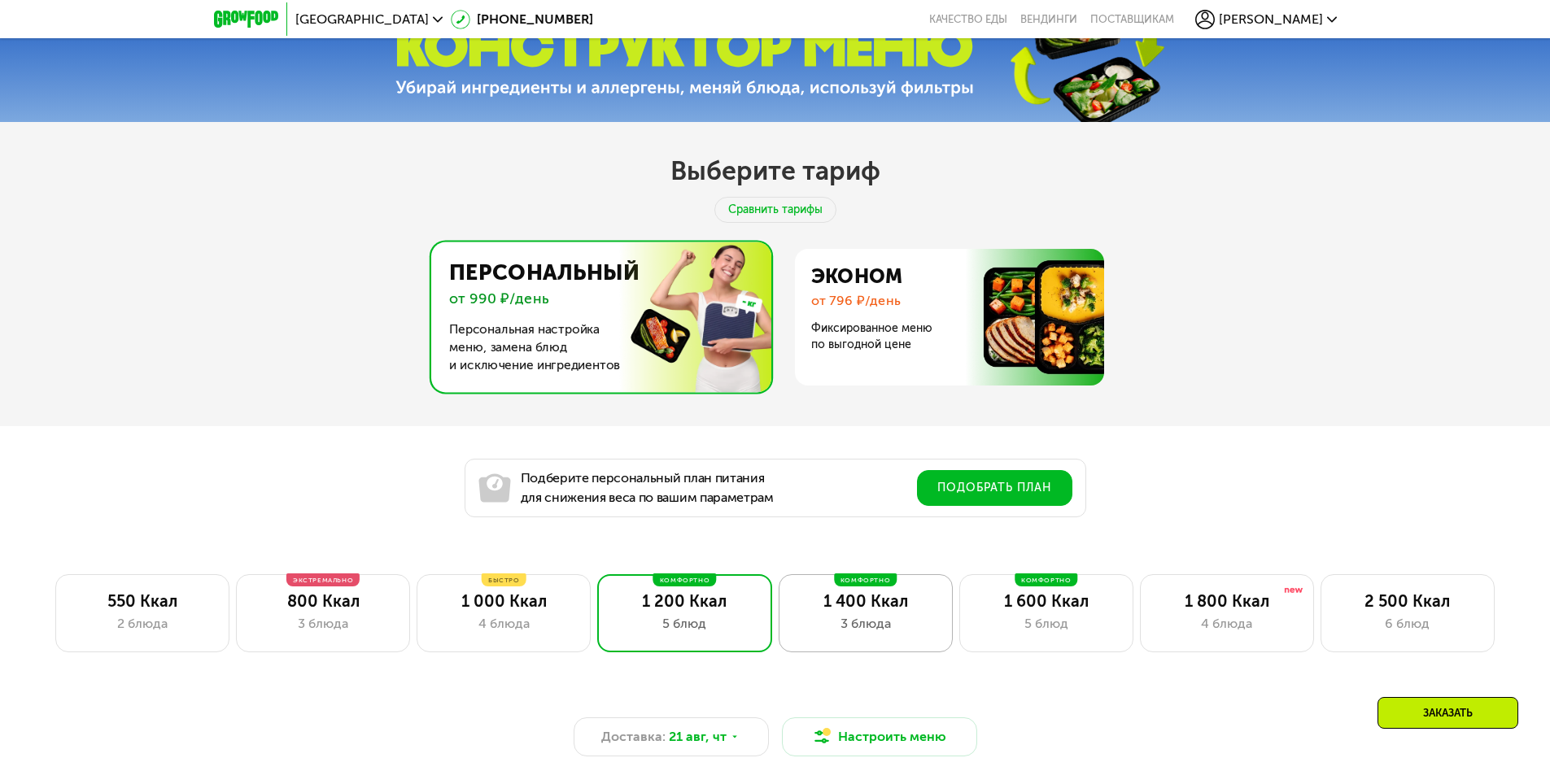
click at [837, 610] on div "1 400 Ккал" at bounding box center [866, 601] width 140 height 20
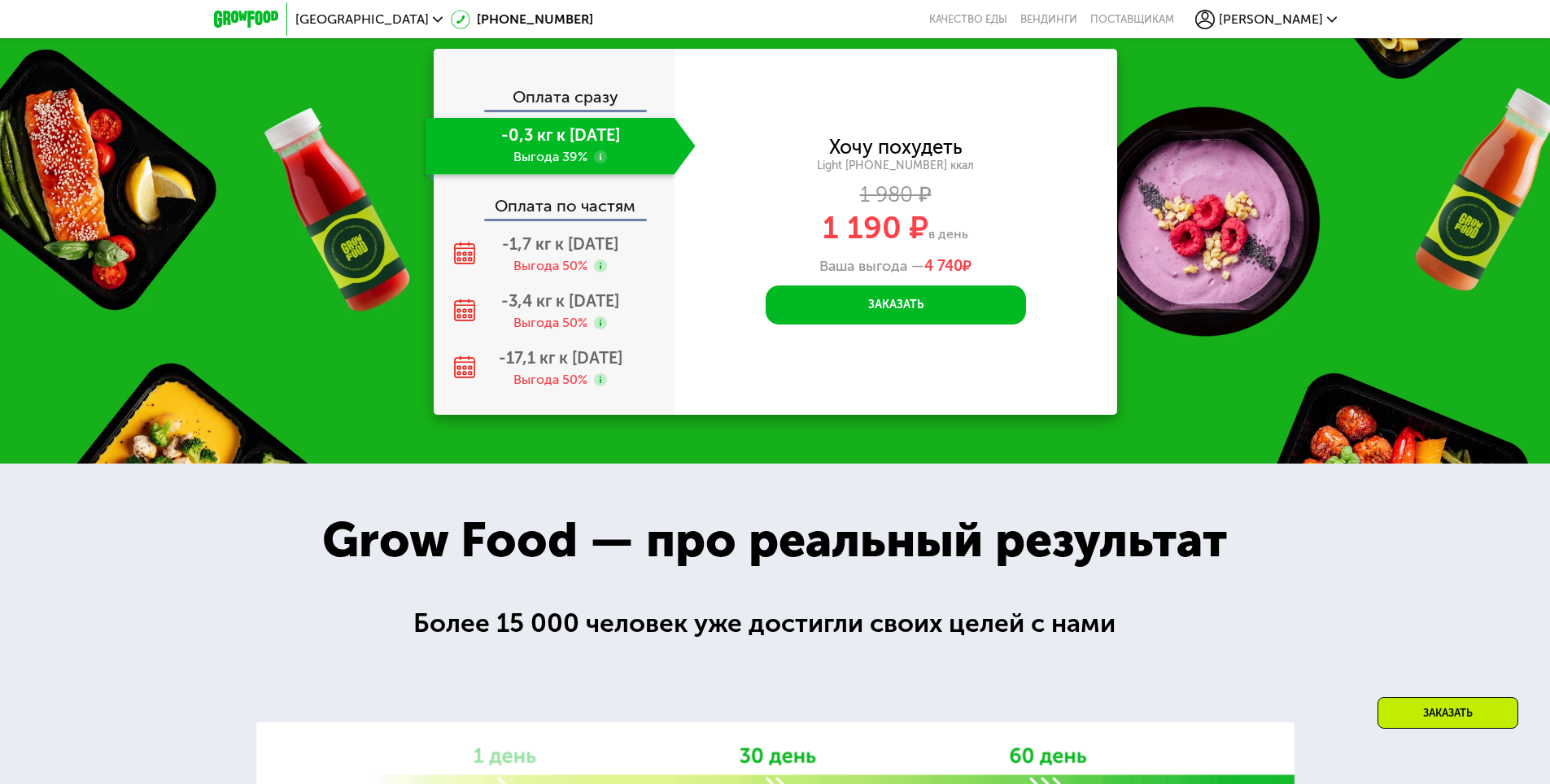
scroll to position [2034, 0]
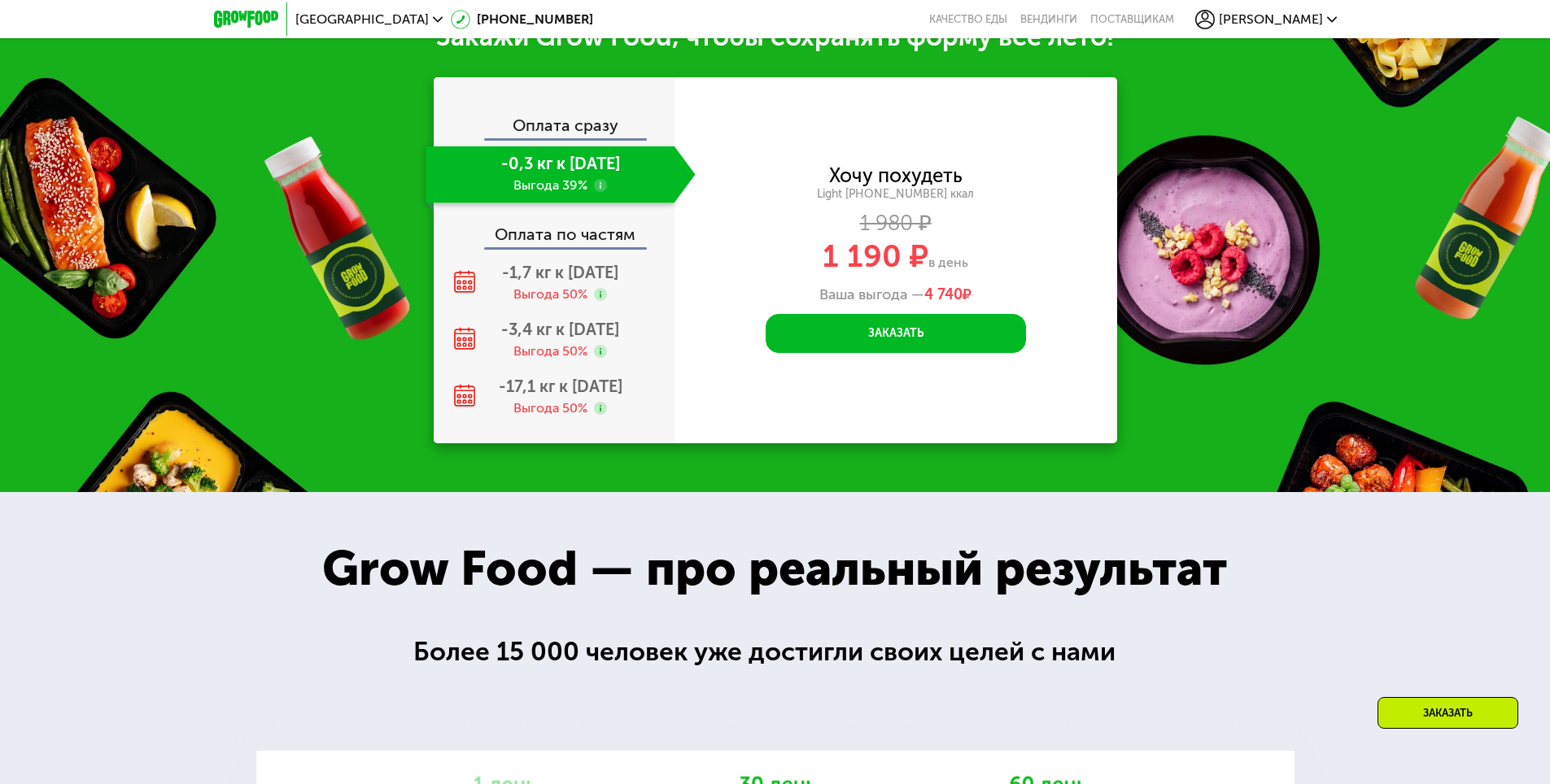
click at [598, 248] on div "Оплата по частям" at bounding box center [554, 229] width 239 height 38
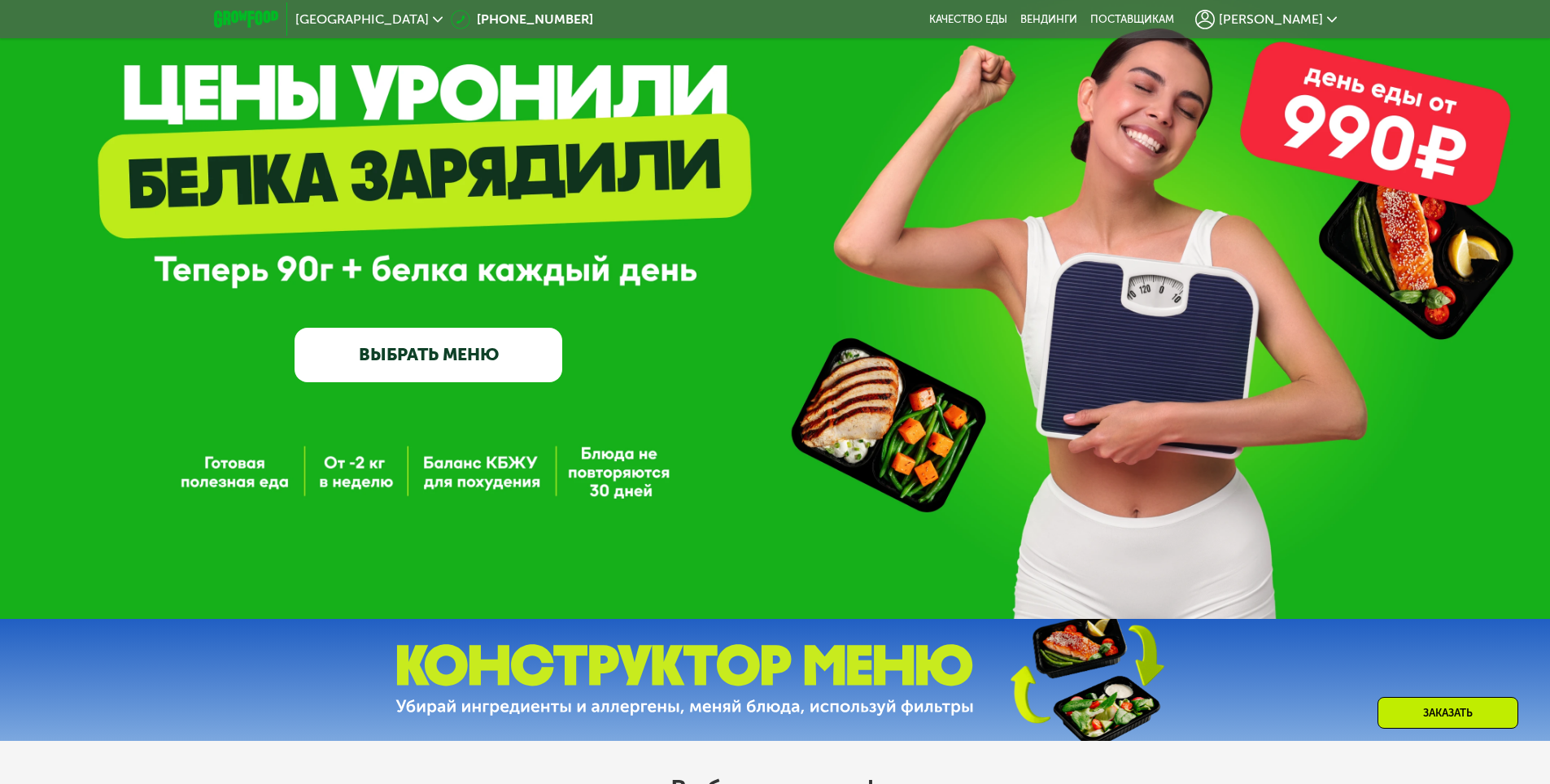
scroll to position [0, 0]
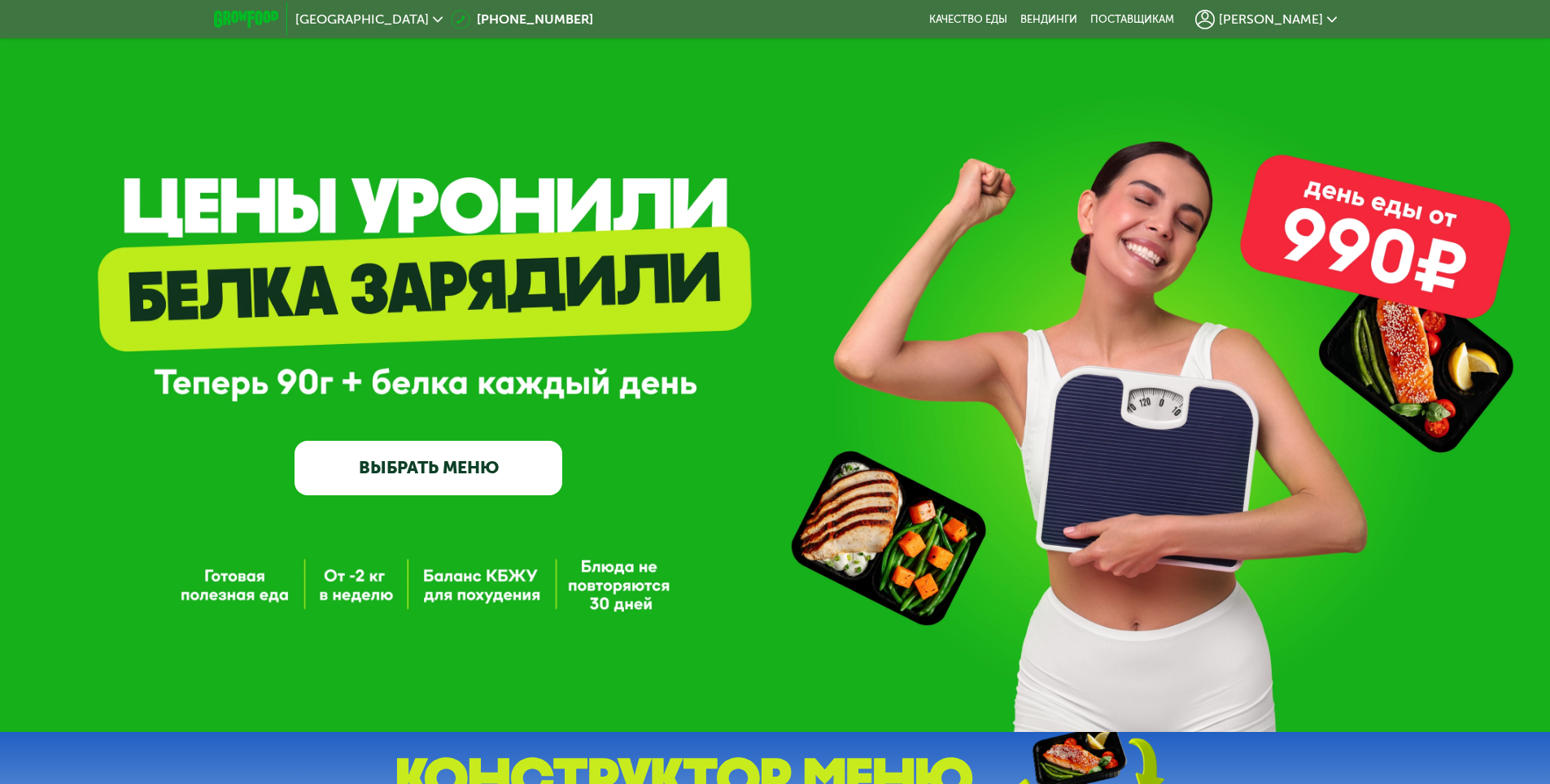
click at [234, 14] on img at bounding box center [246, 19] width 64 height 17
click at [1257, 9] on div "[PERSON_NAME]" at bounding box center [1266, 19] width 142 height 20
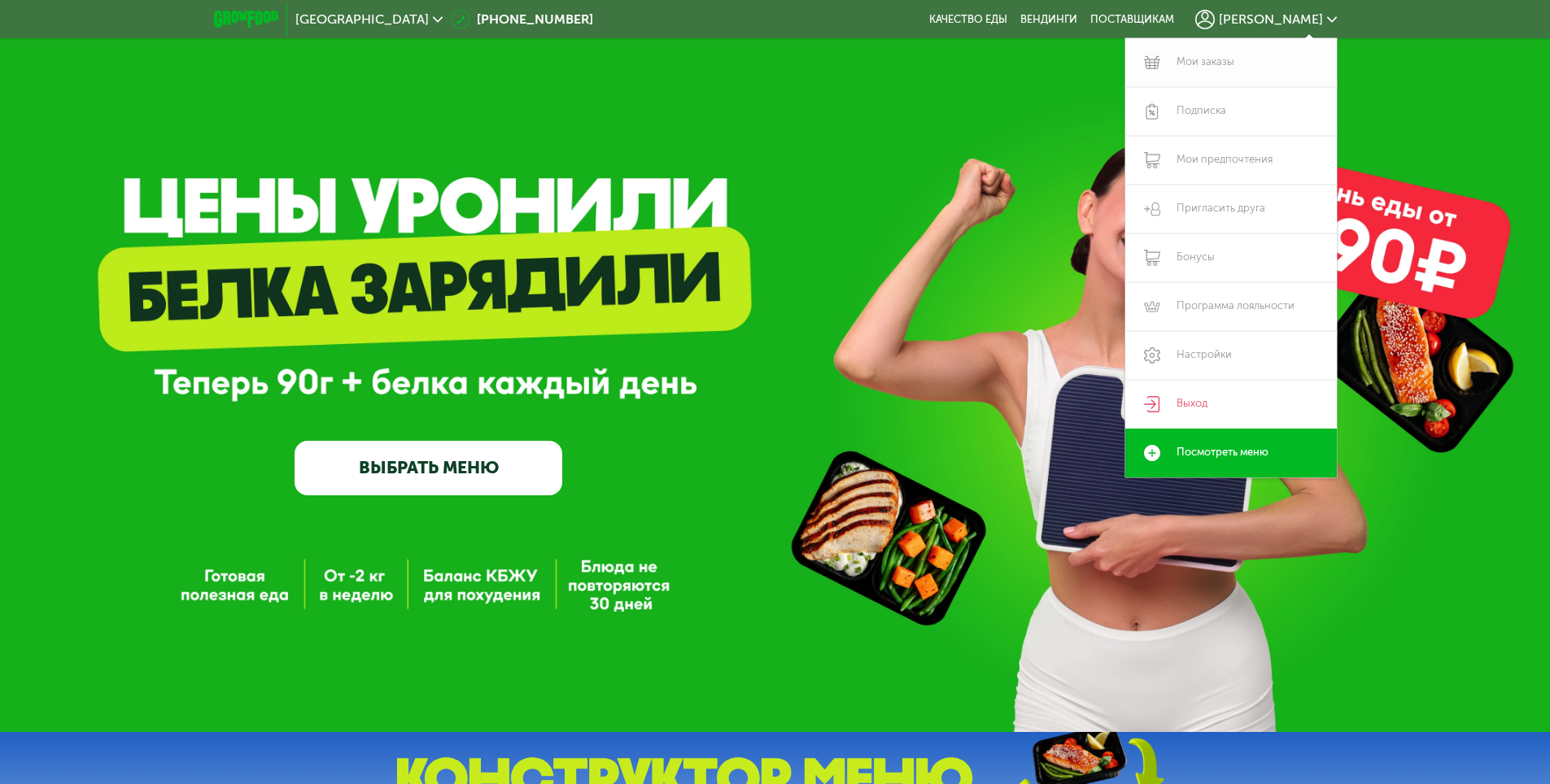
click at [1226, 55] on link "Мои заказы" at bounding box center [1231, 62] width 211 height 49
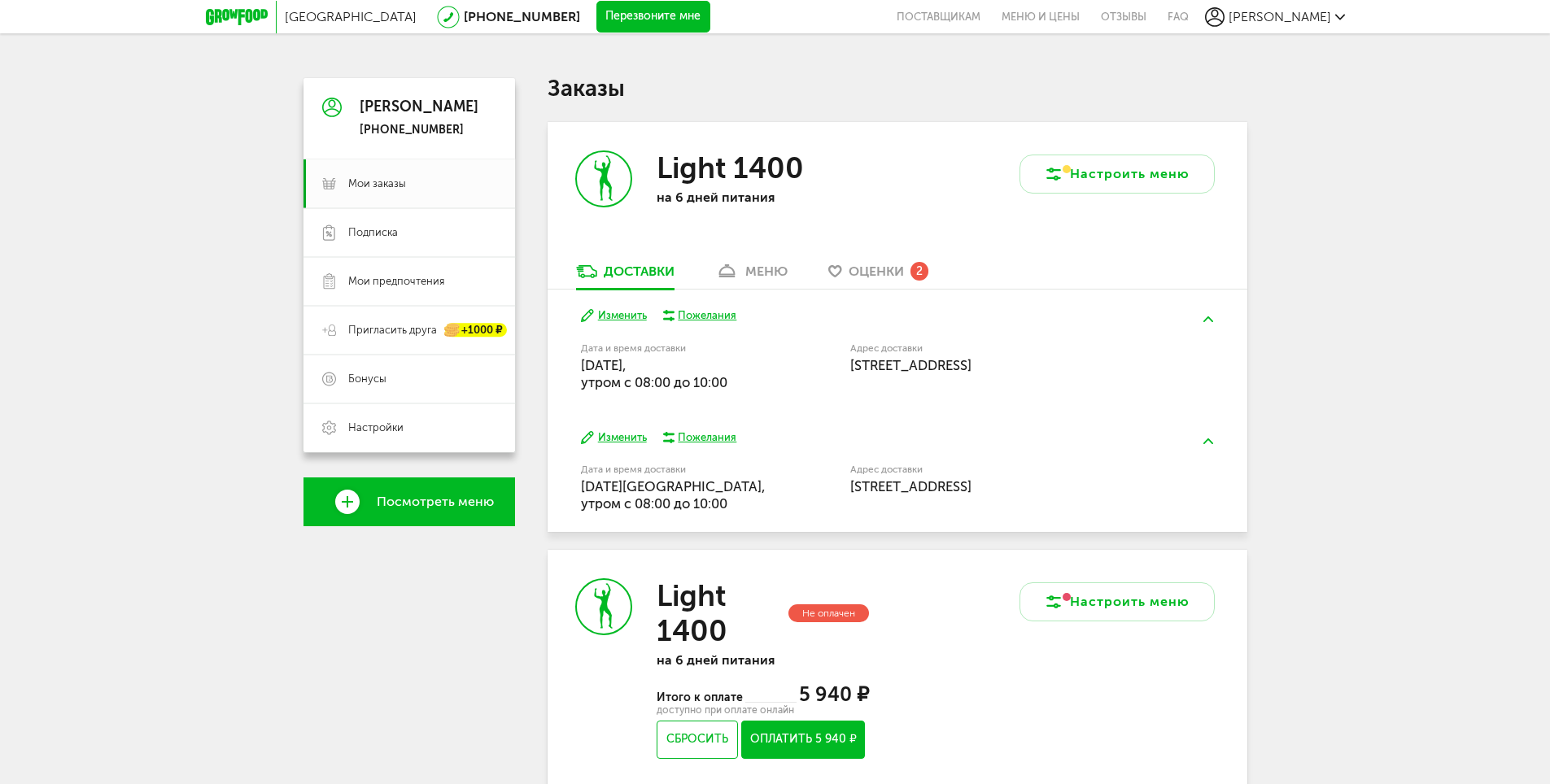
click at [873, 270] on span "Оценки" at bounding box center [876, 272] width 55 height 15
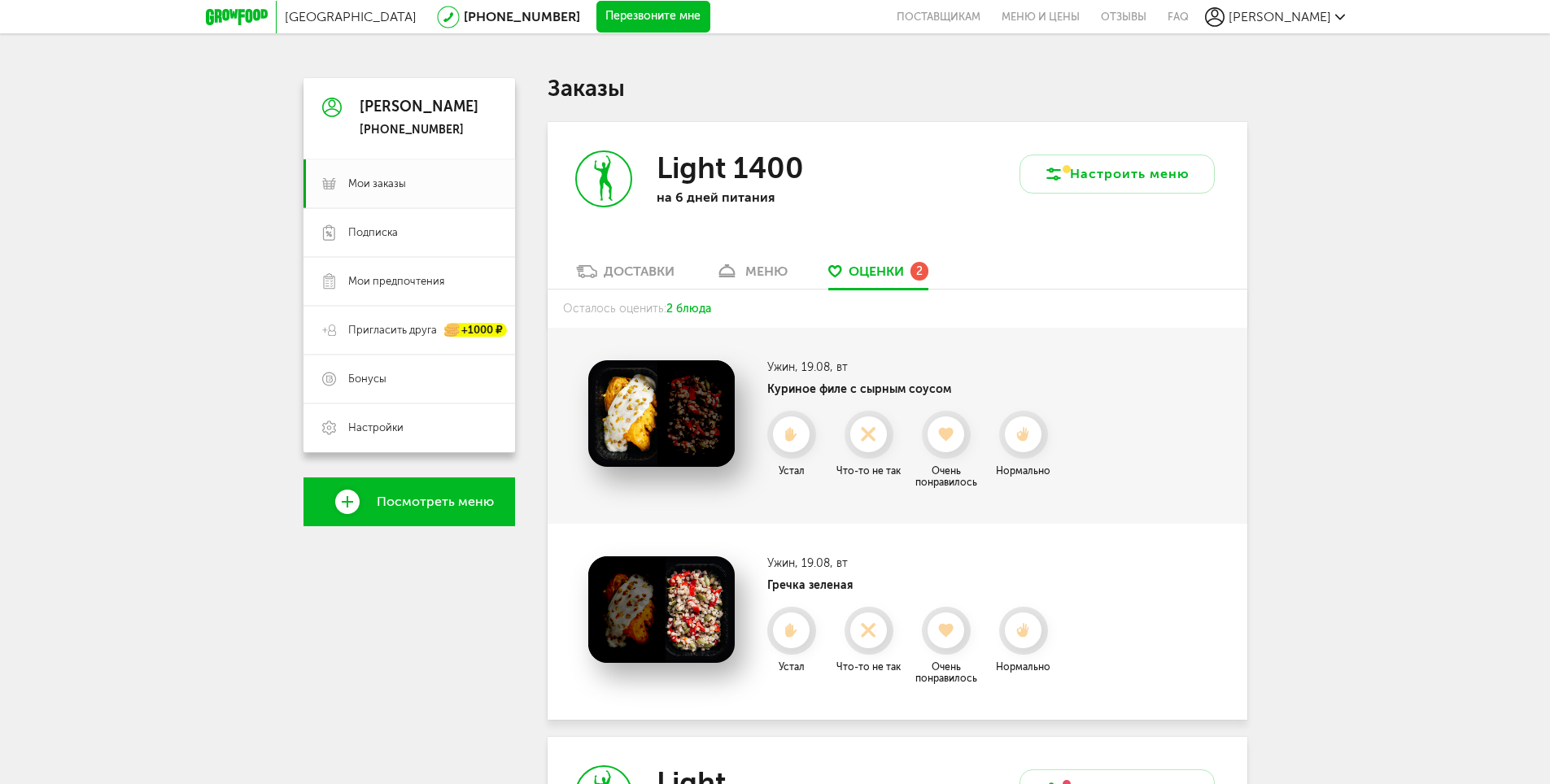
click at [230, 16] on icon at bounding box center [236, 16] width 62 height 16
